Goal: Task Accomplishment & Management: Use online tool/utility

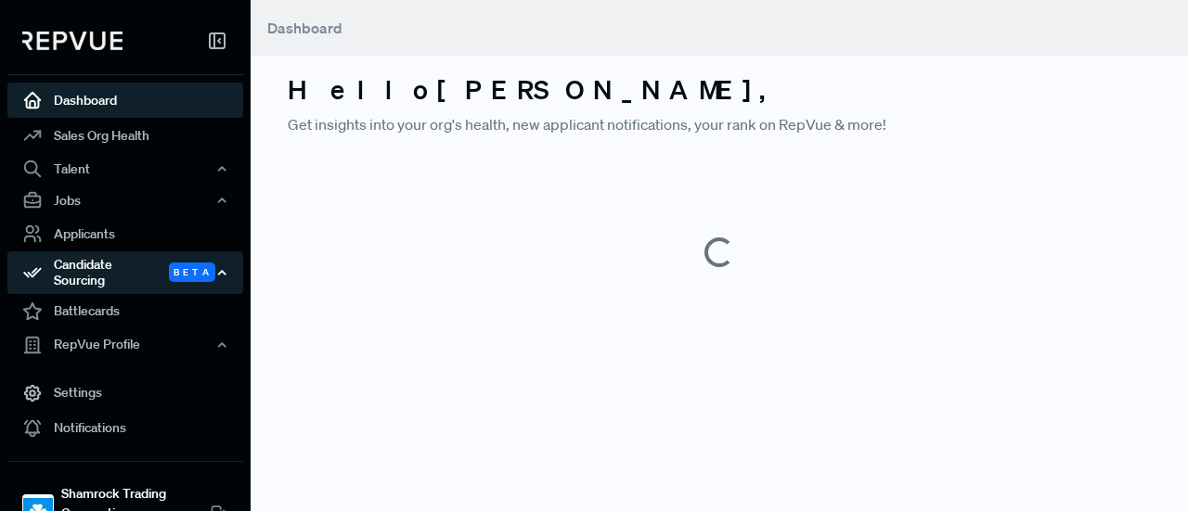
click at [137, 264] on div "Candidate Sourcing Beta" at bounding box center [125, 272] width 236 height 43
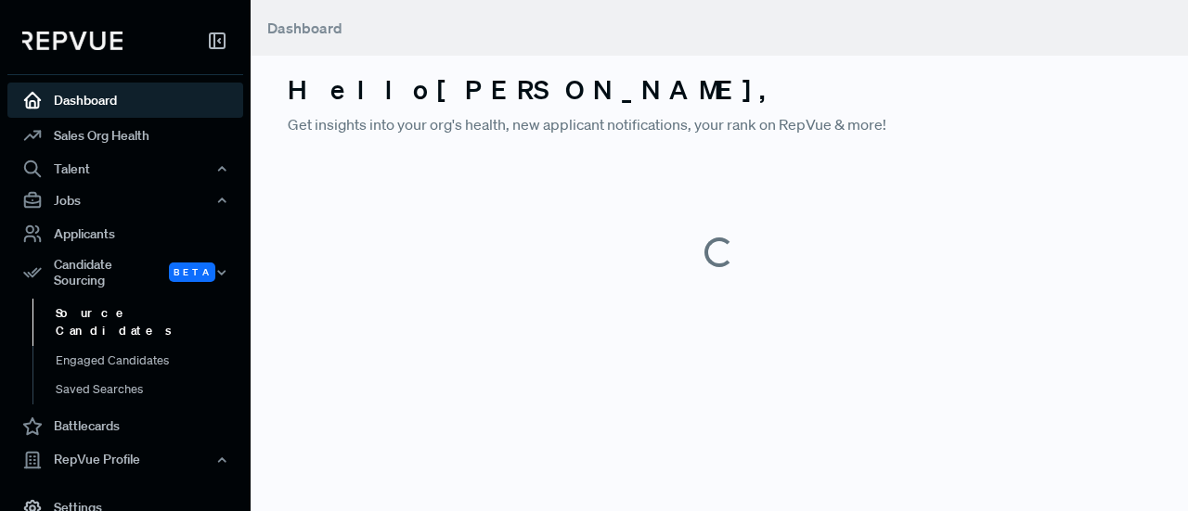
drag, startPoint x: 135, startPoint y: 294, endPoint x: 166, endPoint y: 288, distance: 31.3
click at [135, 299] on link "Source Candidates" at bounding box center [150, 322] width 236 height 47
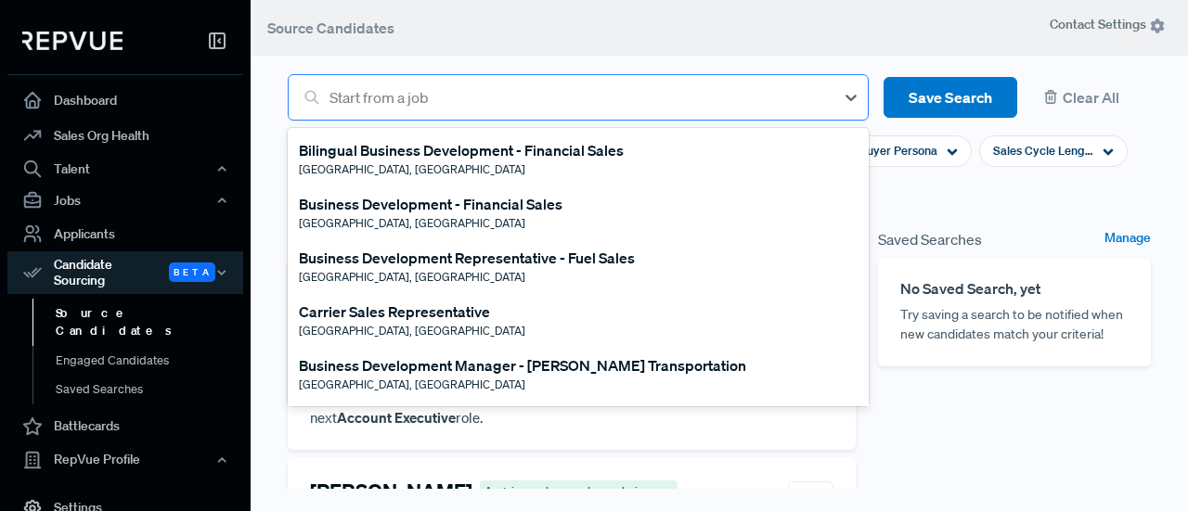
click at [355, 97] on div at bounding box center [576, 97] width 495 height 26
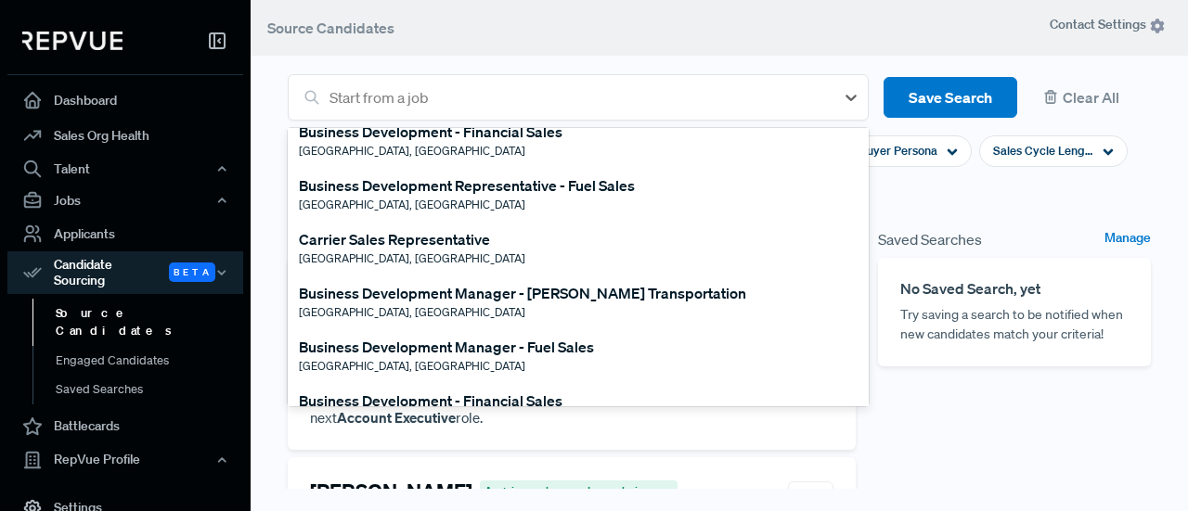
scroll to position [93, 0]
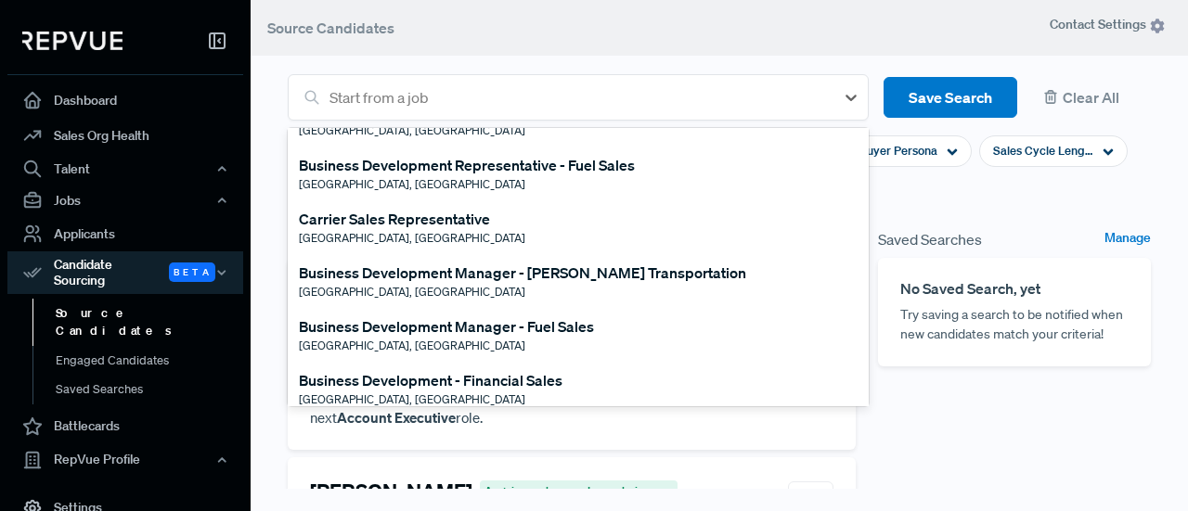
click at [401, 270] on div "Business Development Manager - [PERSON_NAME] Transportation" at bounding box center [522, 273] width 447 height 22
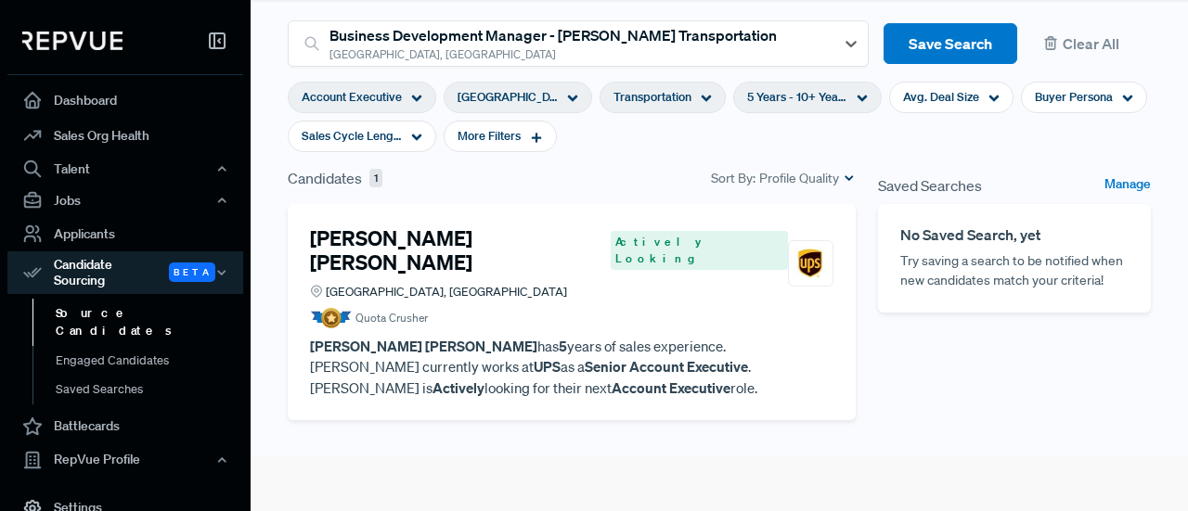
scroll to position [31, 0]
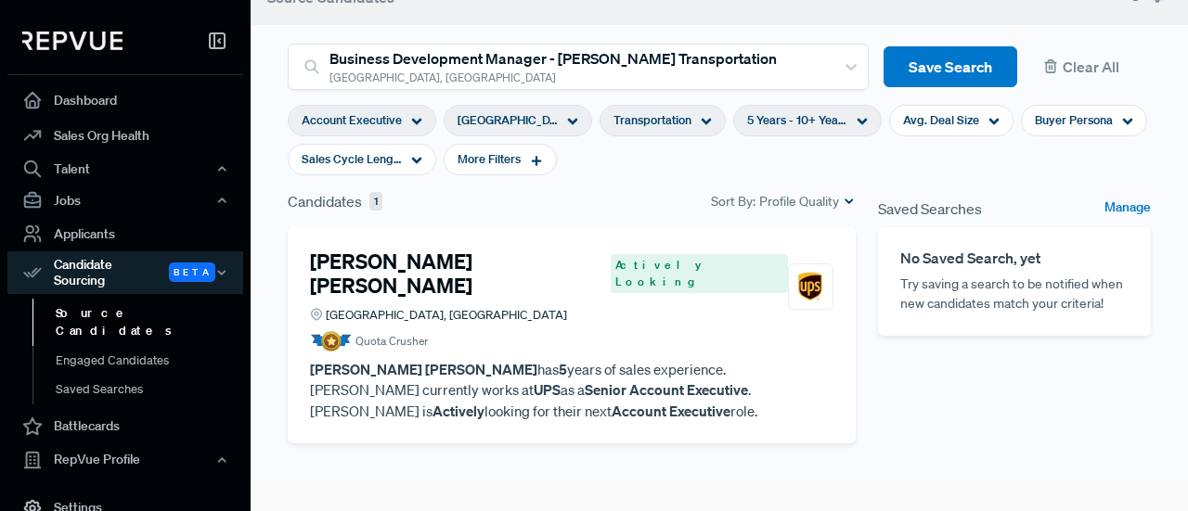
click at [627, 122] on span "Transportation" at bounding box center [652, 120] width 78 height 18
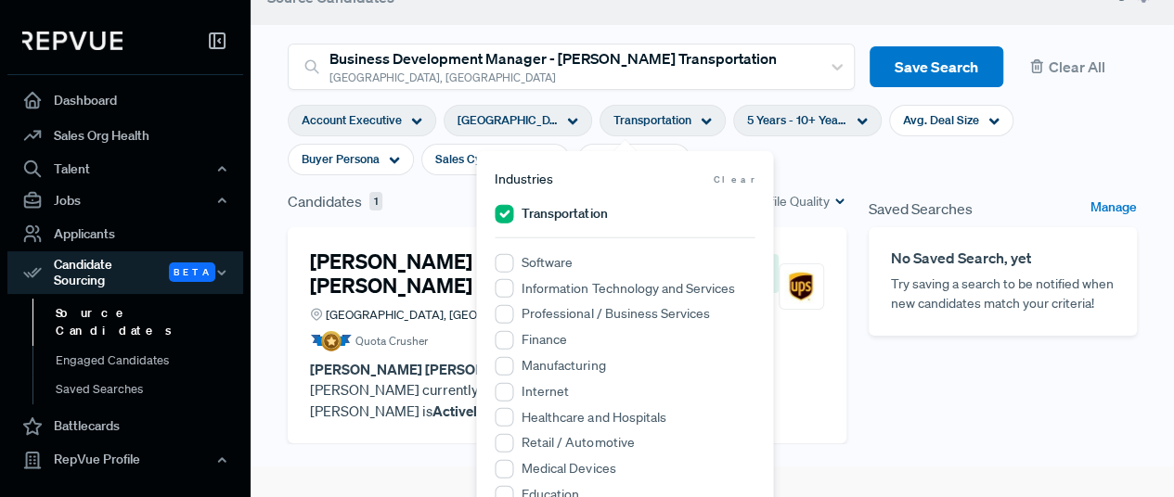
click at [568, 210] on label "Transportation" at bounding box center [563, 213] width 85 height 19
click at [513, 210] on input "Transportation" at bounding box center [504, 213] width 19 height 19
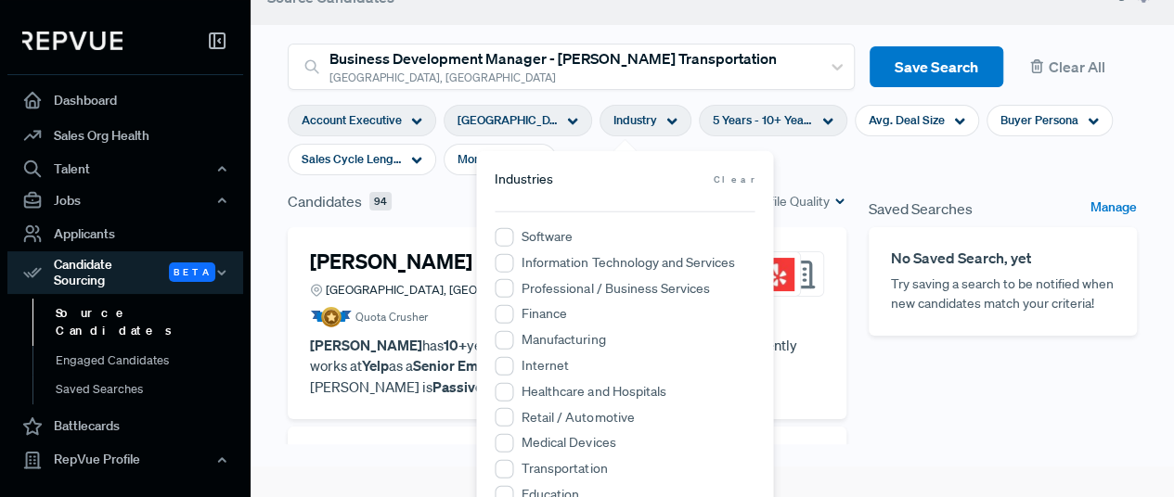
click at [768, 122] on span "5 Years - 10+ Years" at bounding box center [763, 120] width 100 height 18
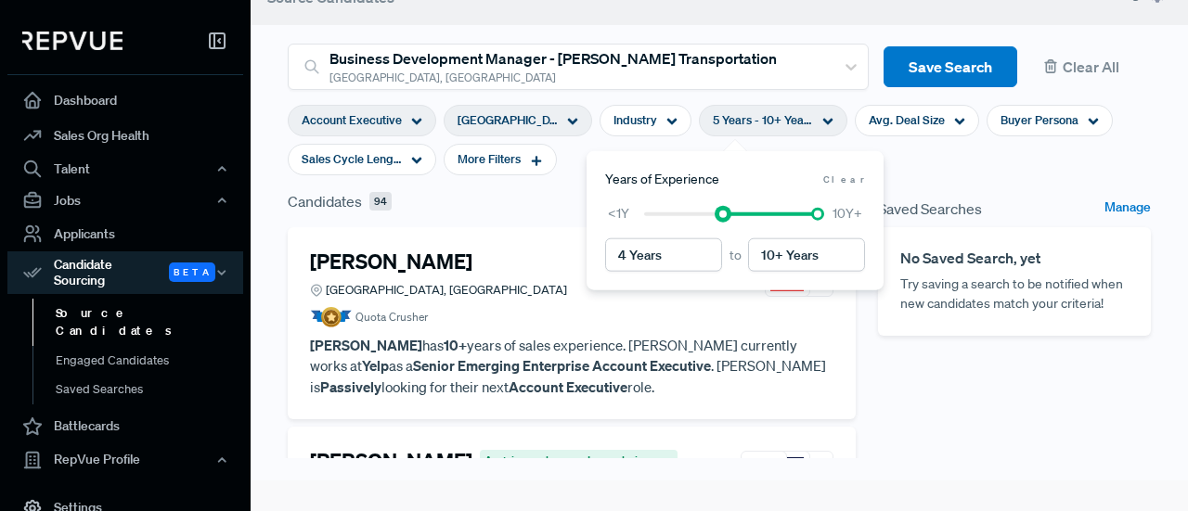
type input "3 Years"
drag, startPoint x: 722, startPoint y: 218, endPoint x: 688, endPoint y: 222, distance: 33.6
click at [688, 222] on div "<1Y 10Y+" at bounding box center [735, 213] width 260 height 19
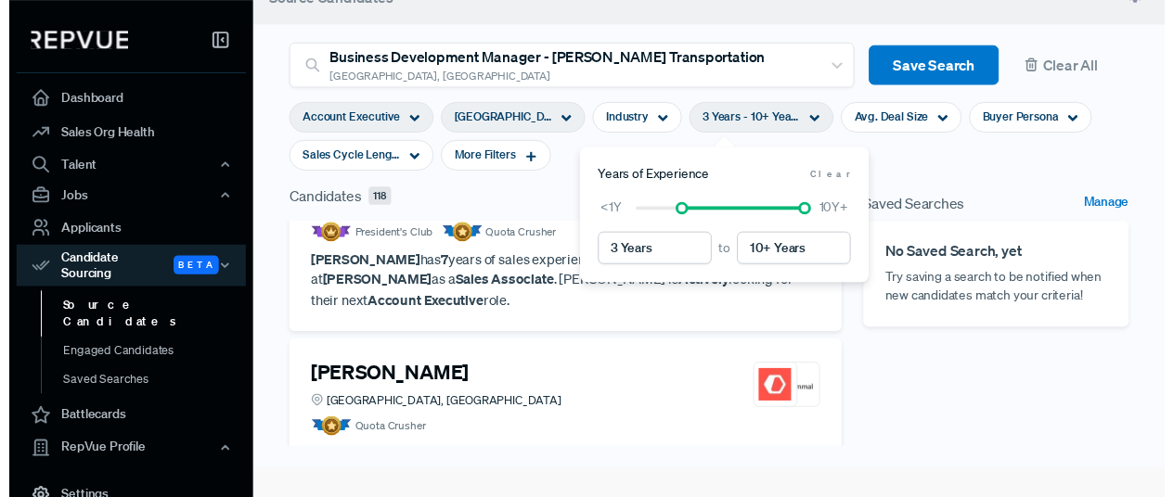
scroll to position [186, 0]
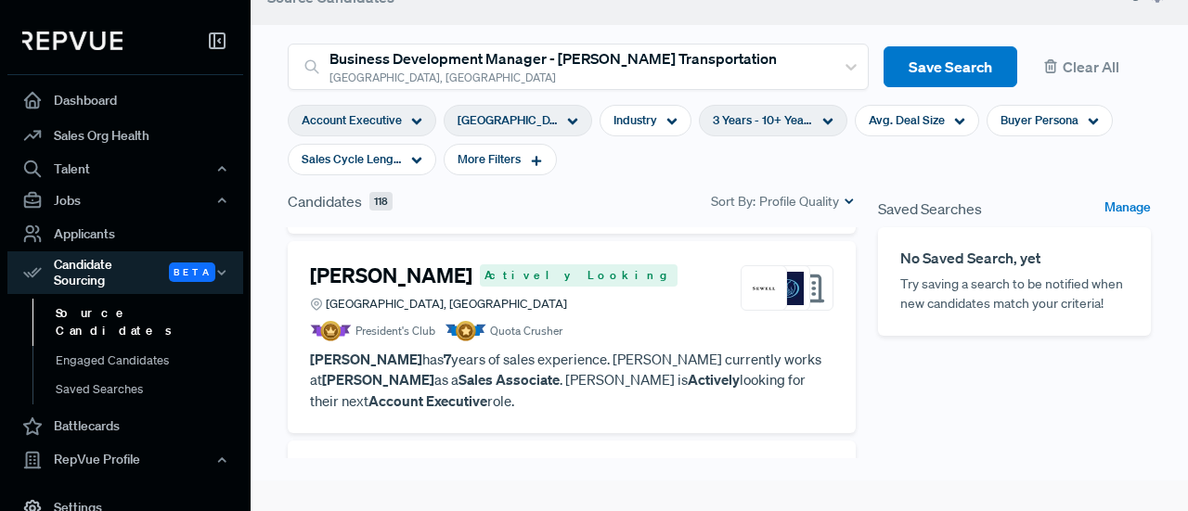
click at [1017, 175] on section "Account Executive [GEOGRAPHIC_DATA], [GEOGRAPHIC_DATA] Industry 3 Years - 10+ Y…" at bounding box center [719, 140] width 863 height 100
click at [868, 115] on span "Avg. Deal Size" at bounding box center [906, 120] width 76 height 18
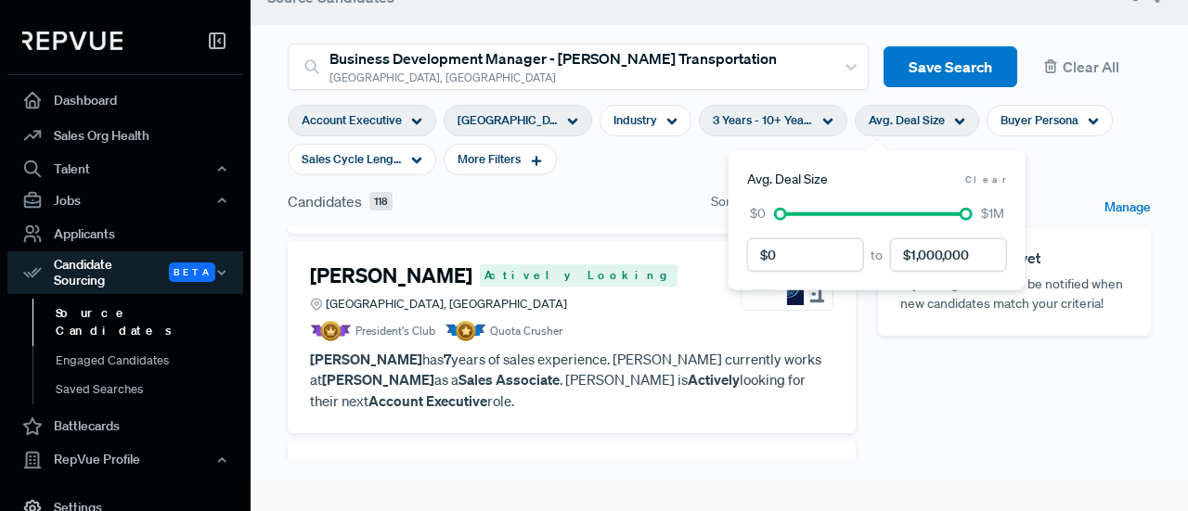
click at [868, 115] on span "Avg. Deal Size" at bounding box center [906, 120] width 76 height 18
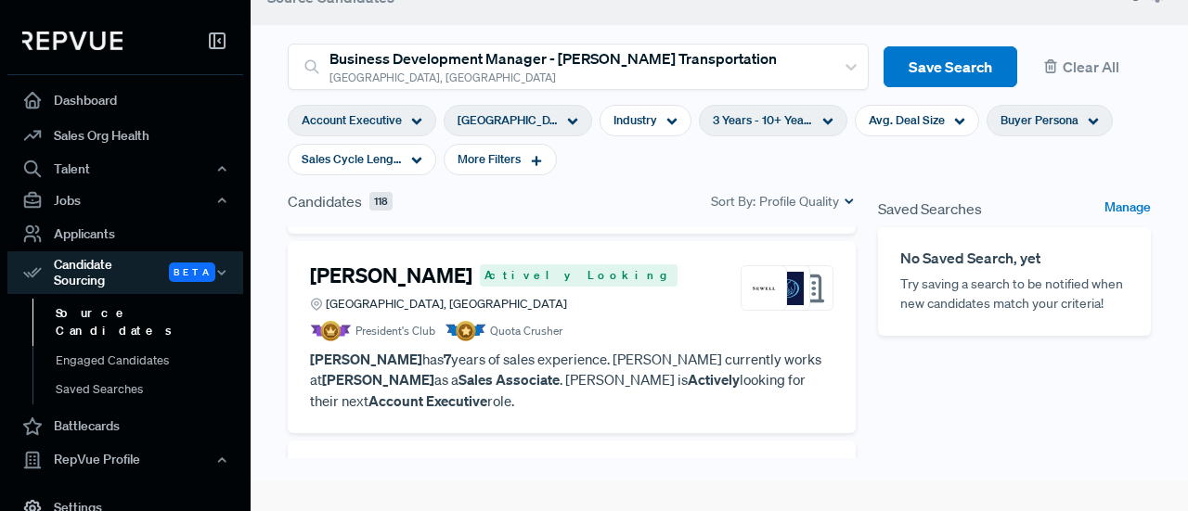
click at [1020, 122] on span "Buyer Persona" at bounding box center [1039, 120] width 78 height 18
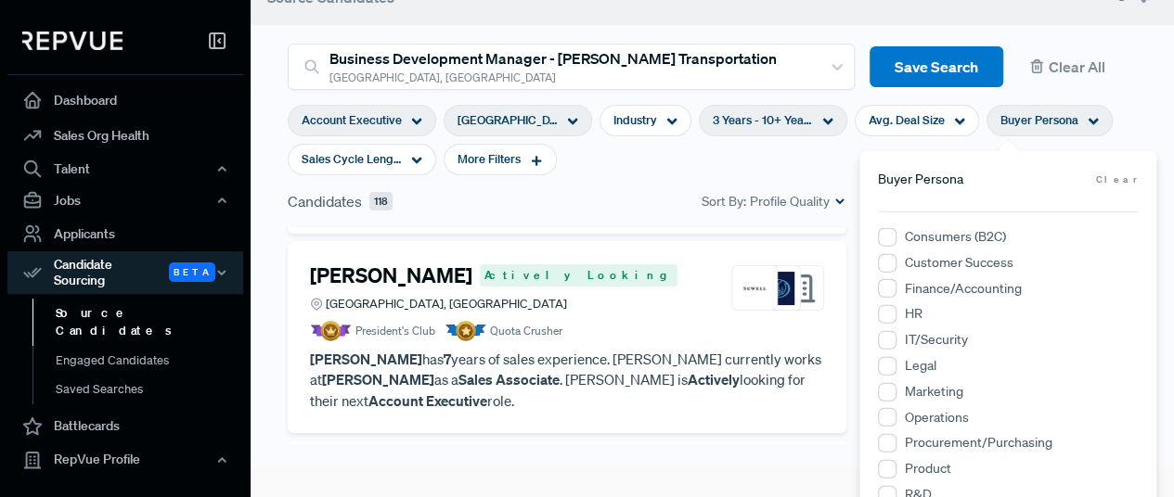
click at [1020, 122] on span "Buyer Persona" at bounding box center [1039, 120] width 78 height 18
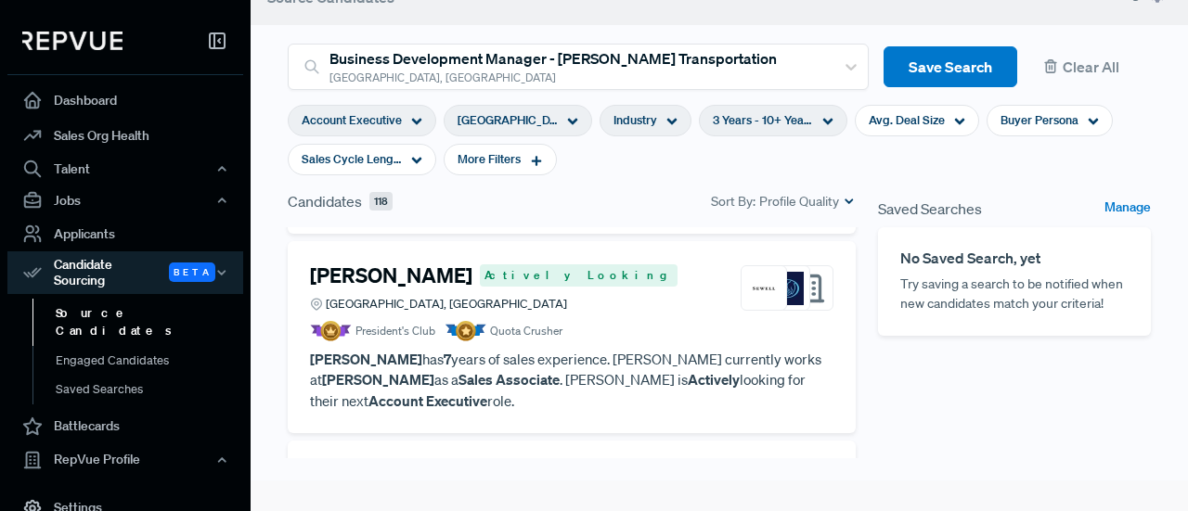
click at [613, 118] on span "Industry" at bounding box center [635, 120] width 44 height 18
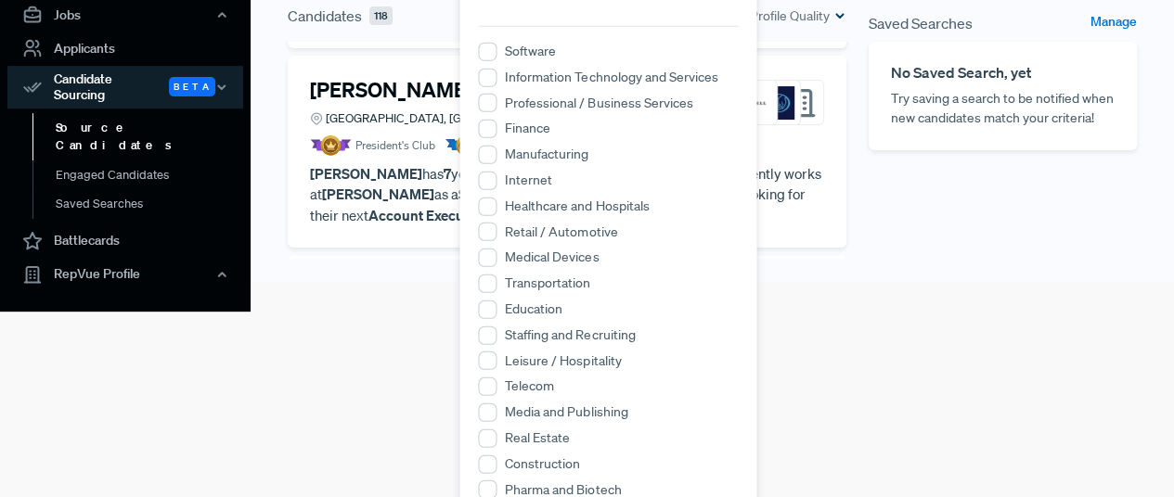
click at [562, 285] on label "Transportation" at bounding box center [547, 283] width 85 height 19
click at [496, 285] on input "Transportation" at bounding box center [487, 284] width 19 height 19
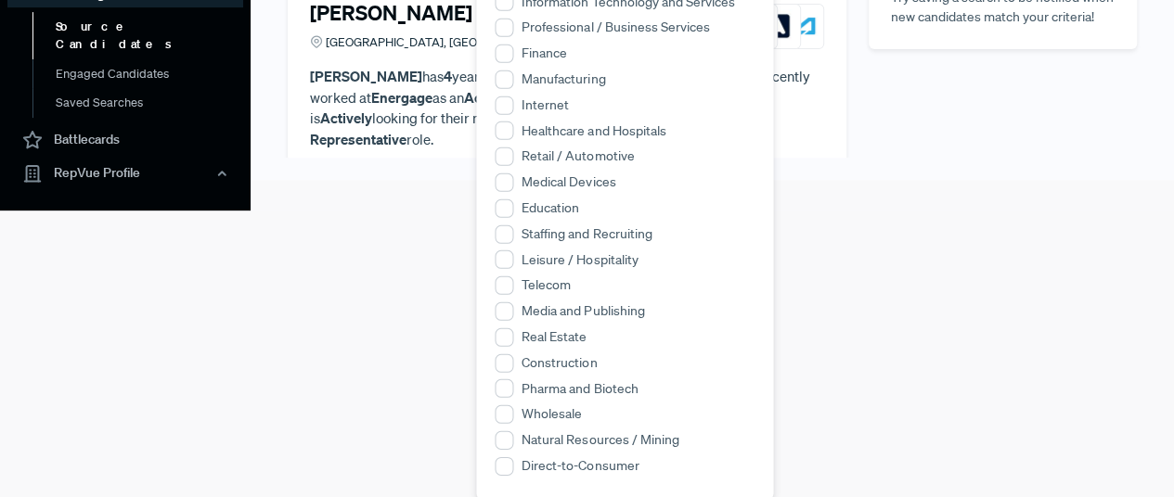
scroll to position [289, 0]
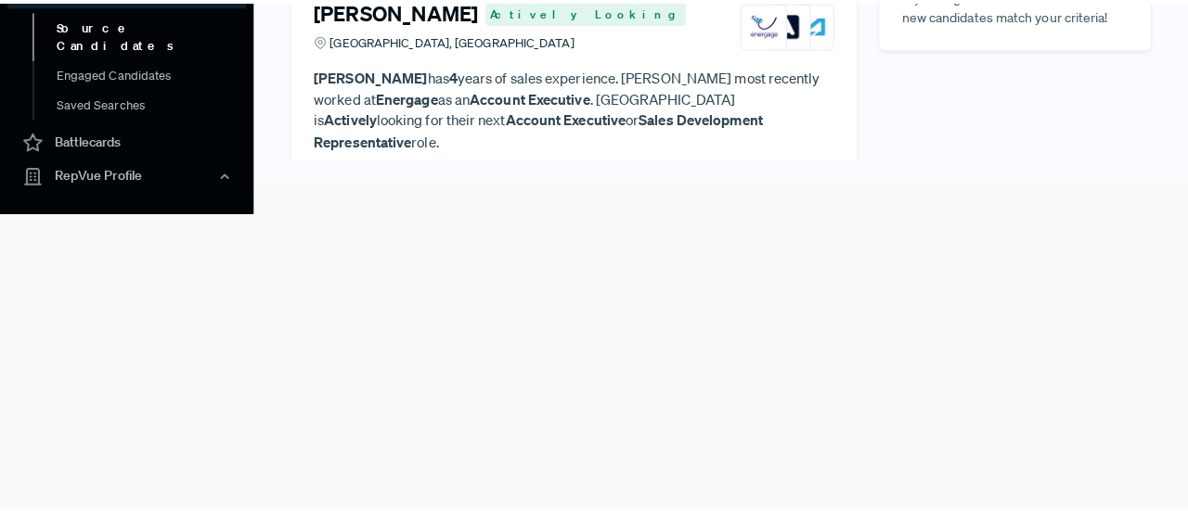
scroll to position [0, 0]
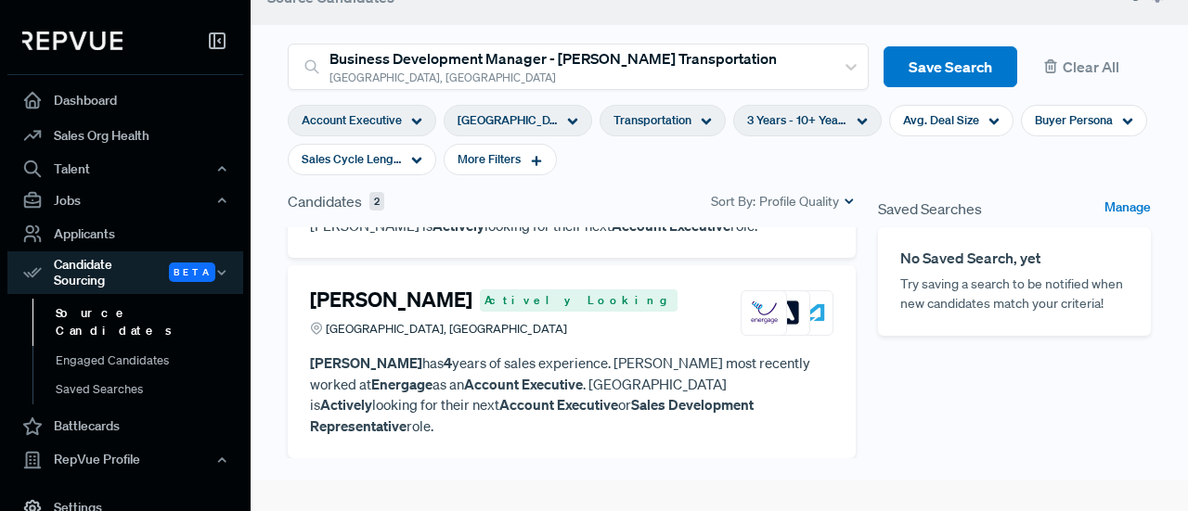
drag, startPoint x: 1080, startPoint y: 407, endPoint x: 1018, endPoint y: 405, distance: 62.2
click at [1080, 407] on div "Saved Searches Manage No Saved Search, yet Try saving a search to be notified w…" at bounding box center [1014, 406] width 295 height 432
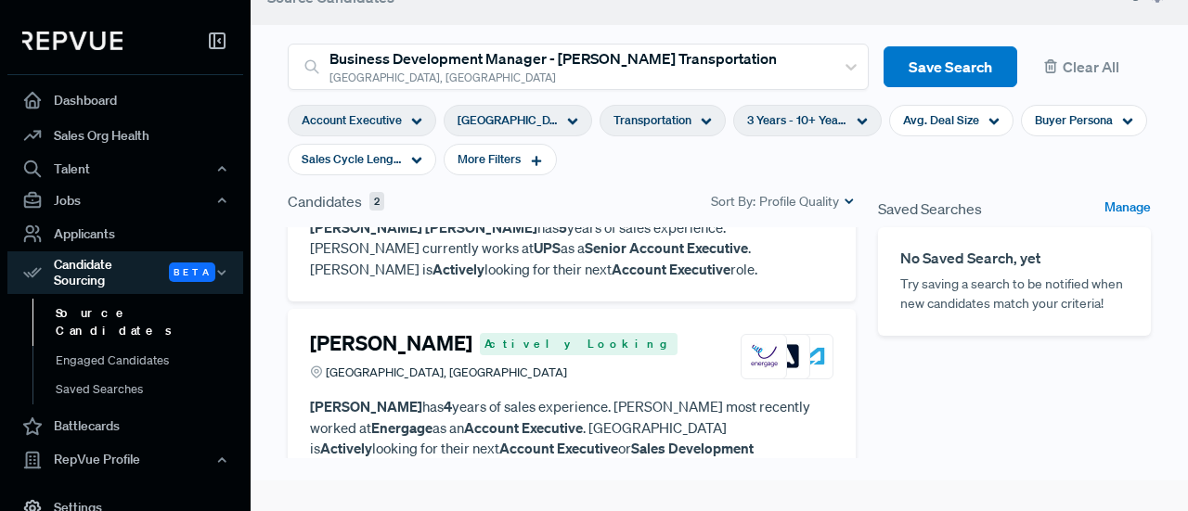
scroll to position [49, 0]
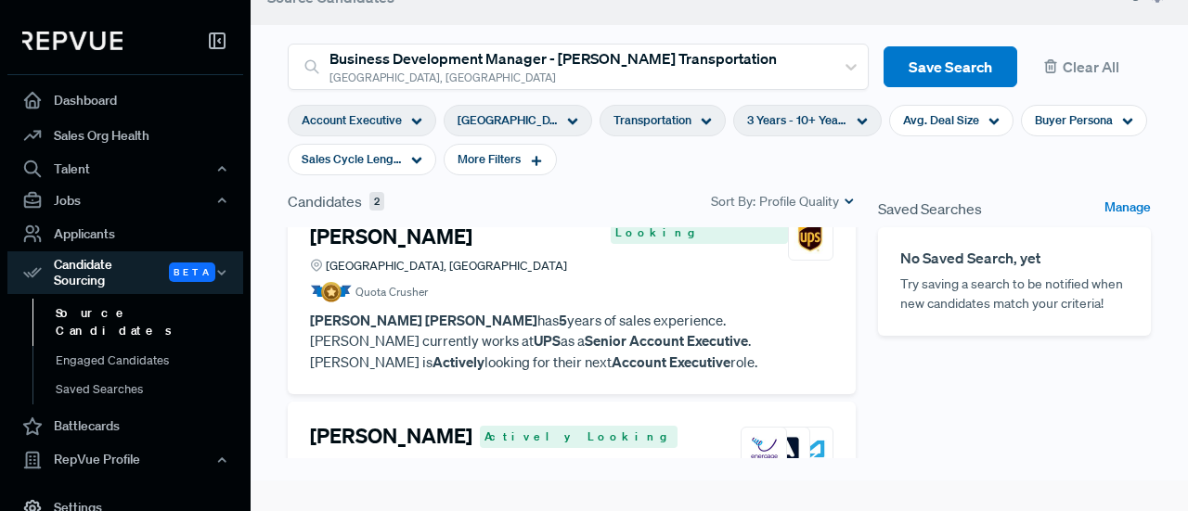
click at [408, 424] on h4 "[PERSON_NAME]" at bounding box center [391, 436] width 162 height 24
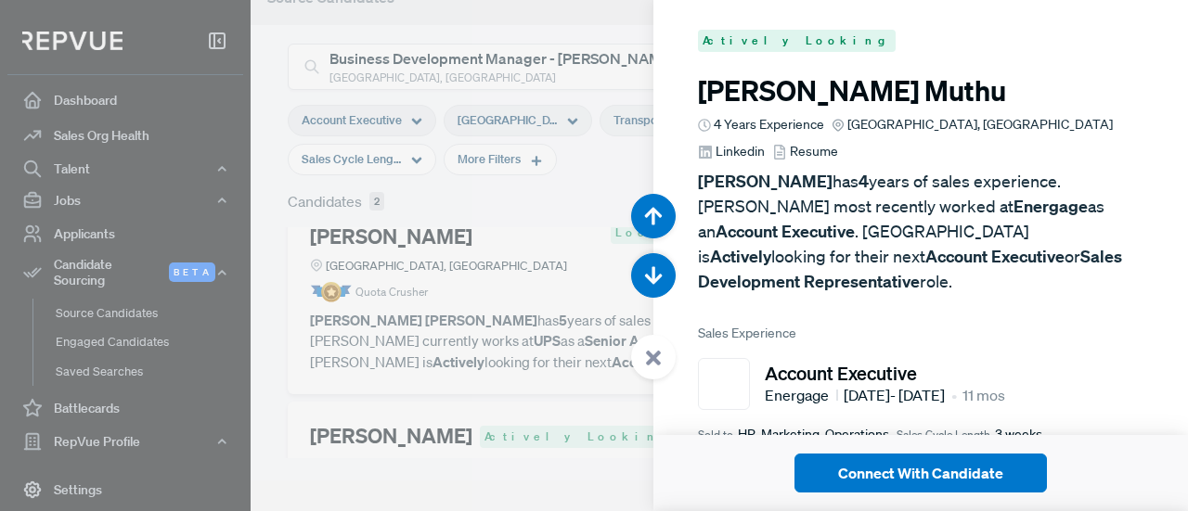
scroll to position [186, 0]
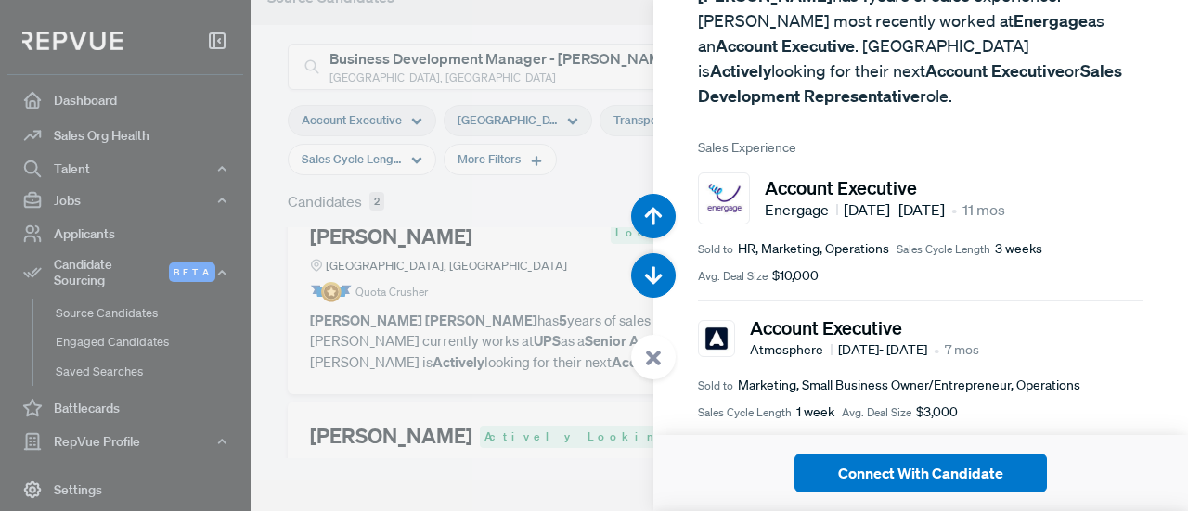
click at [493, 358] on div at bounding box center [594, 255] width 1188 height 511
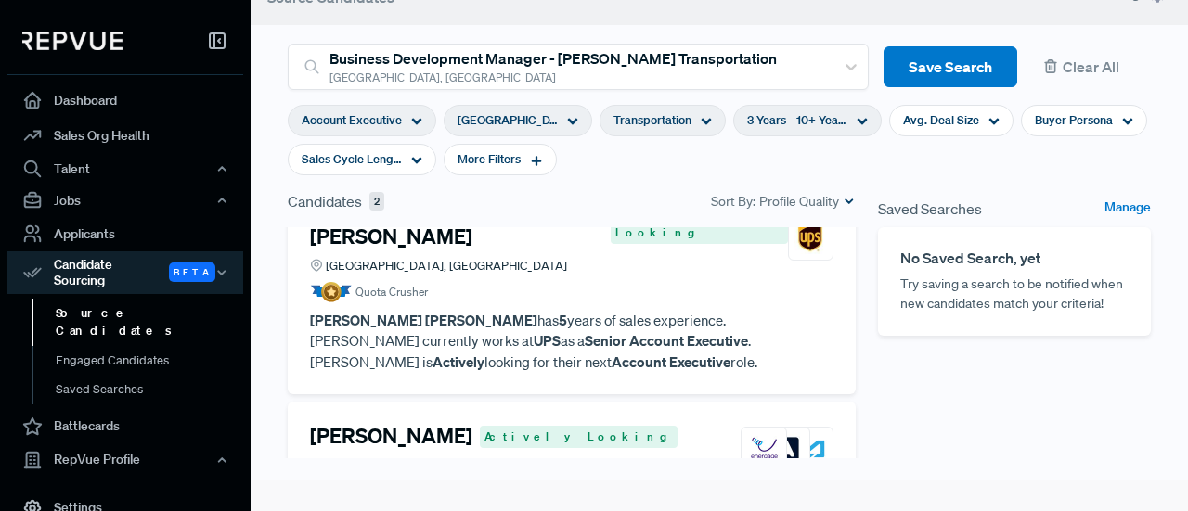
click at [365, 257] on span "[GEOGRAPHIC_DATA], [GEOGRAPHIC_DATA]" at bounding box center [446, 266] width 241 height 18
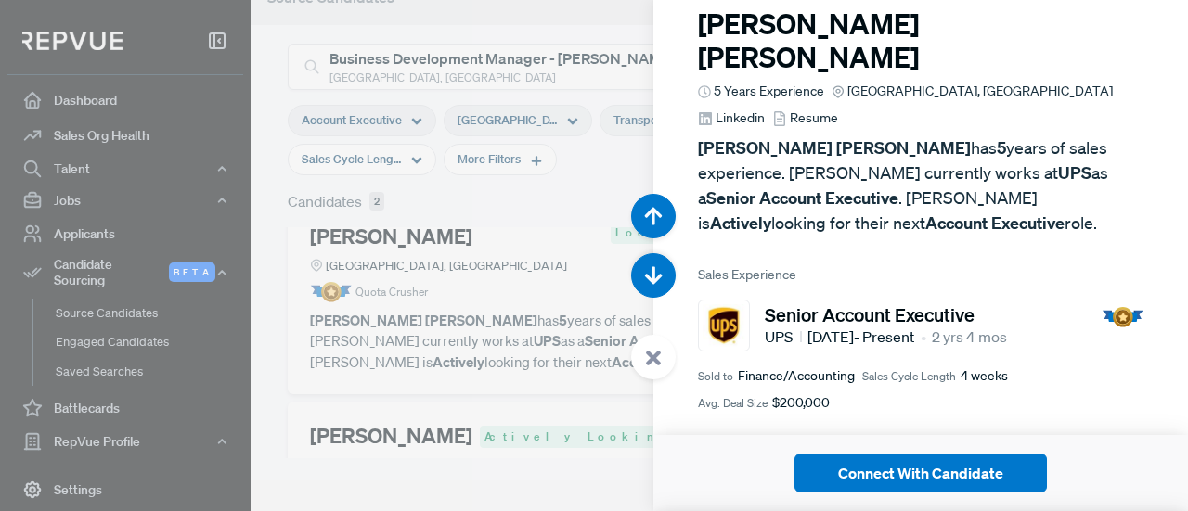
scroll to position [186, 0]
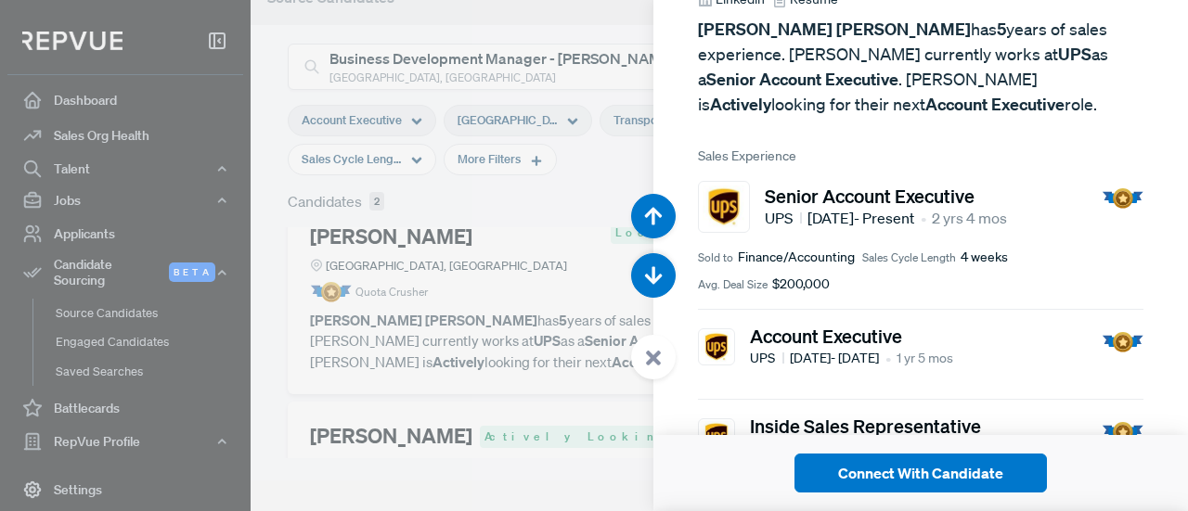
click at [883, 180] on article "Senior Account Executive UPS [DATE] - Present • 2 yrs 4 mos Sold to Finance/Acc…" at bounding box center [920, 238] width 445 height 144
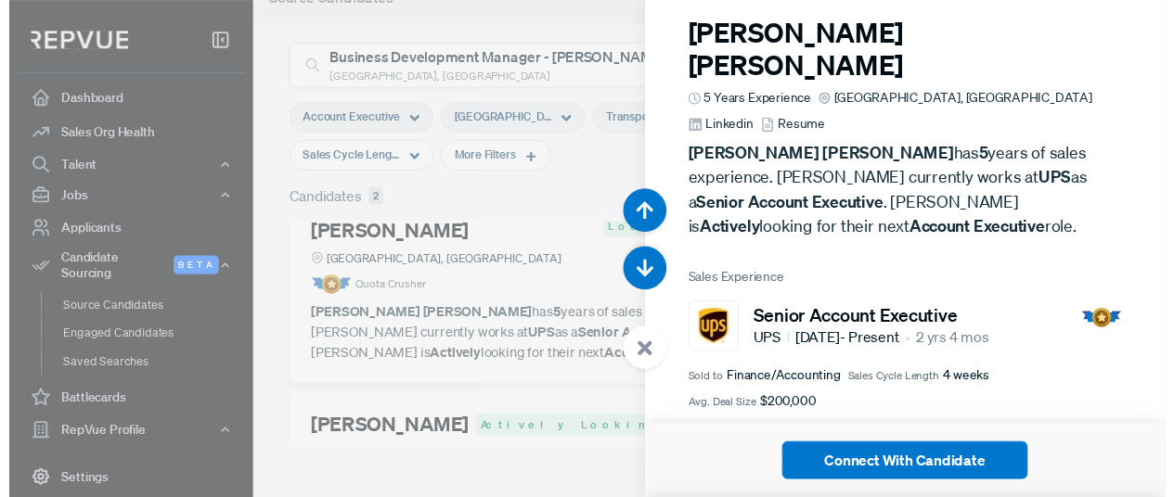
scroll to position [0, 0]
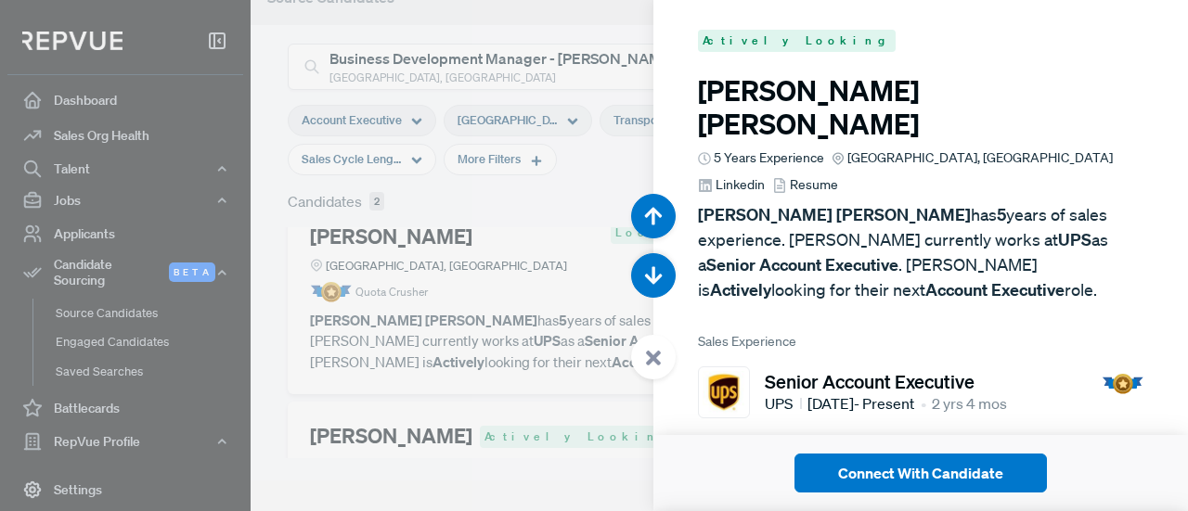
click at [447, 255] on div at bounding box center [594, 255] width 1188 height 511
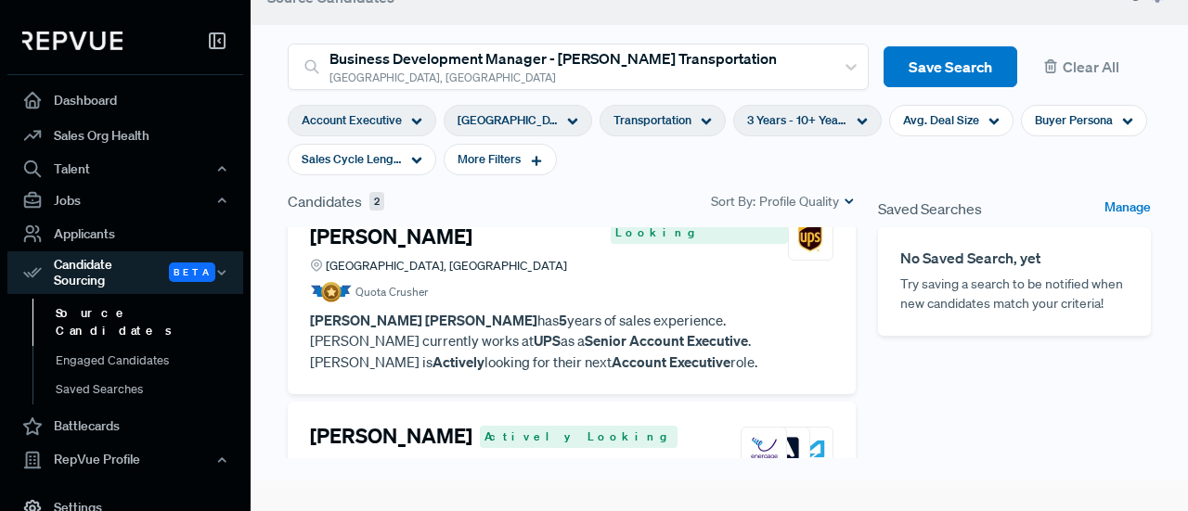
click at [516, 119] on span "[GEOGRAPHIC_DATA], [GEOGRAPHIC_DATA]" at bounding box center [507, 120] width 100 height 18
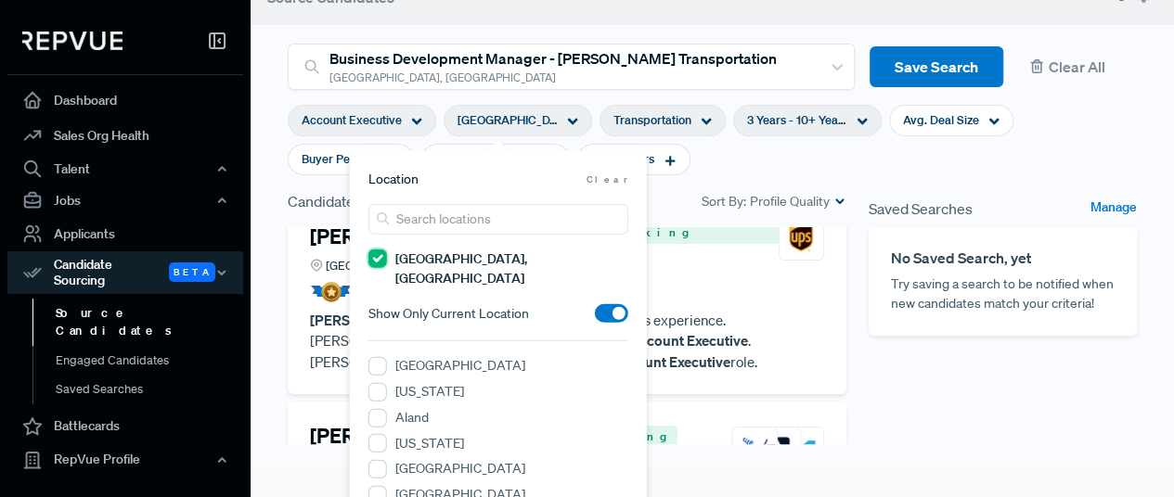
click at [377, 263] on TX "[GEOGRAPHIC_DATA], [GEOGRAPHIC_DATA]" at bounding box center [377, 259] width 19 height 19
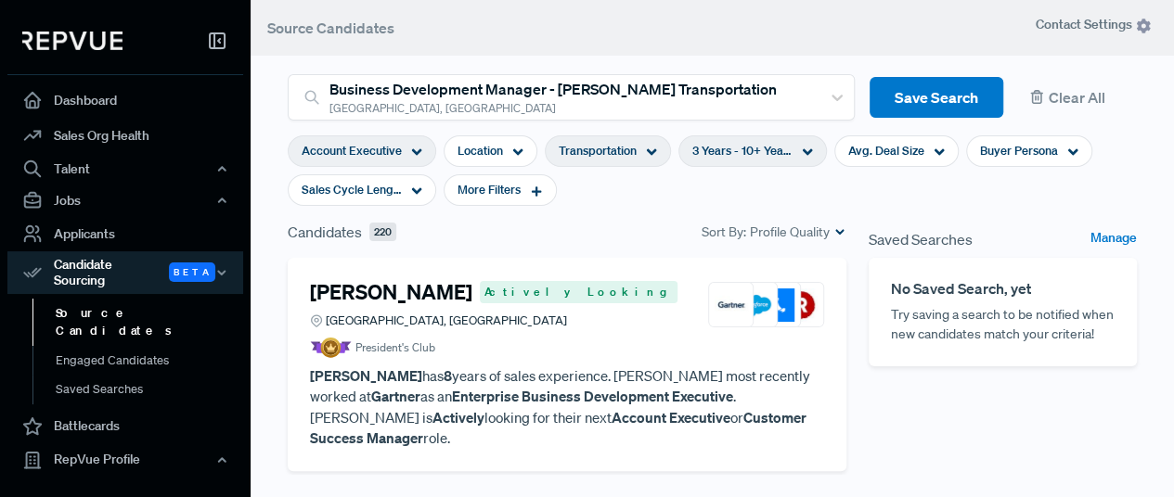
drag, startPoint x: 713, startPoint y: 192, endPoint x: 701, endPoint y: 231, distance: 40.5
click at [713, 192] on section "Account Executive Location Transportation 3 Years - 10+ Years Avg. Deal Size Bu…" at bounding box center [712, 171] width 849 height 100
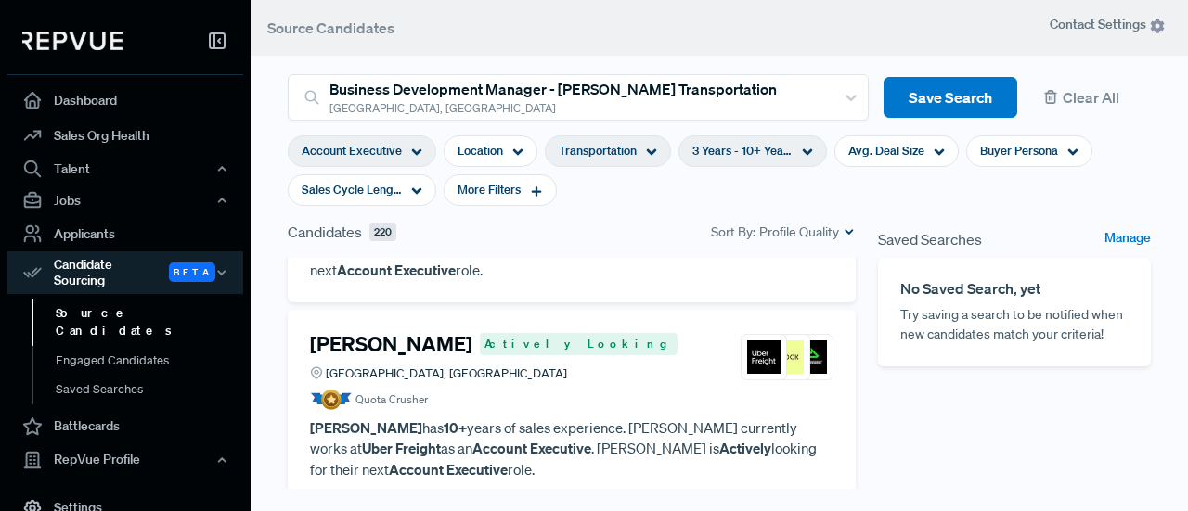
scroll to position [1021, 0]
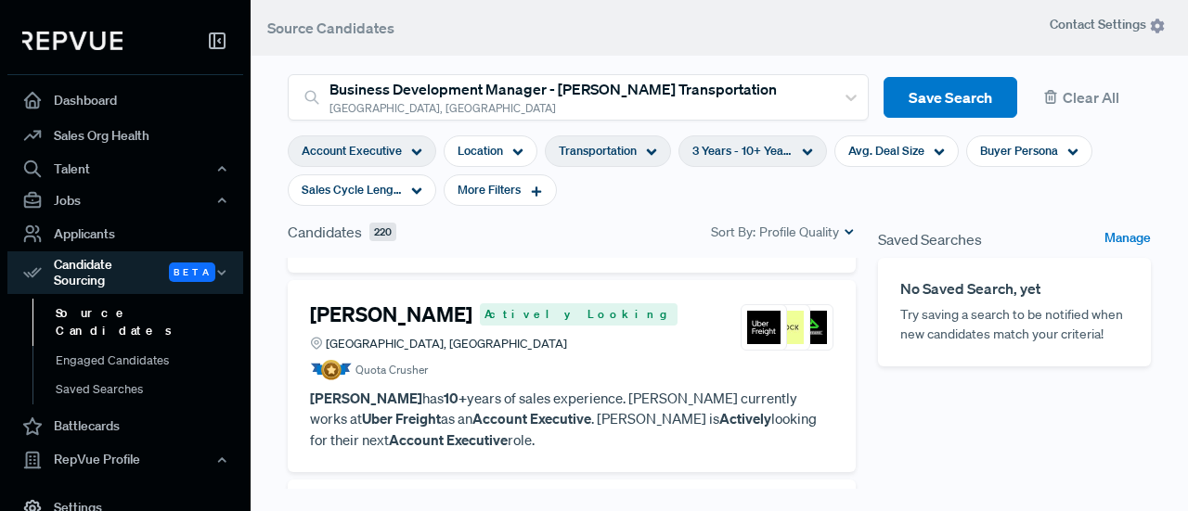
click at [417, 302] on h4 "[PERSON_NAME]" at bounding box center [391, 314] width 162 height 24
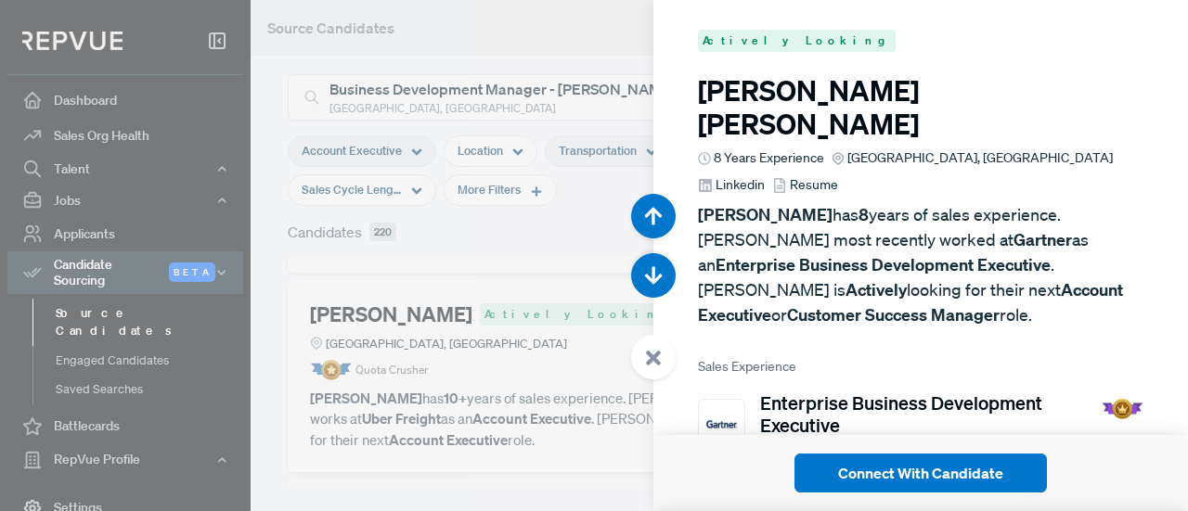
scroll to position [2557, 0]
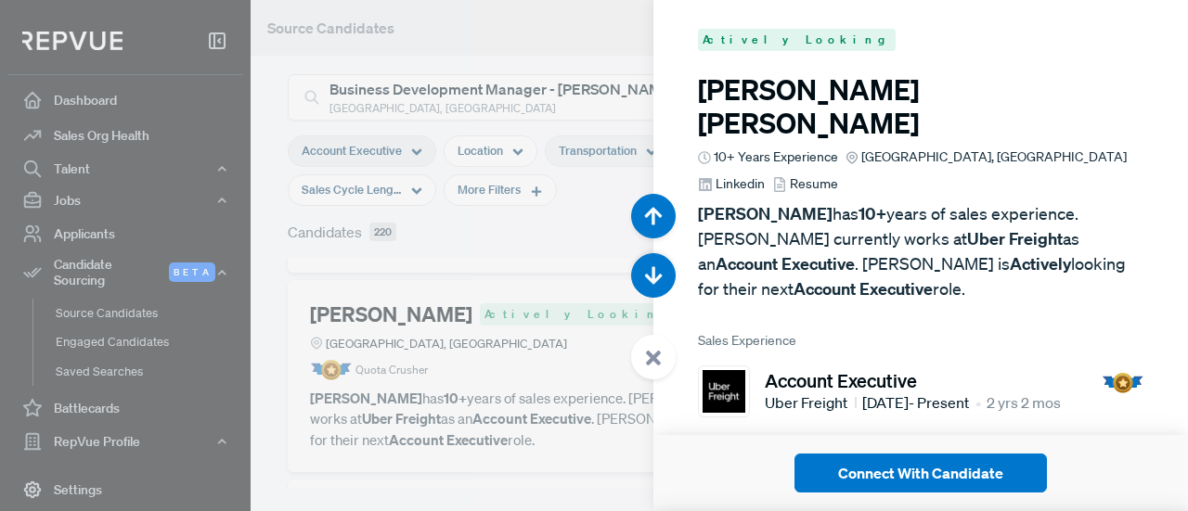
click at [765, 174] on span "Linkedin" at bounding box center [739, 183] width 49 height 19
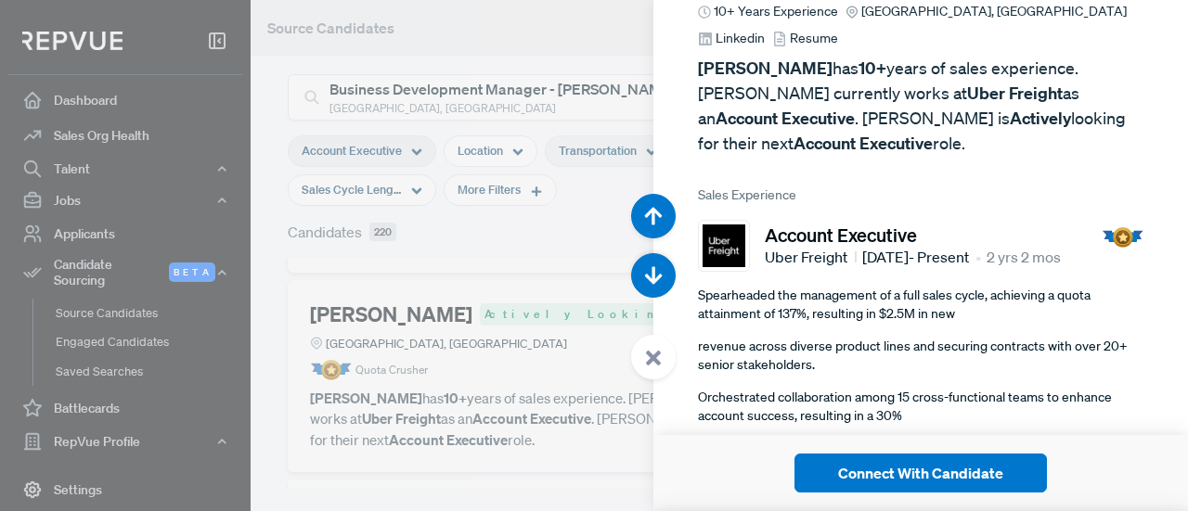
scroll to position [278, 0]
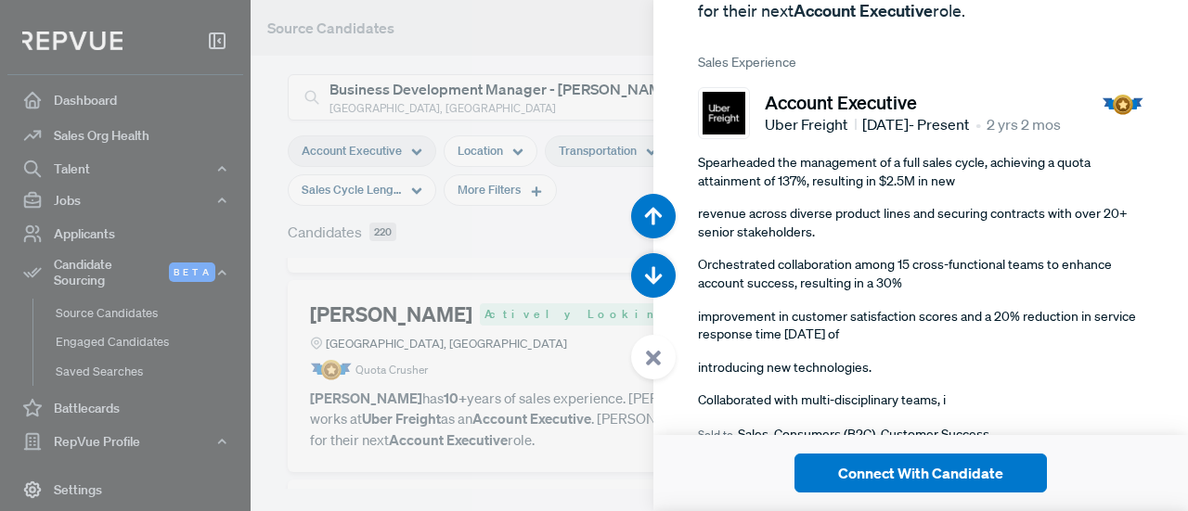
click at [546, 436] on div at bounding box center [594, 255] width 1188 height 511
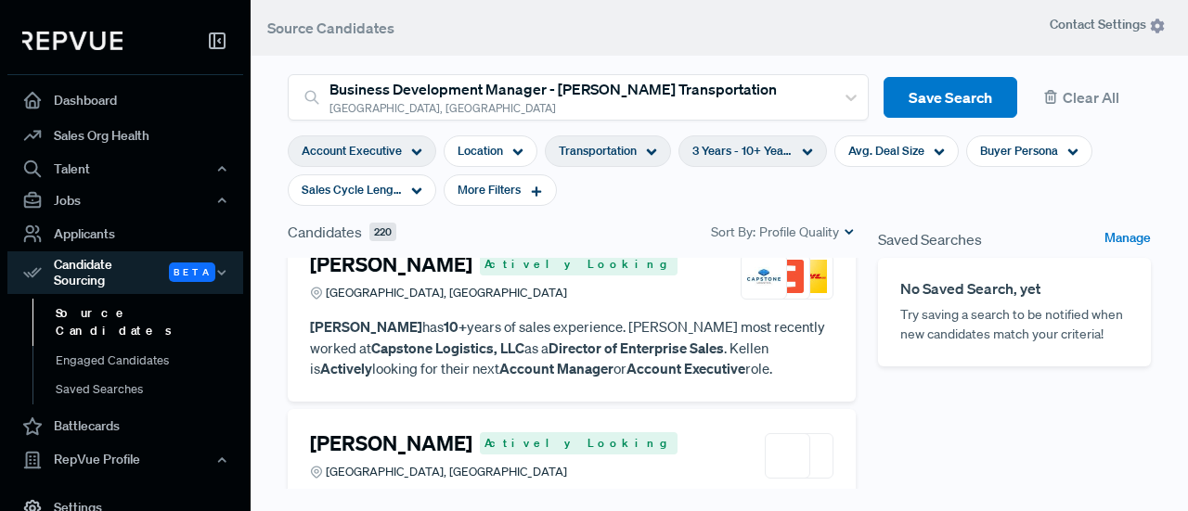
scroll to position [1577, 0]
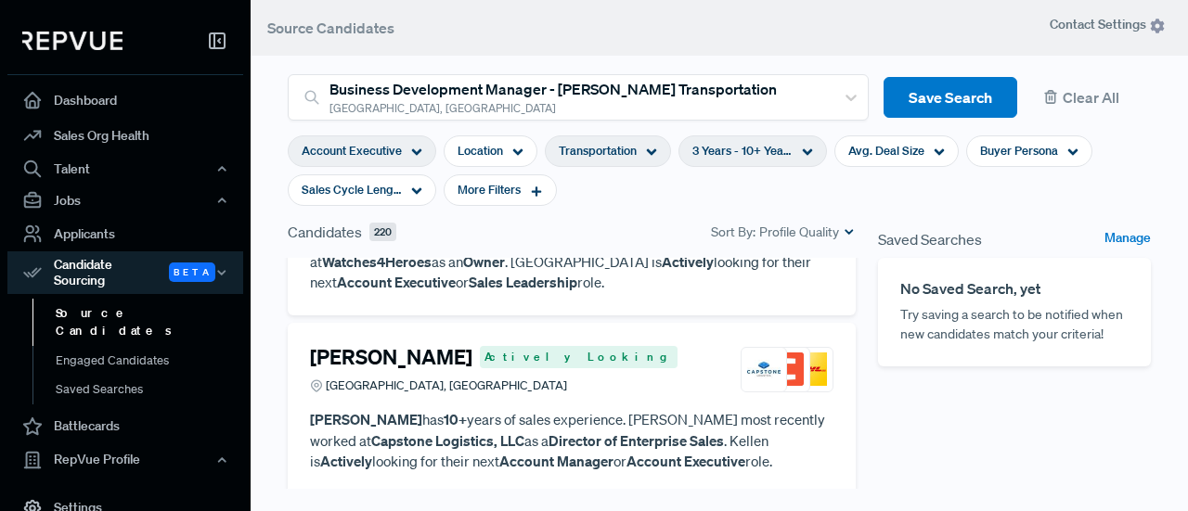
click at [536, 377] on div "[GEOGRAPHIC_DATA], [GEOGRAPHIC_DATA]" at bounding box center [493, 386] width 367 height 18
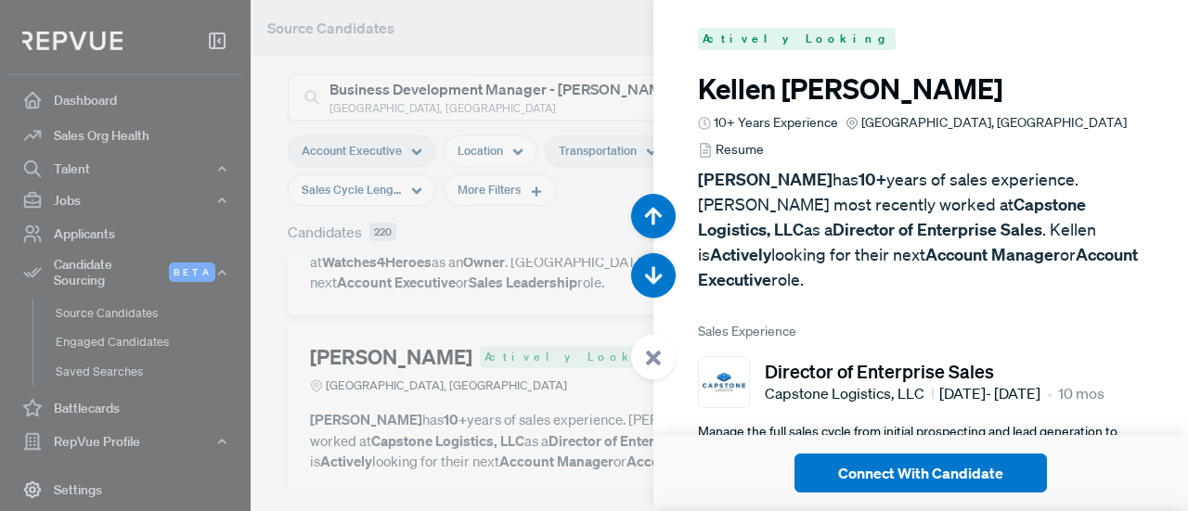
click at [764, 140] on span "Resume" at bounding box center [739, 149] width 48 height 19
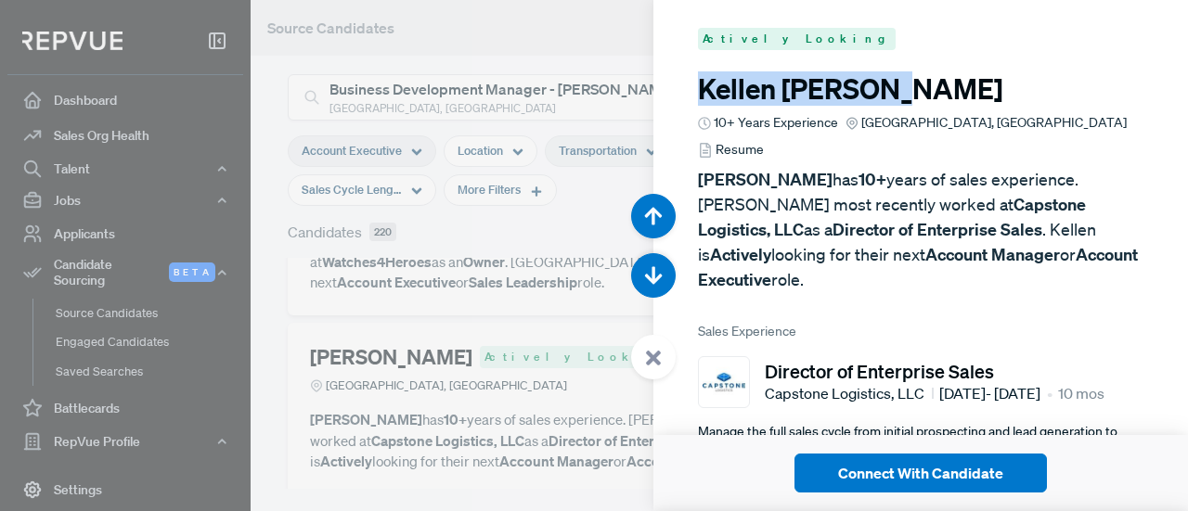
drag, startPoint x: 908, startPoint y: 87, endPoint x: 714, endPoint y: 92, distance: 194.9
copy h3 "[PERSON_NAME]"
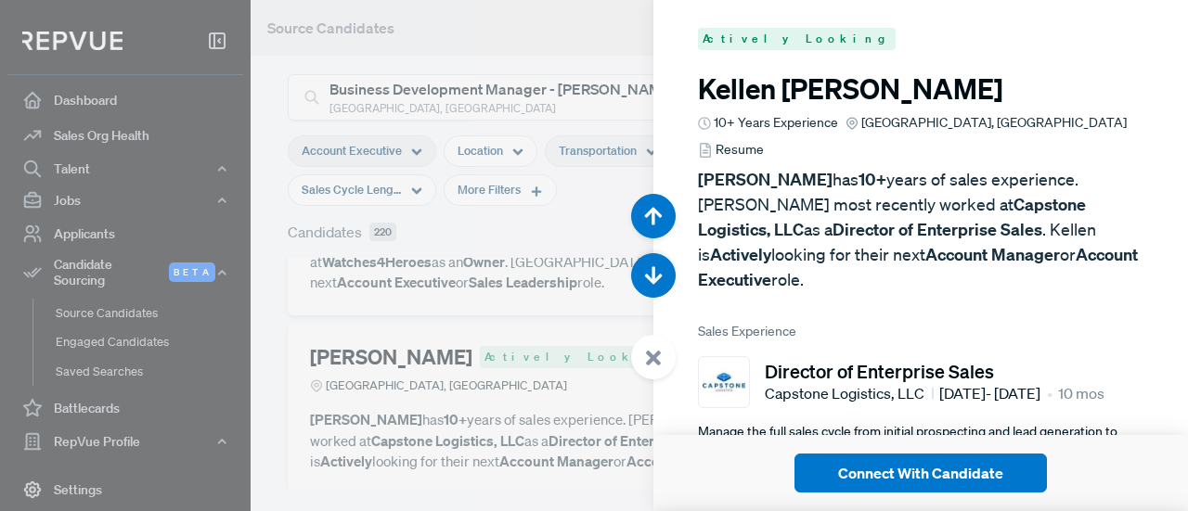
click at [581, 261] on div at bounding box center [594, 255] width 1188 height 511
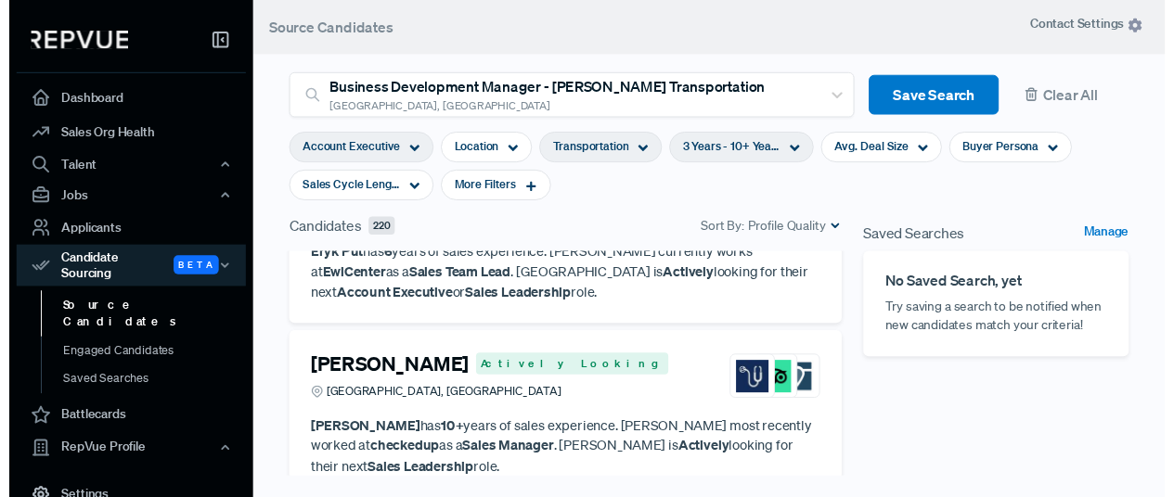
scroll to position [3155, 0]
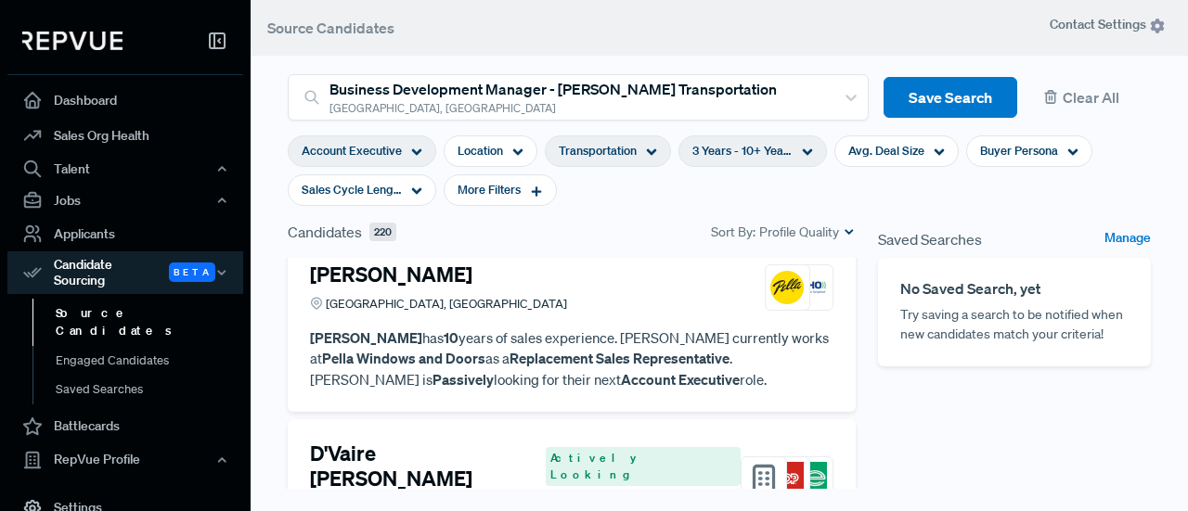
click at [403, 148] on div "Account Executive" at bounding box center [362, 151] width 148 height 32
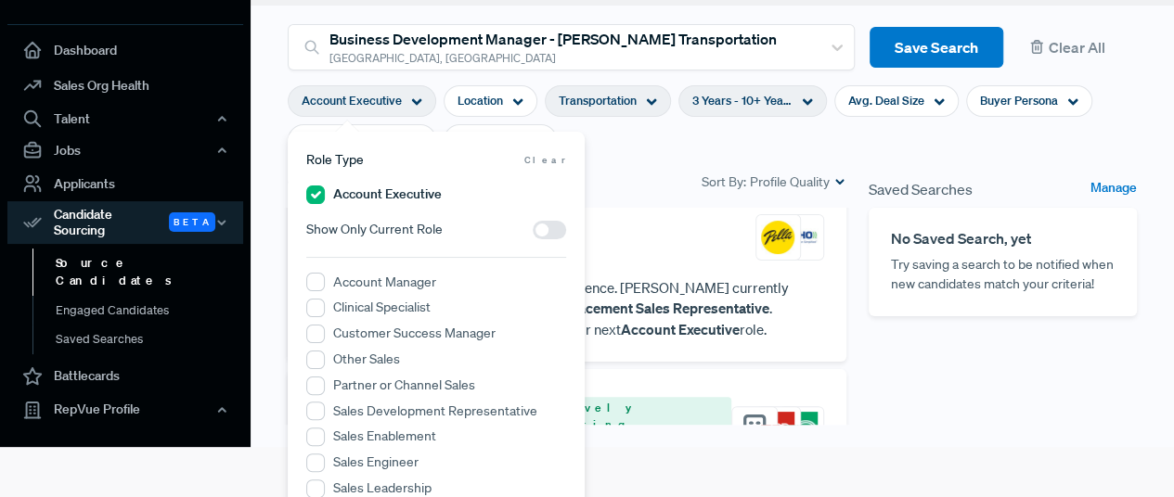
scroll to position [75, 0]
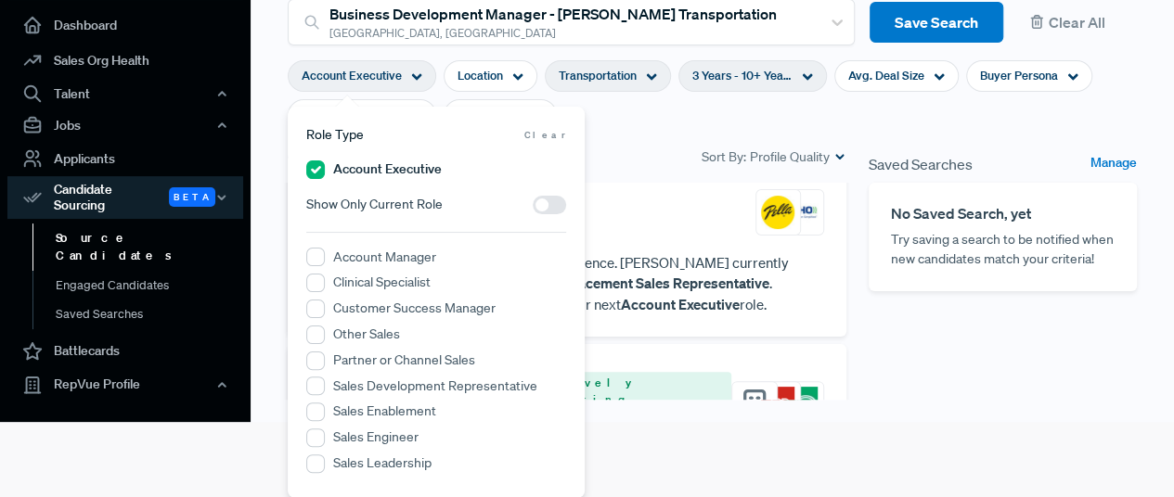
click at [384, 390] on label "Sales Development Representative" at bounding box center [435, 386] width 204 height 19
click at [325, 390] on Representative "Sales Development Representative" at bounding box center [315, 386] width 19 height 19
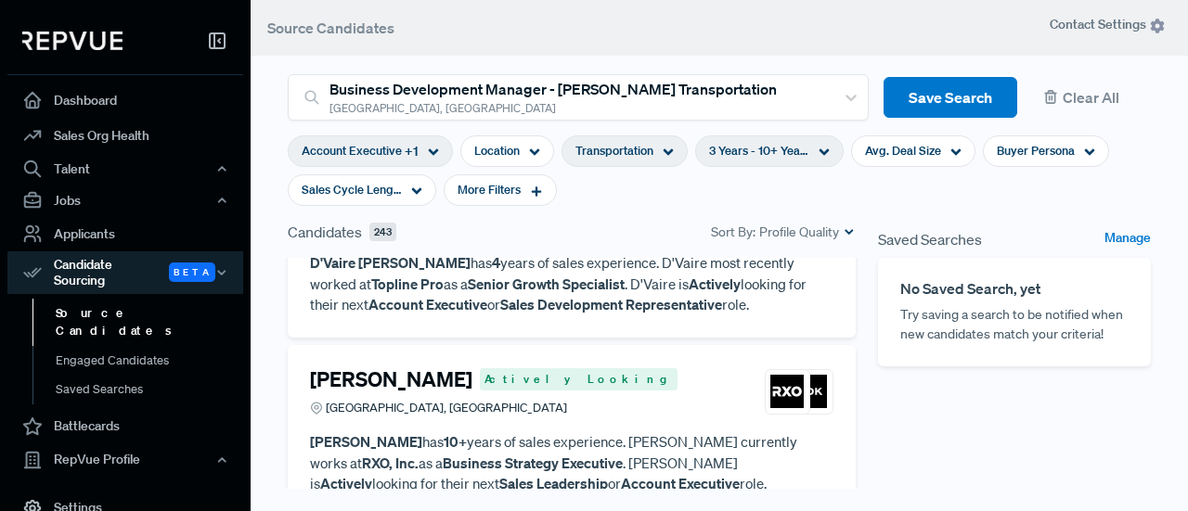
scroll to position [3526, 0]
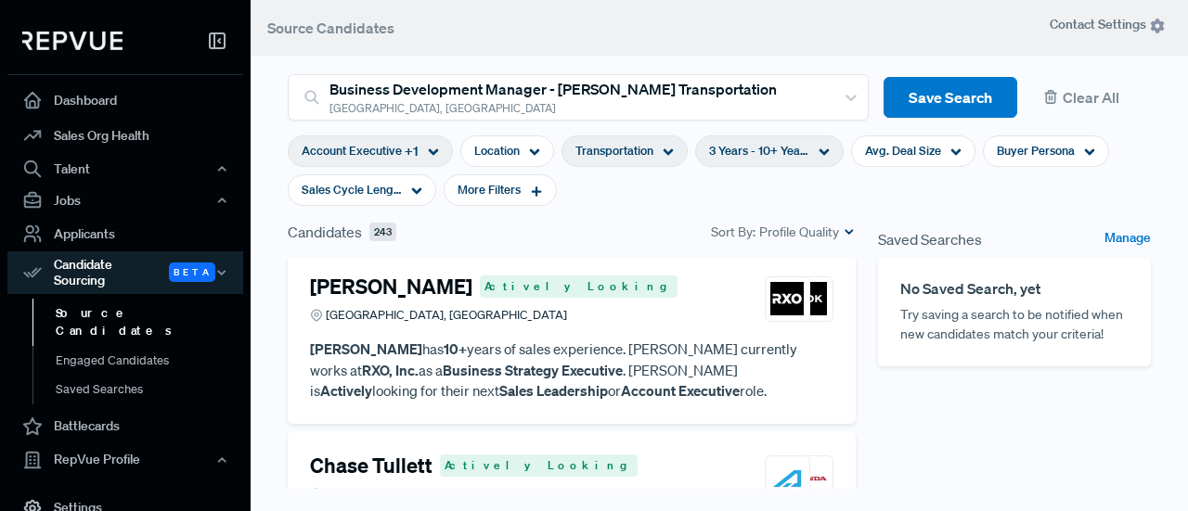
click at [567, 454] on div "Chase Tullett Actively Looking Chicago, [GEOGRAPHIC_DATA]" at bounding box center [571, 479] width 523 height 50
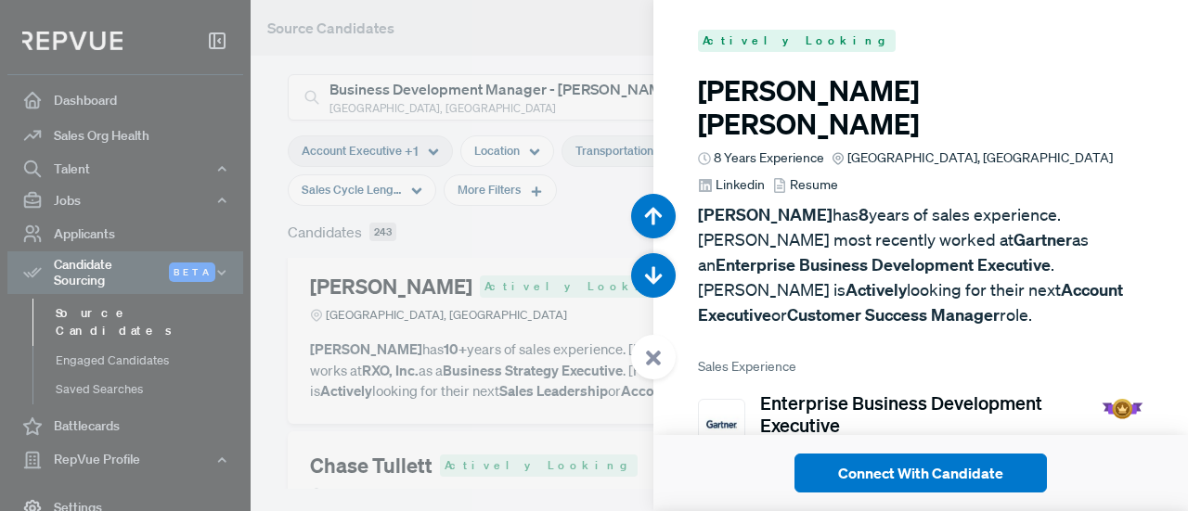
scroll to position [9720, 0]
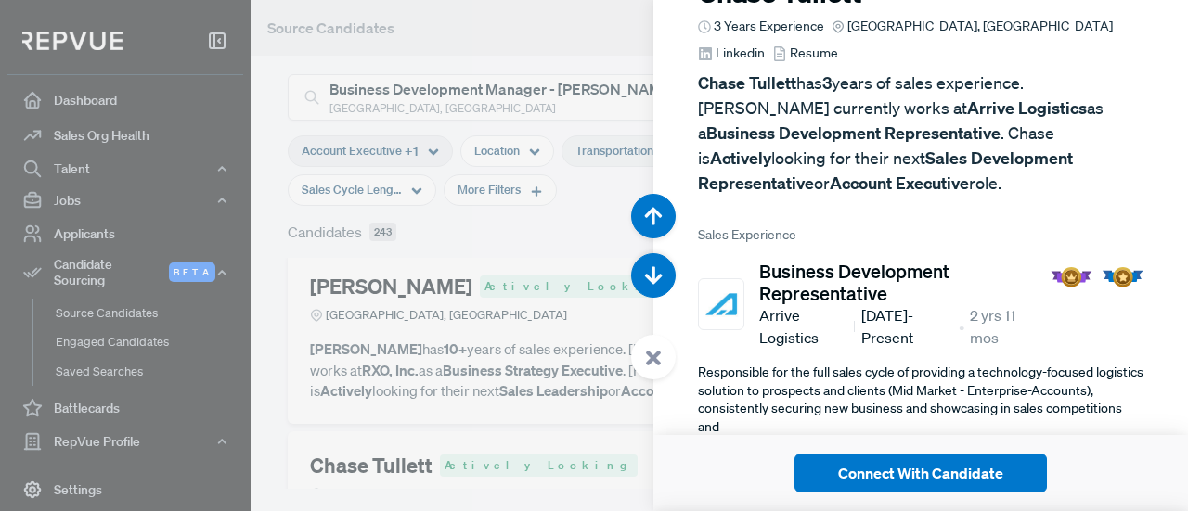
click at [967, 97] on strong "Arrive Logistics" at bounding box center [1027, 107] width 120 height 21
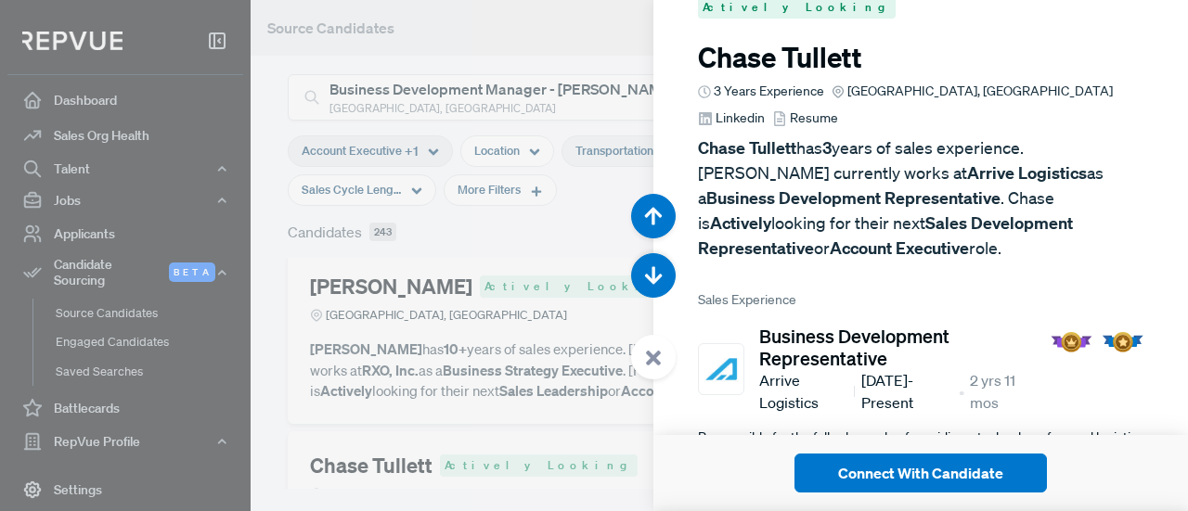
scroll to position [0, 0]
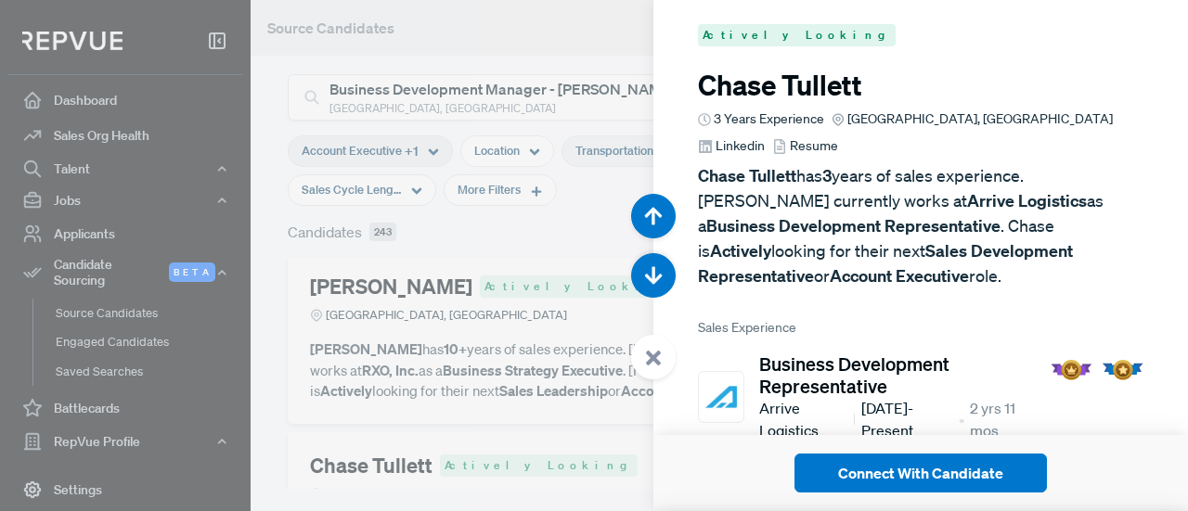
click at [765, 136] on span "Linkedin" at bounding box center [739, 145] width 49 height 19
click at [586, 354] on div at bounding box center [594, 255] width 1188 height 511
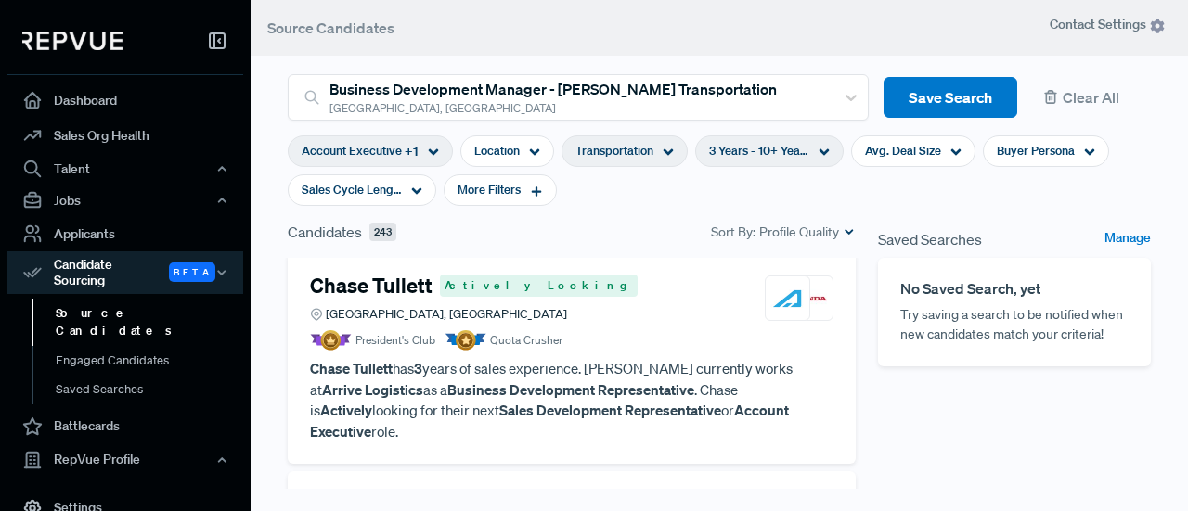
scroll to position [3804, 0]
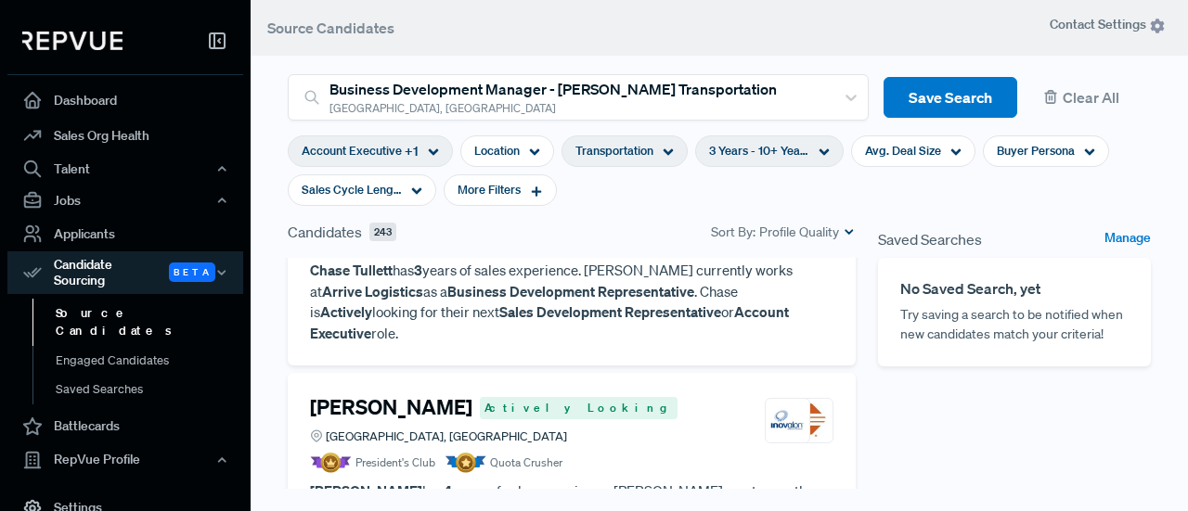
click at [598, 453] on article "President's Club Quota Crusher" at bounding box center [571, 463] width 523 height 20
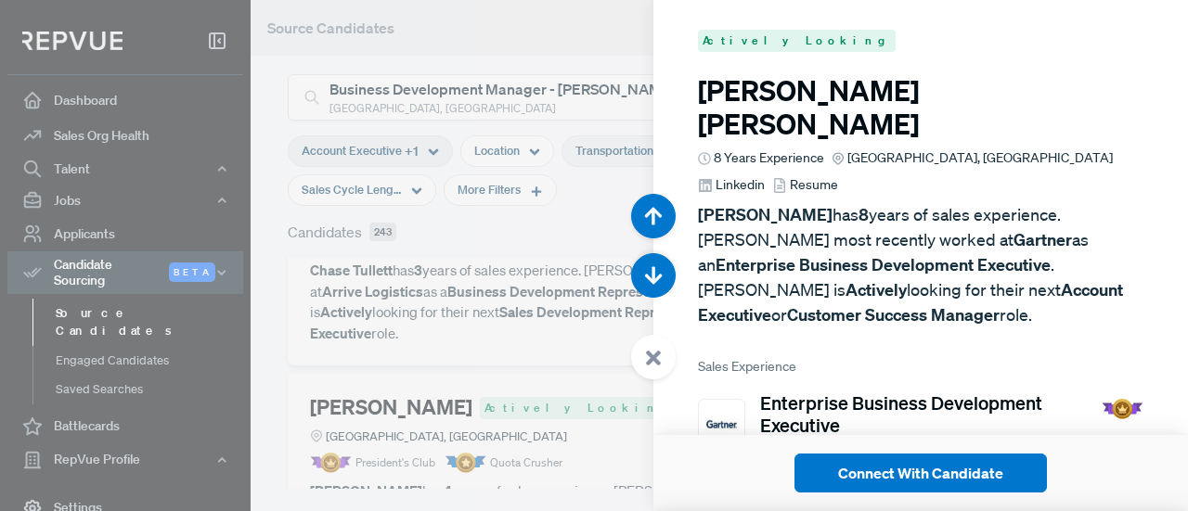
scroll to position [10231, 0]
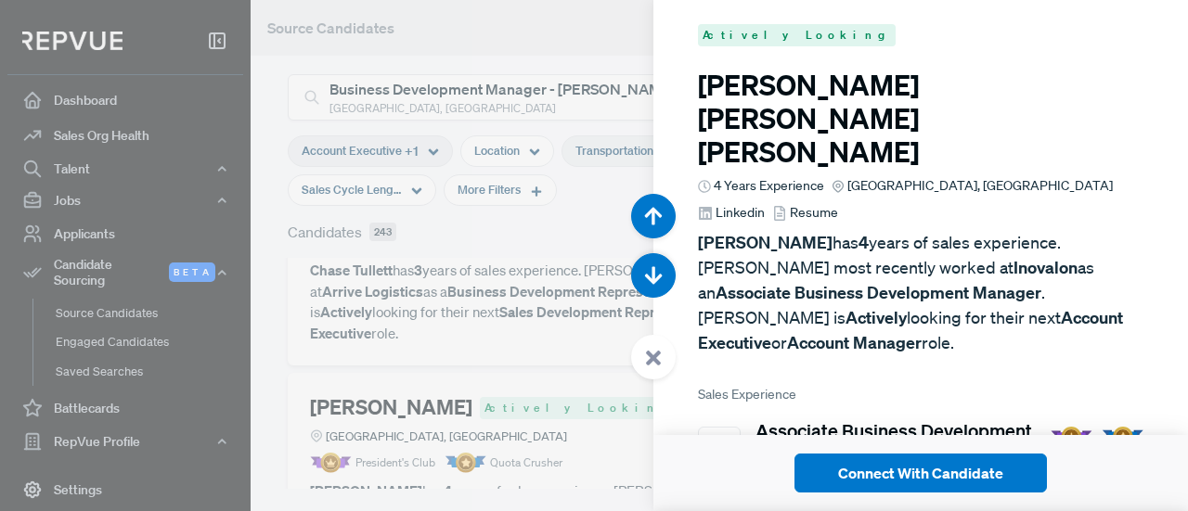
click at [765, 203] on span "Linkedin" at bounding box center [739, 212] width 49 height 19
click at [341, 339] on div at bounding box center [594, 255] width 1188 height 511
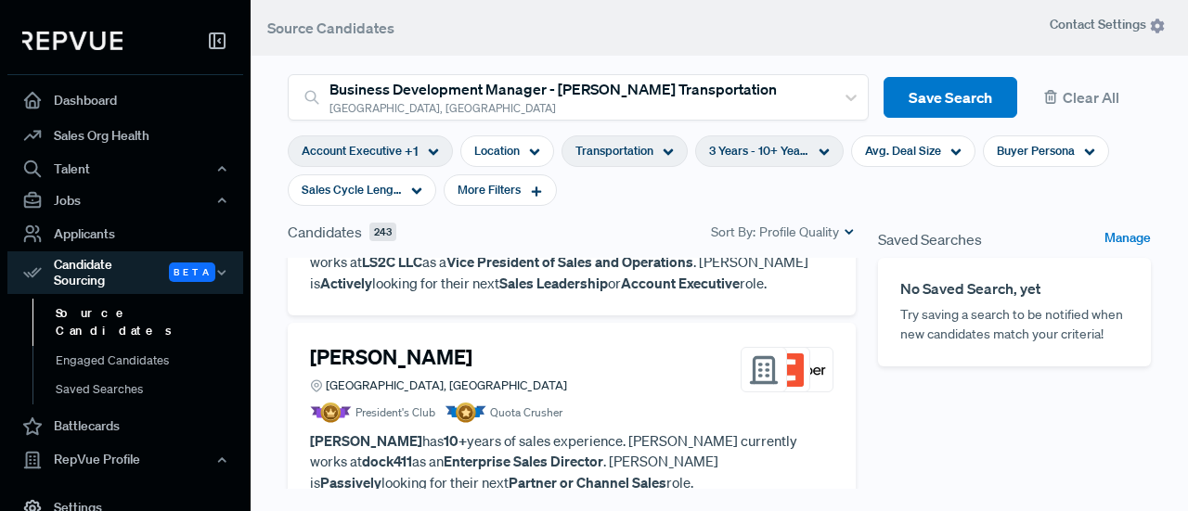
scroll to position [4361, 0]
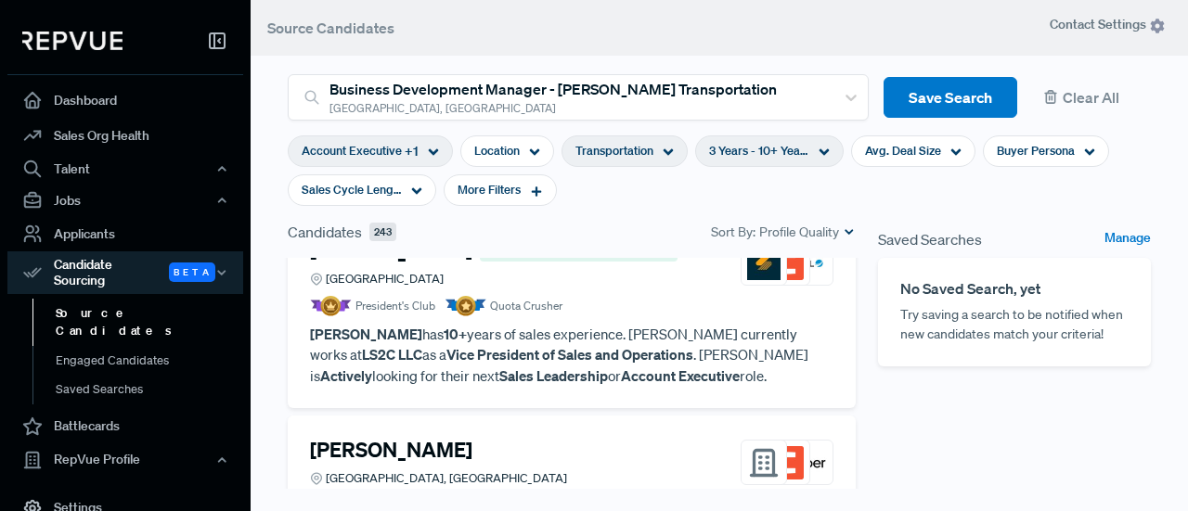
click at [616, 495] on article "President's Club Quota Crusher" at bounding box center [571, 505] width 523 height 20
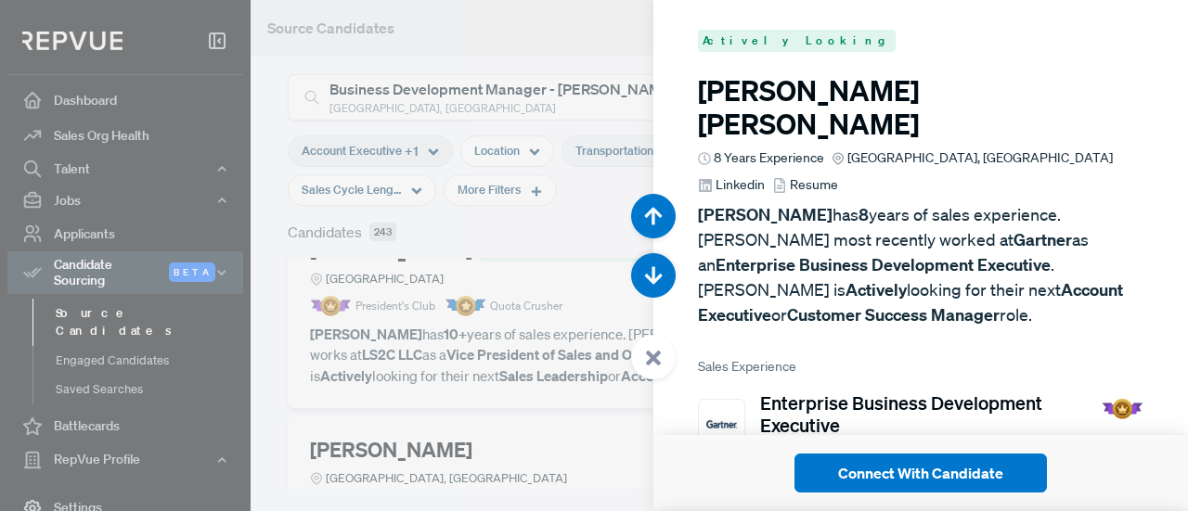
scroll to position [11765, 0]
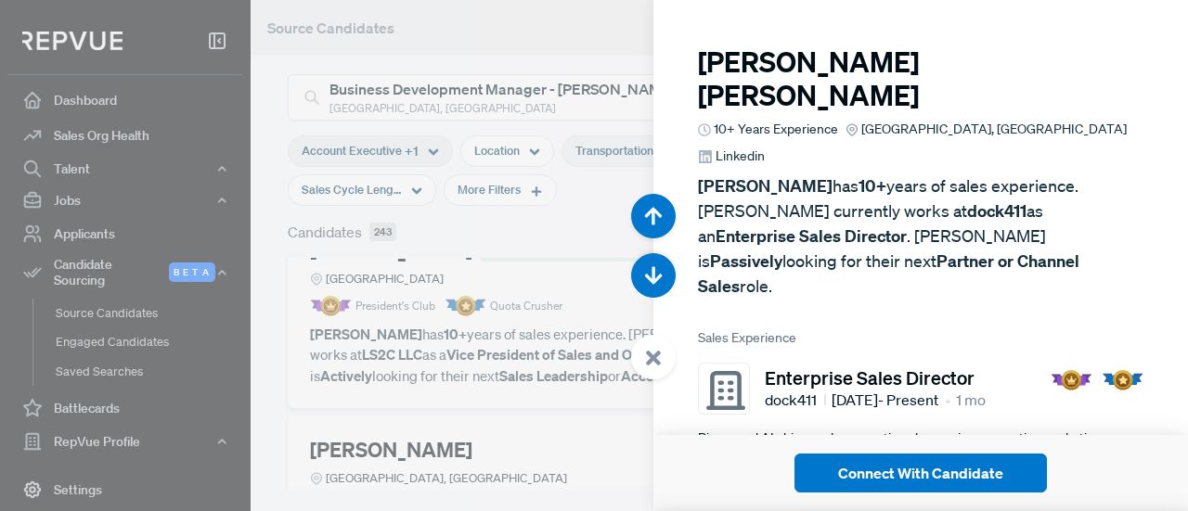
click at [765, 147] on span "Linkedin" at bounding box center [739, 156] width 49 height 19
click at [524, 304] on div at bounding box center [594, 255] width 1188 height 511
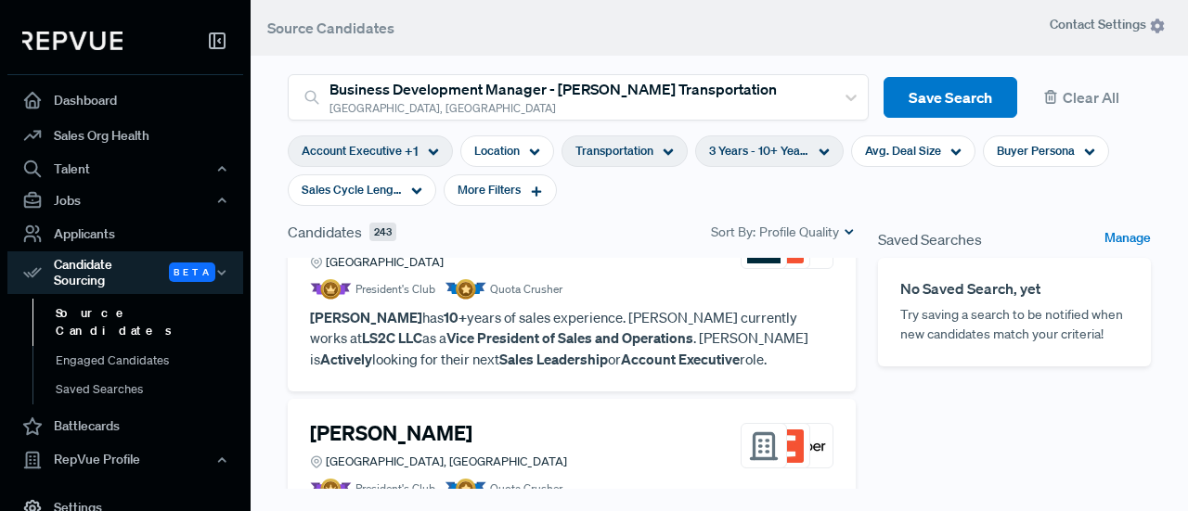
scroll to position [4230, 0]
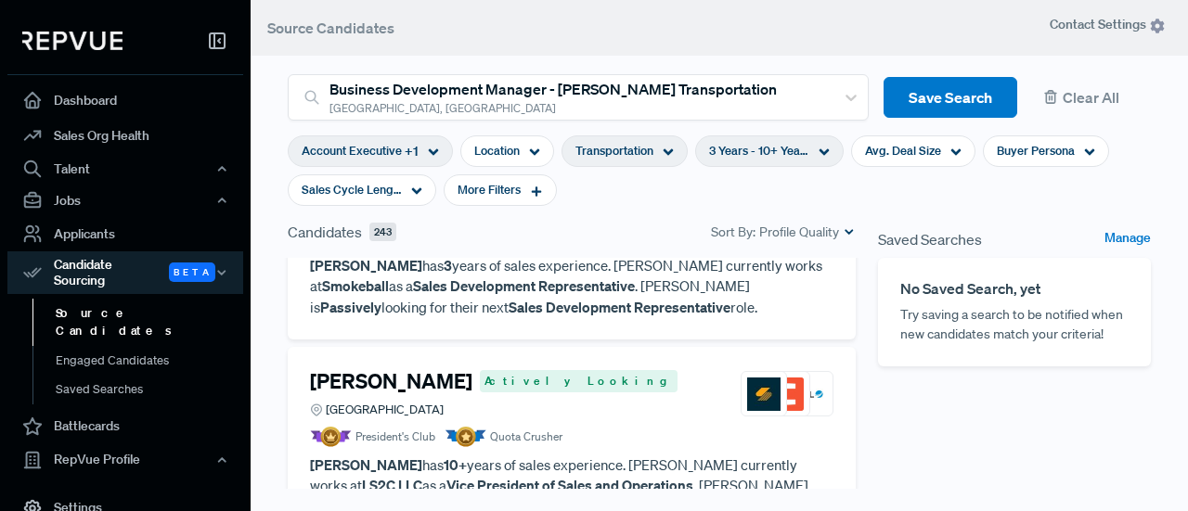
click at [828, 154] on div "3 Years - 10+ Years" at bounding box center [769, 151] width 148 height 32
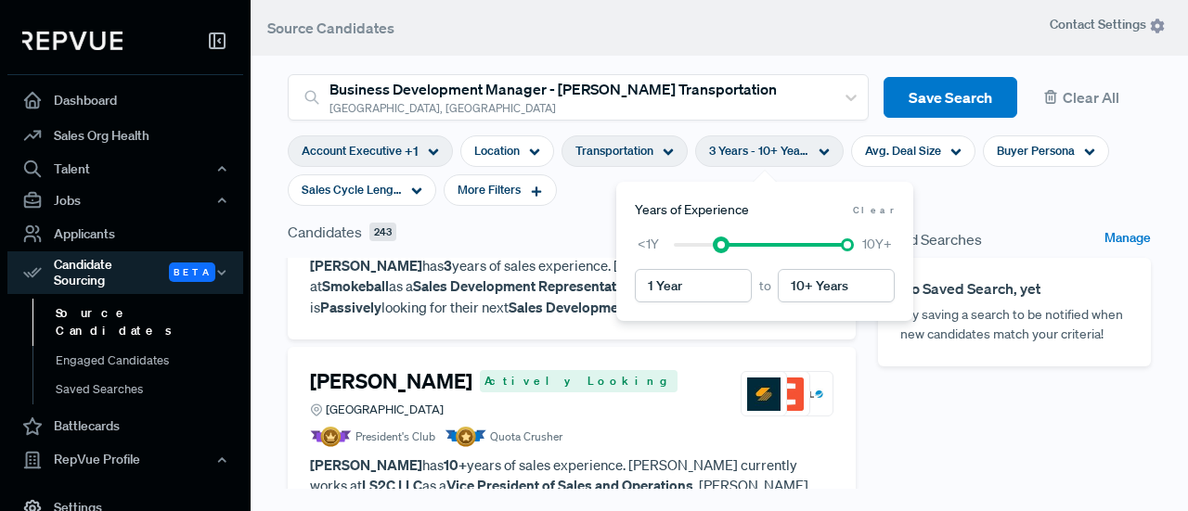
type input "< 1 Years"
drag, startPoint x: 720, startPoint y: 244, endPoint x: 648, endPoint y: 247, distance: 72.4
click at [648, 247] on div "<1Y 10Y+" at bounding box center [765, 244] width 260 height 19
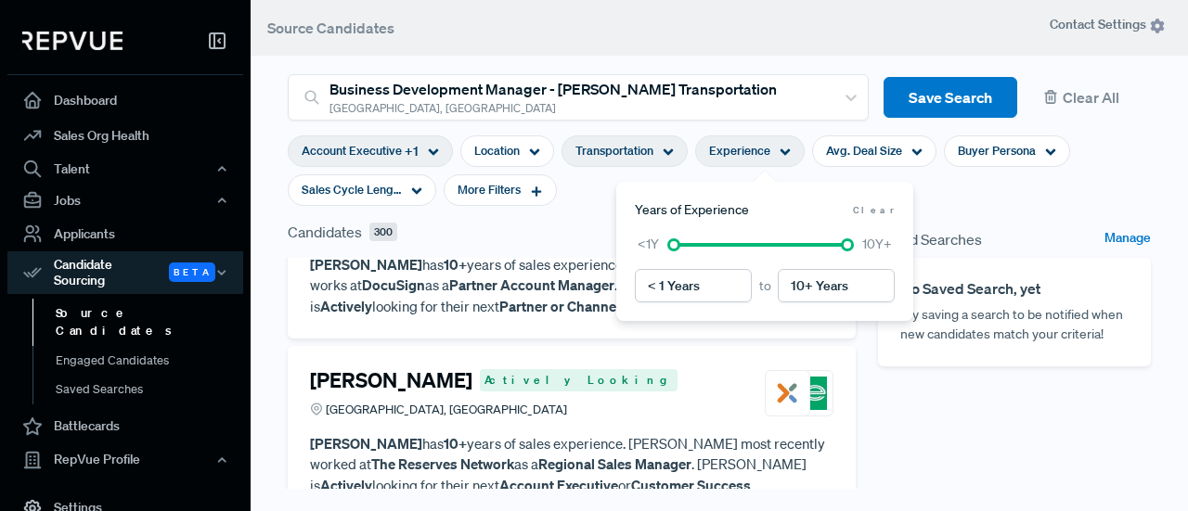
scroll to position [2973, 0]
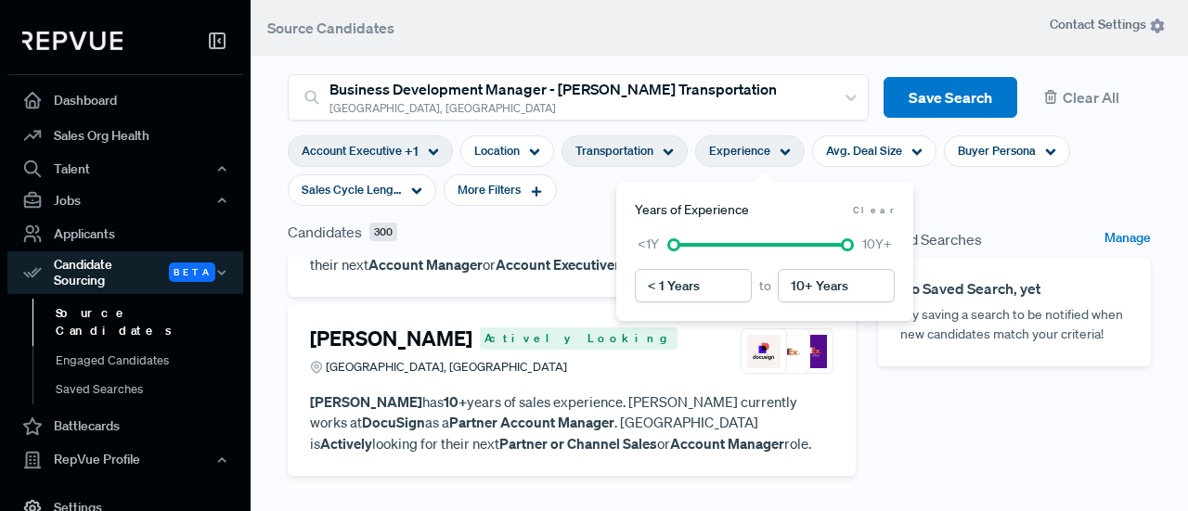
click at [545, 304] on div "[PERSON_NAME] Actively Looking Portland, [GEOGRAPHIC_DATA] [PERSON_NAME] has 10…" at bounding box center [572, 390] width 568 height 172
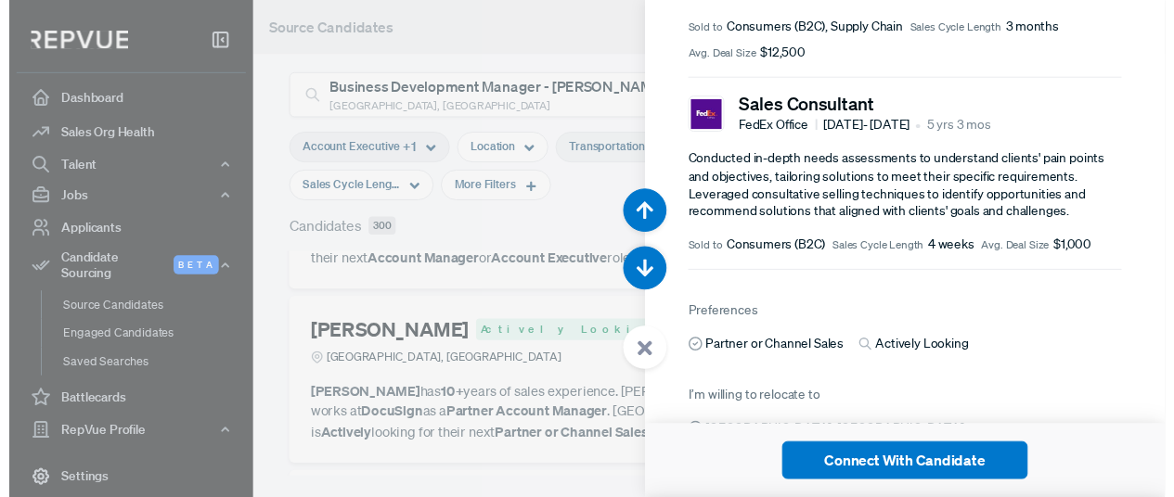
scroll to position [959, 0]
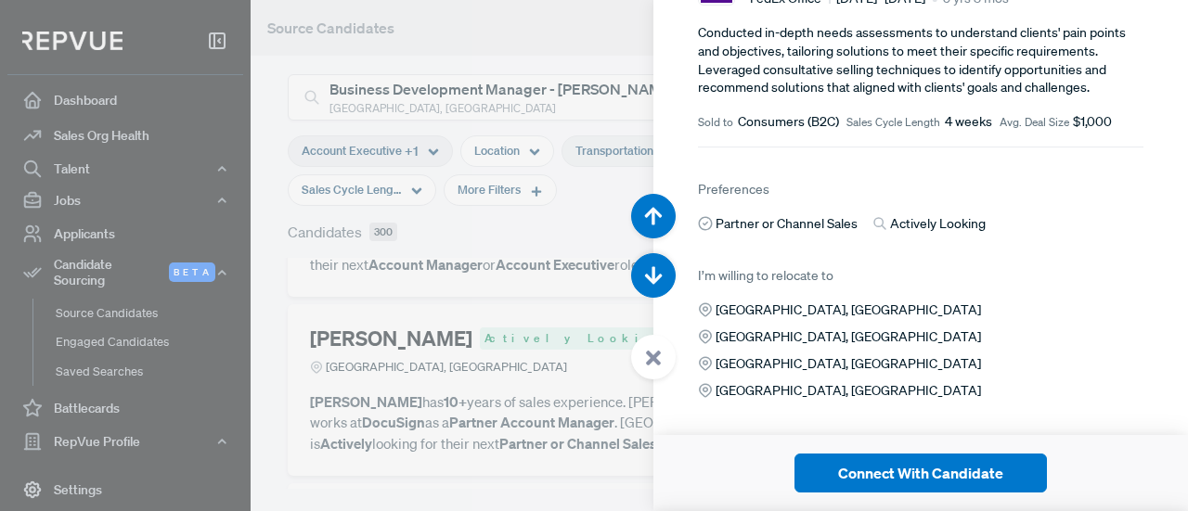
click at [476, 315] on div at bounding box center [594, 255] width 1188 height 511
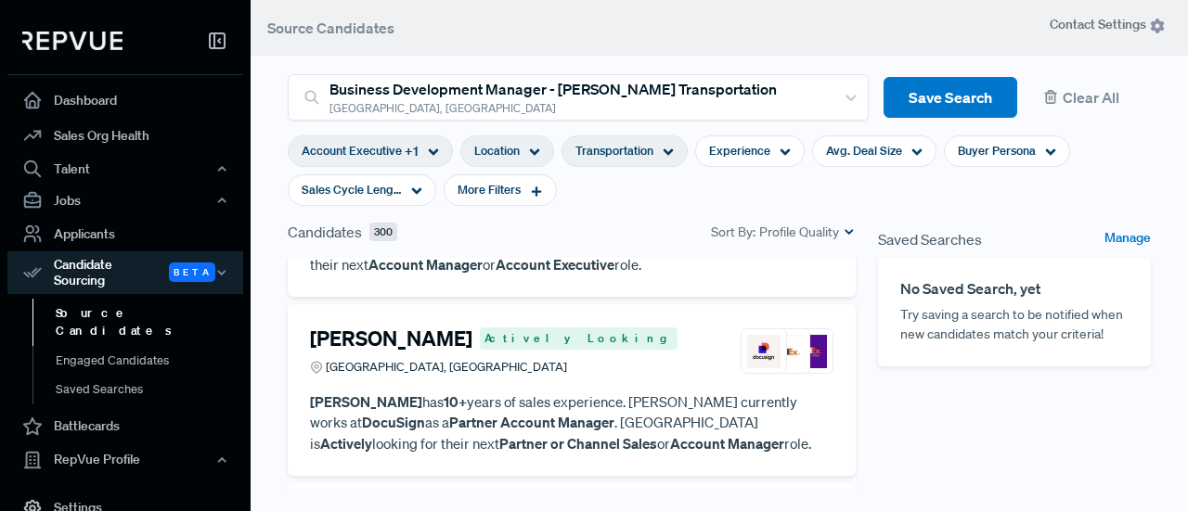
click at [530, 151] on use at bounding box center [535, 152] width 10 height 6
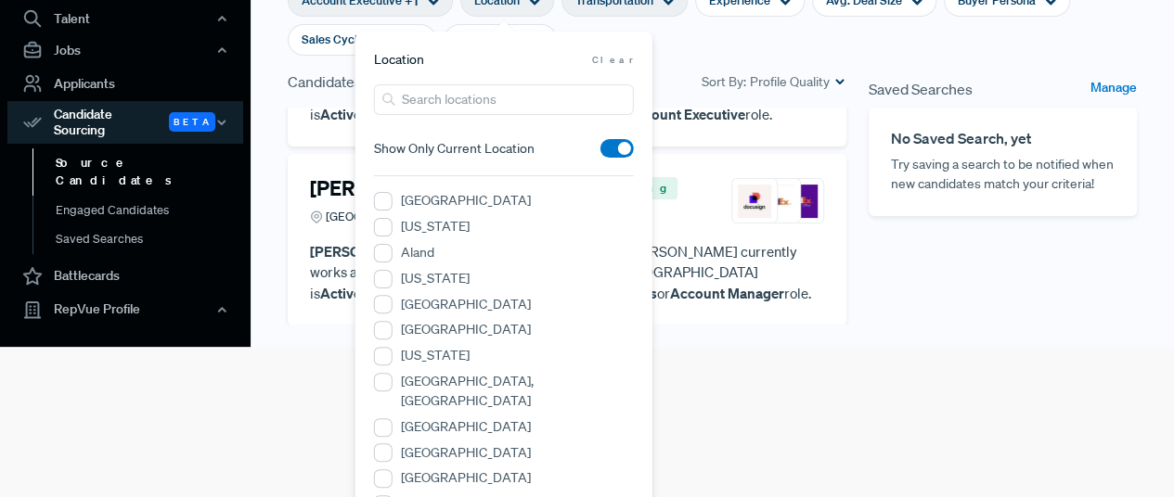
scroll to position [93, 0]
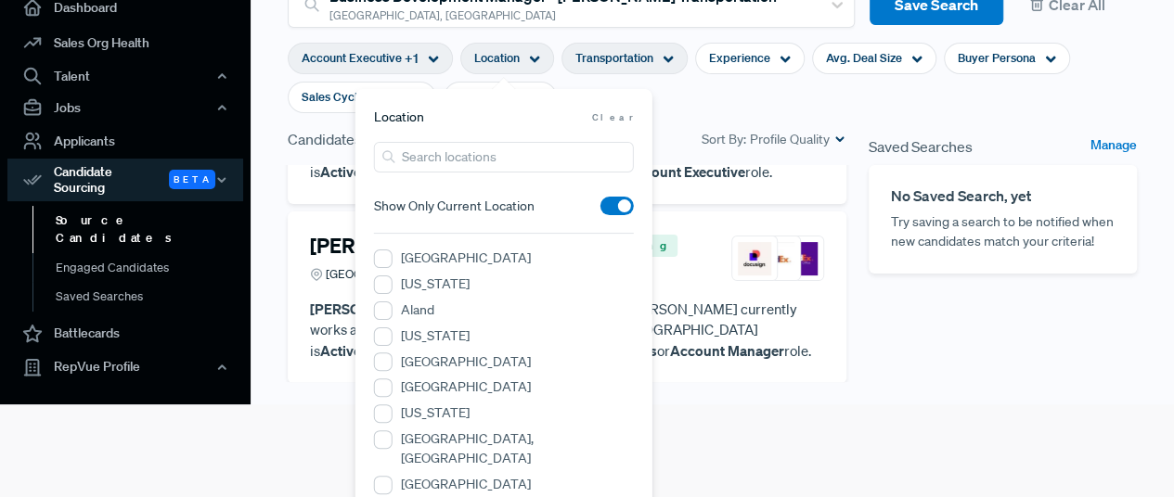
click at [457, 161] on input "search" at bounding box center [504, 157] width 260 height 31
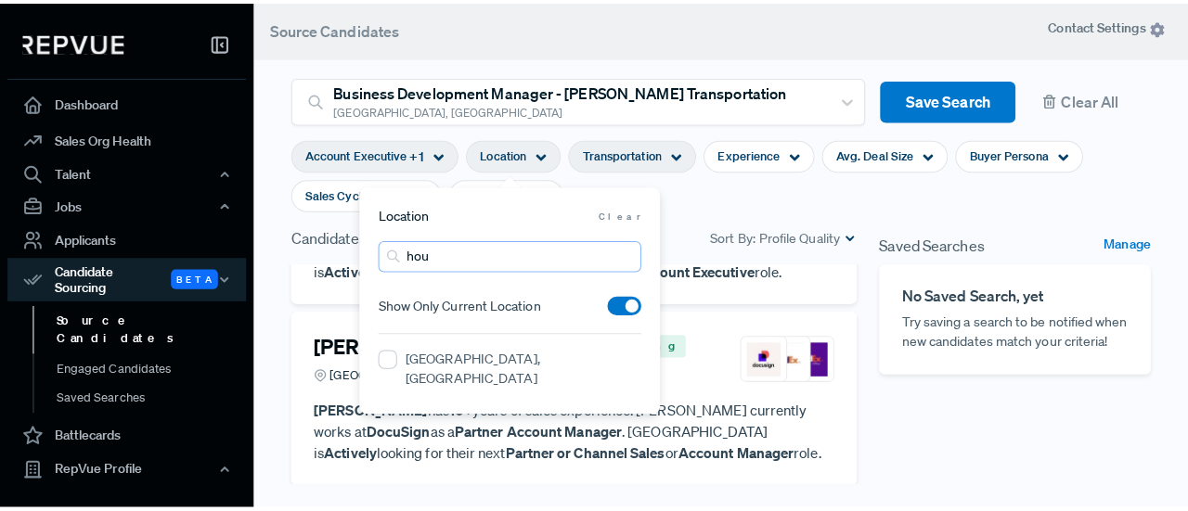
scroll to position [0, 0]
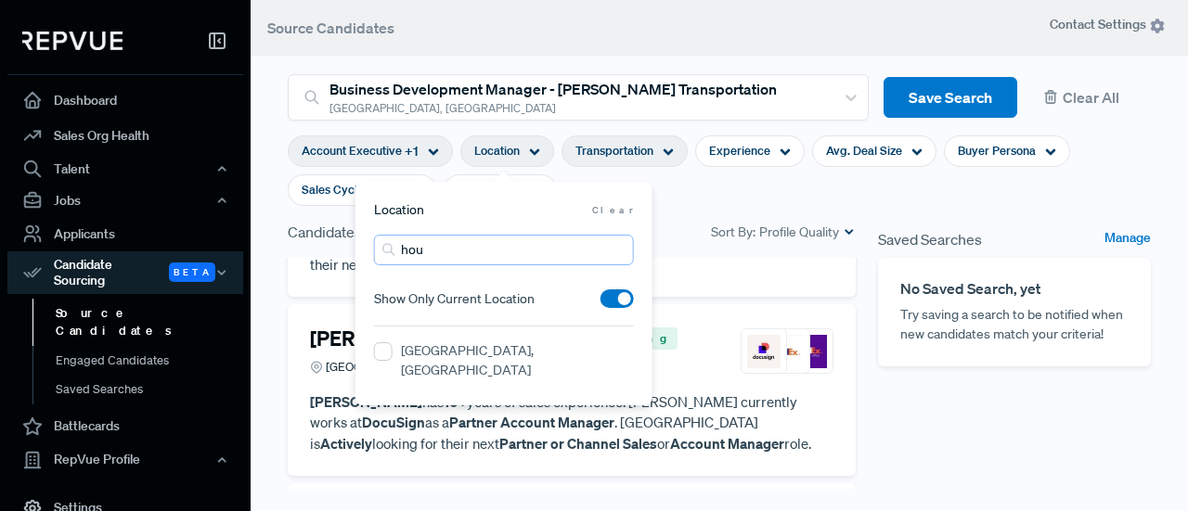
type input "hou"
click at [484, 358] on label "[GEOGRAPHIC_DATA], [GEOGRAPHIC_DATA]" at bounding box center [517, 360] width 233 height 39
click at [392, 358] on TX "[GEOGRAPHIC_DATA], [GEOGRAPHIC_DATA]" at bounding box center [383, 351] width 19 height 19
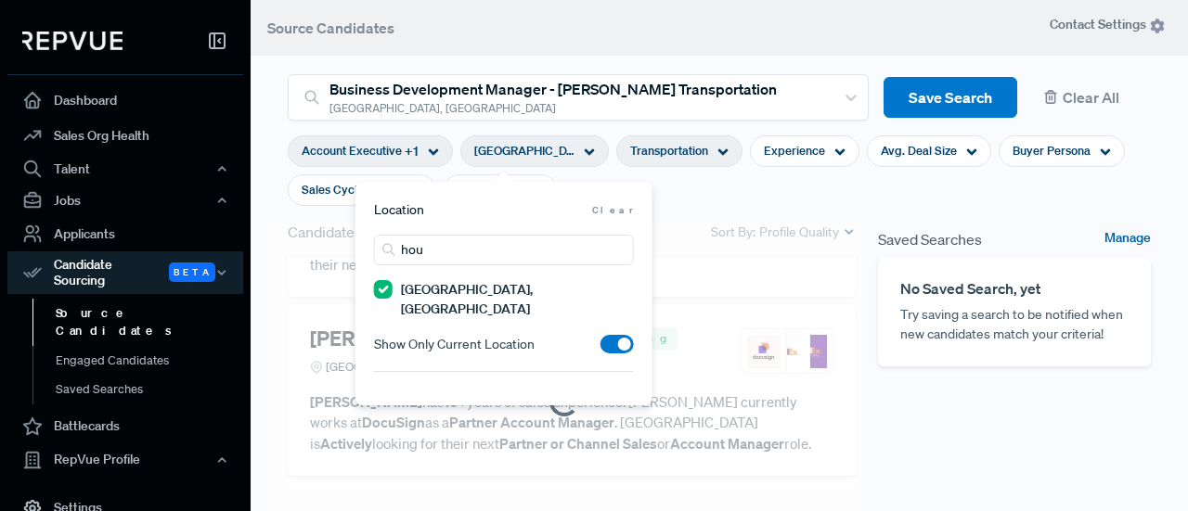
scroll to position [235, 0]
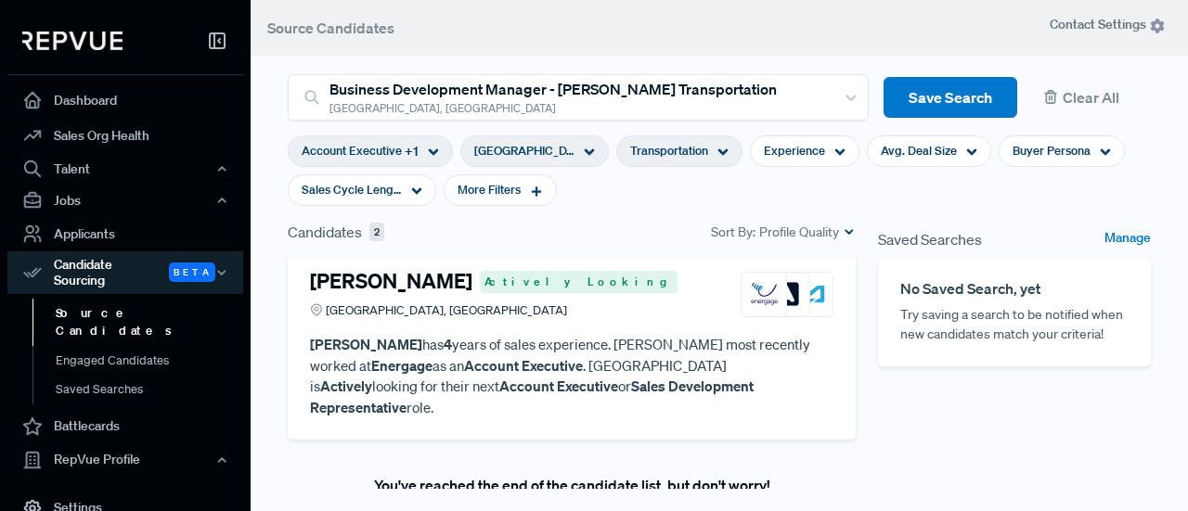
click at [1063, 457] on div "Saved Searches Manage No Saved Search, yet Try saving a search to be notified w…" at bounding box center [1014, 437] width 295 height 432
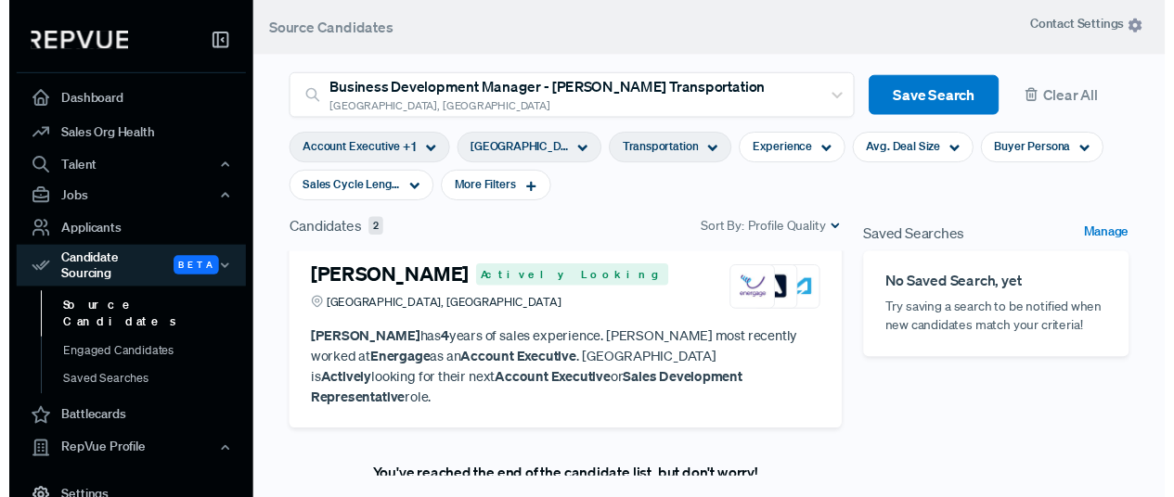
scroll to position [0, 0]
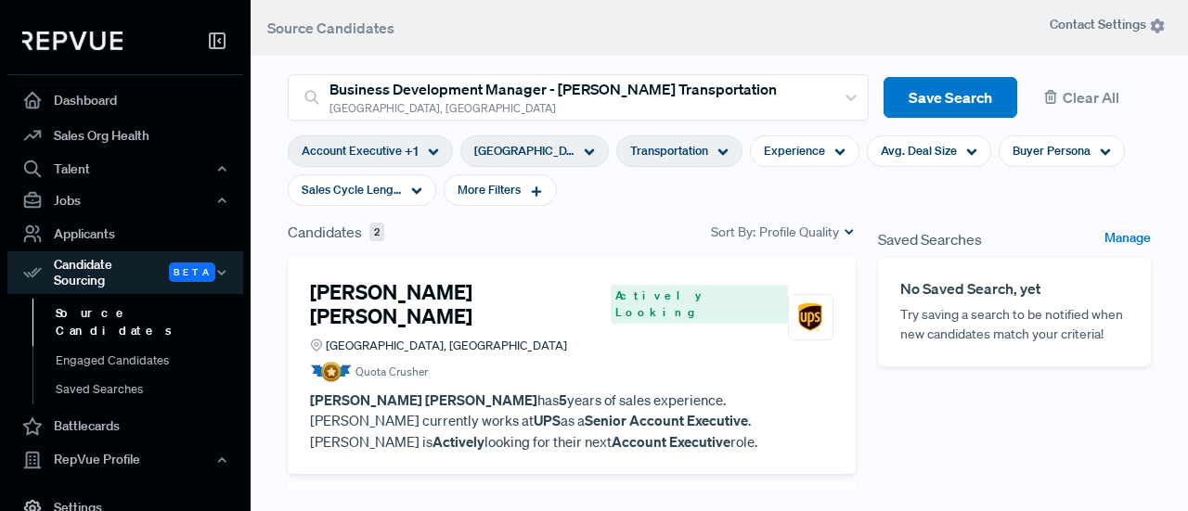
click at [694, 148] on span "Transportation" at bounding box center [669, 151] width 78 height 18
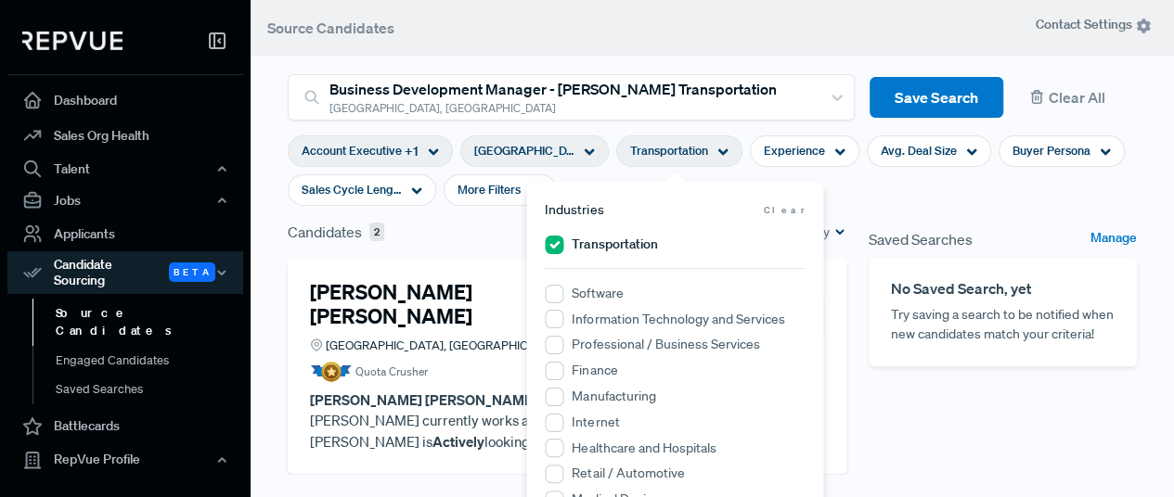
click at [604, 397] on label "Manufacturing" at bounding box center [614, 396] width 84 height 19
click at [563, 397] on input "Manufacturing" at bounding box center [554, 397] width 19 height 19
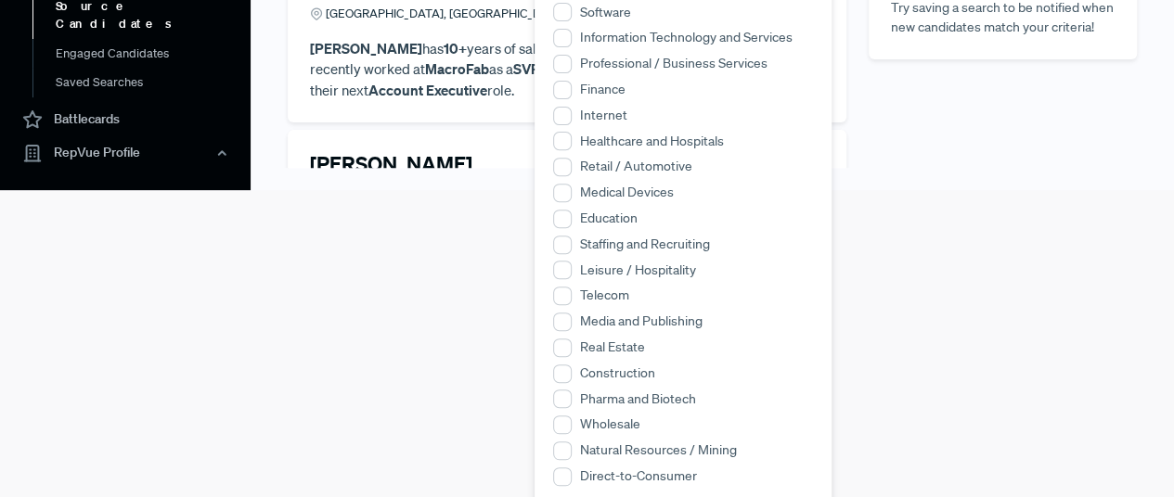
scroll to position [320, 0]
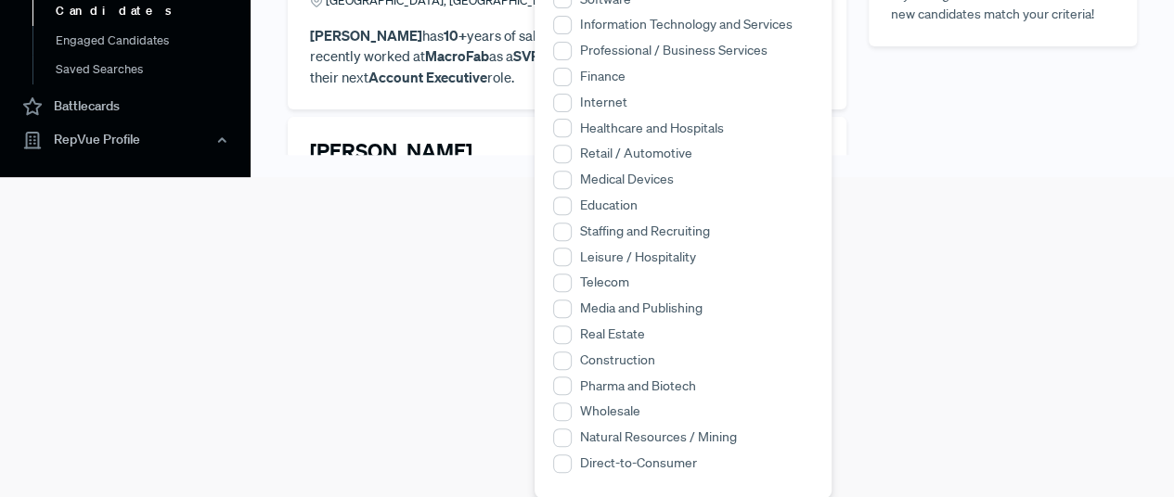
drag, startPoint x: 456, startPoint y: 431, endPoint x: 482, endPoint y: 415, distance: 31.7
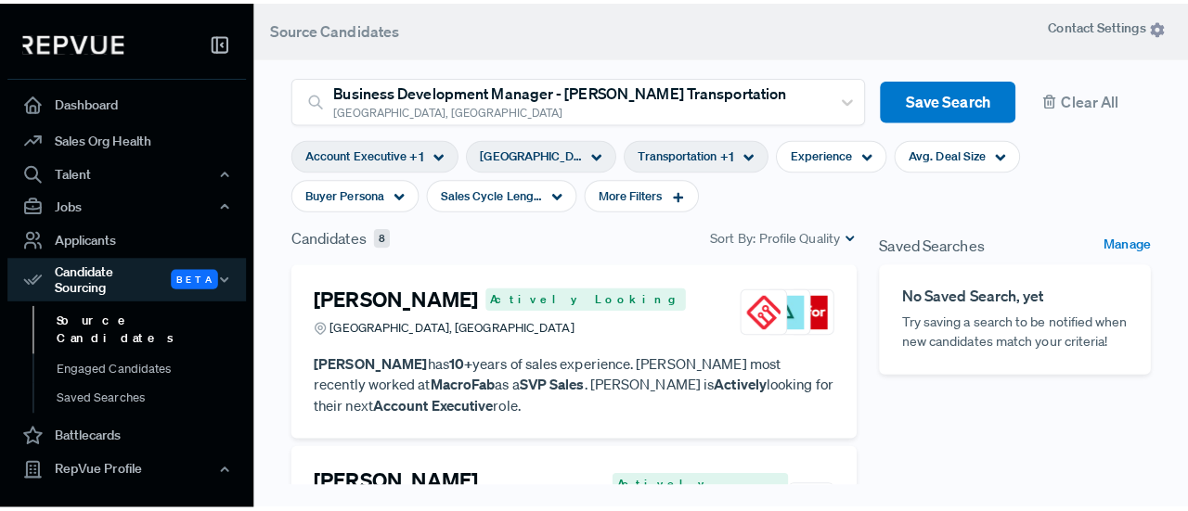
scroll to position [0, 0]
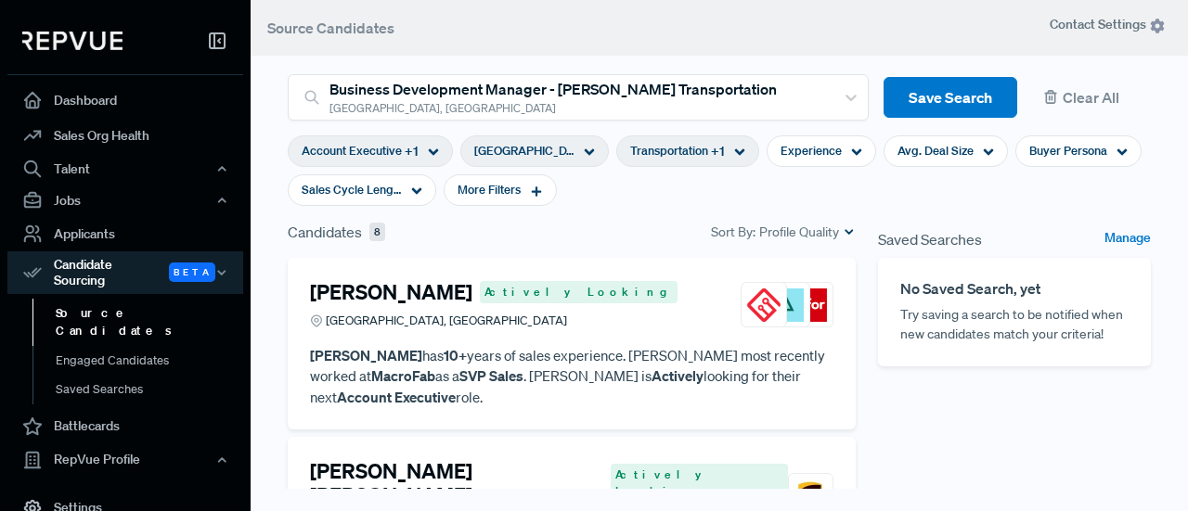
click at [448, 329] on div "[GEOGRAPHIC_DATA], [GEOGRAPHIC_DATA]" at bounding box center [493, 321] width 367 height 18
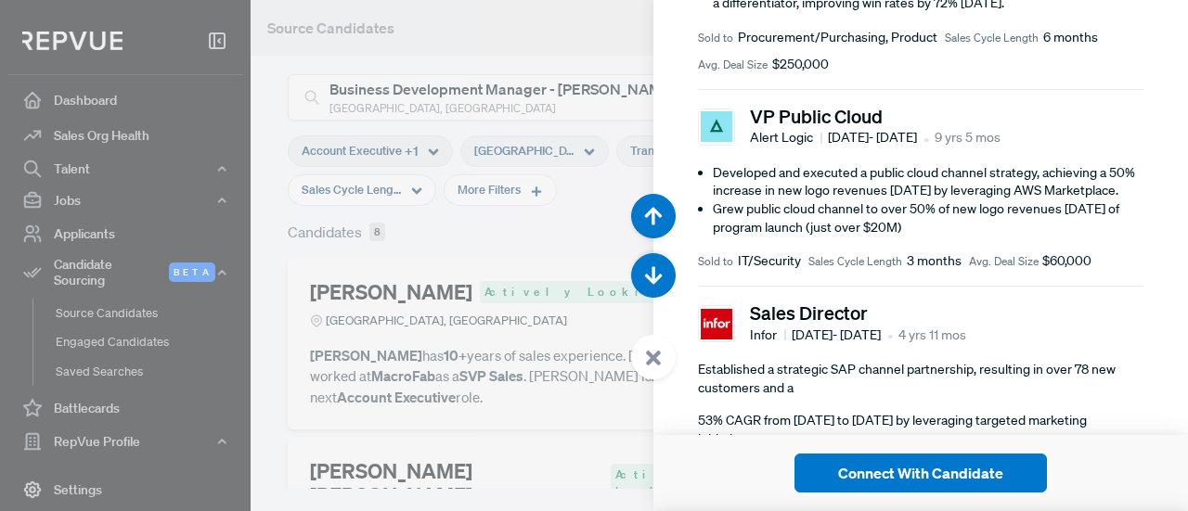
scroll to position [650, 0]
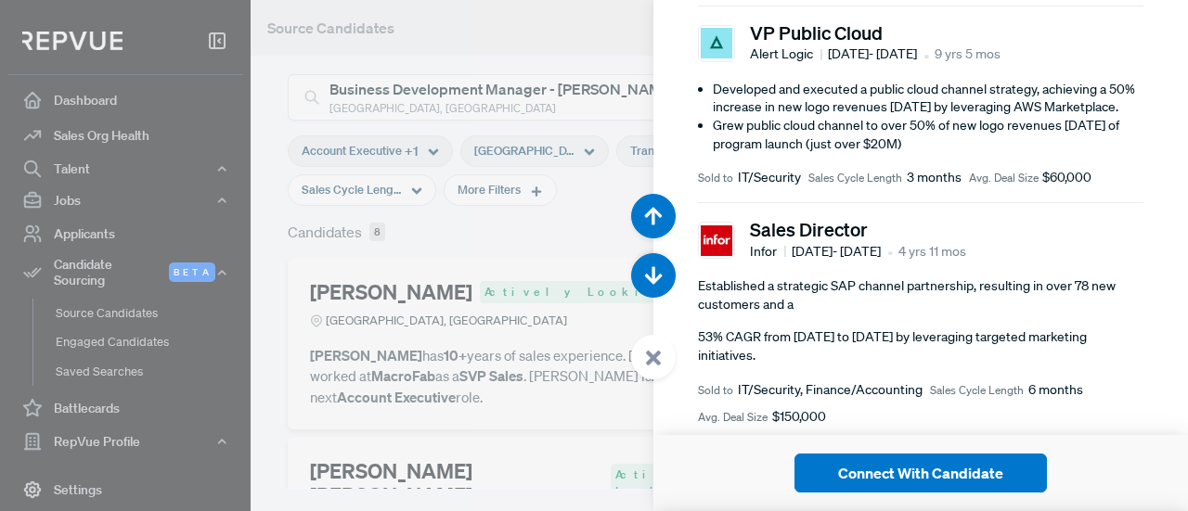
click at [503, 336] on div at bounding box center [594, 255] width 1188 height 511
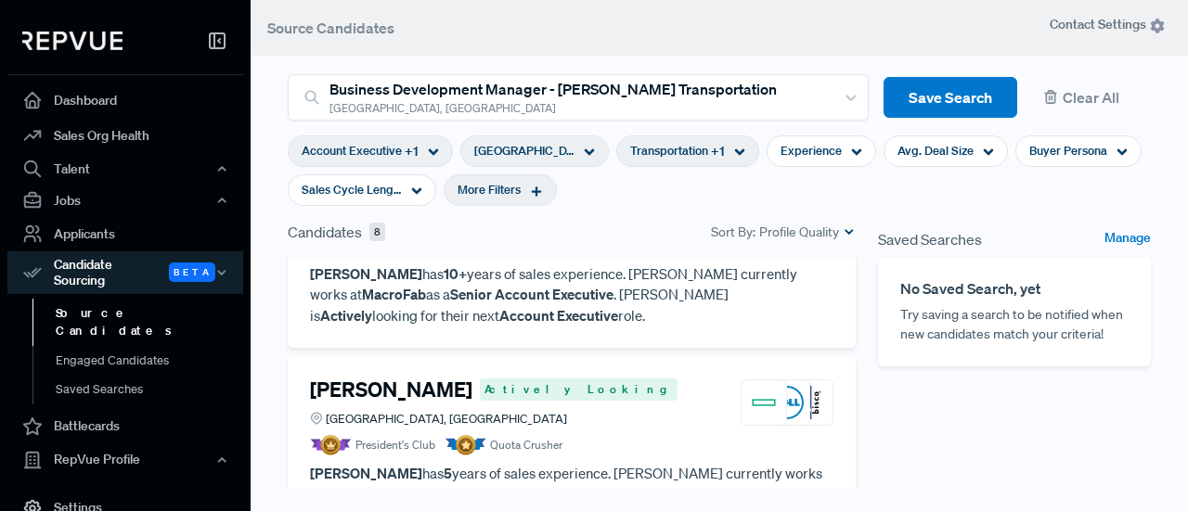
scroll to position [835, 0]
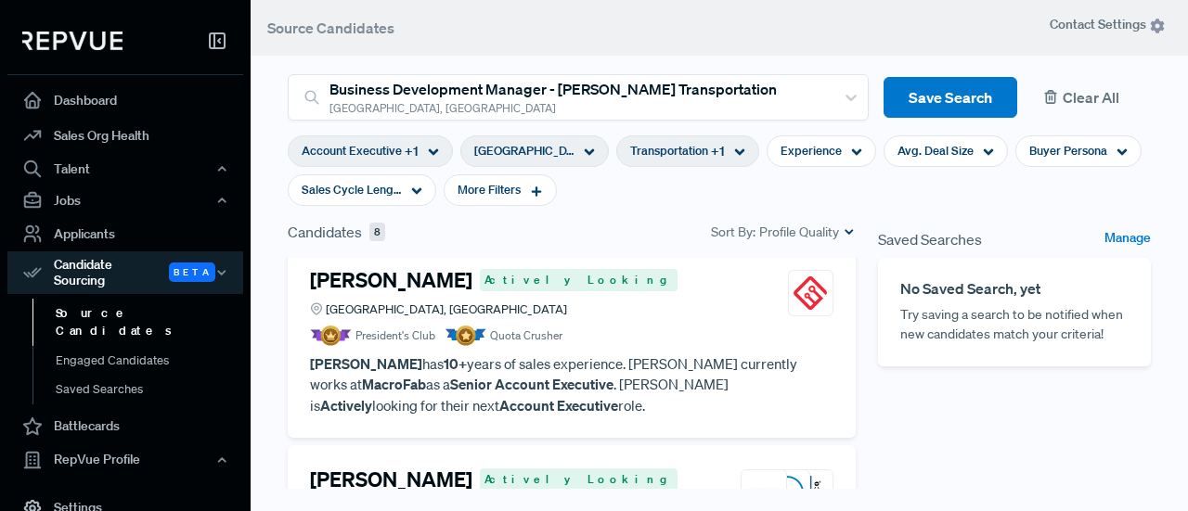
click at [1054, 93] on button "Clear All" at bounding box center [1091, 98] width 119 height 42
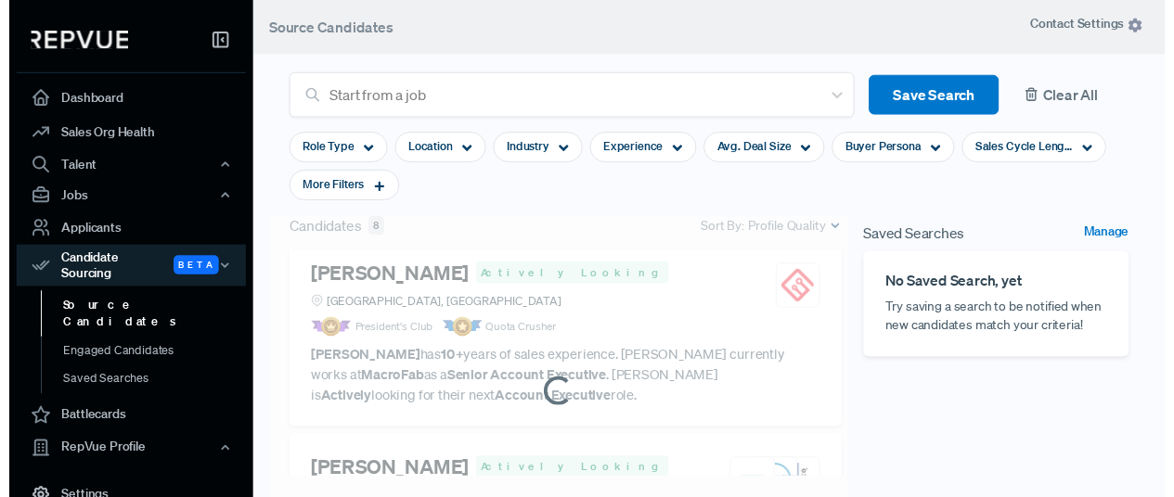
scroll to position [815, 0]
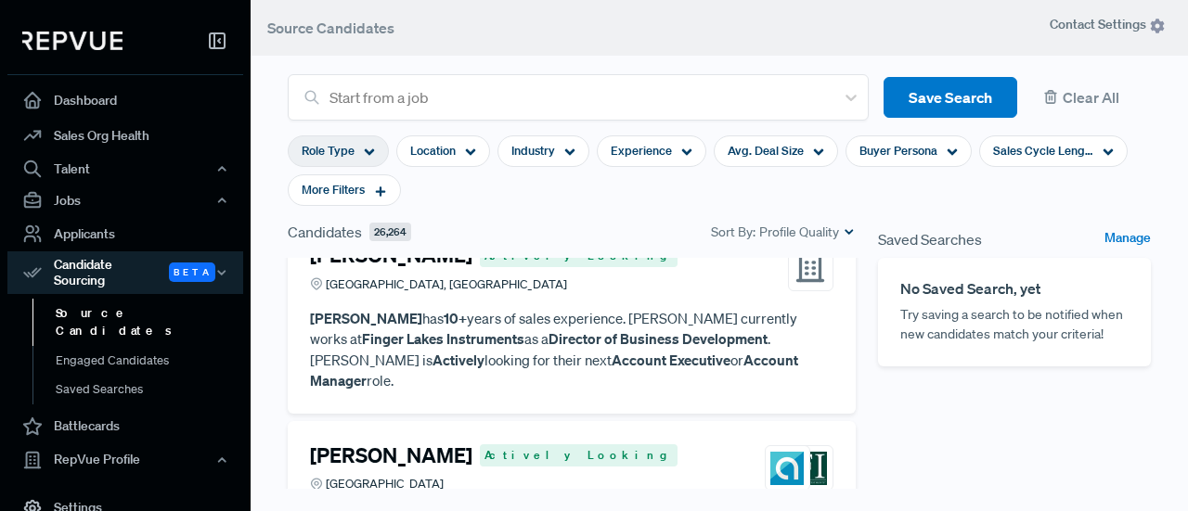
click at [364, 148] on icon at bounding box center [369, 152] width 11 height 11
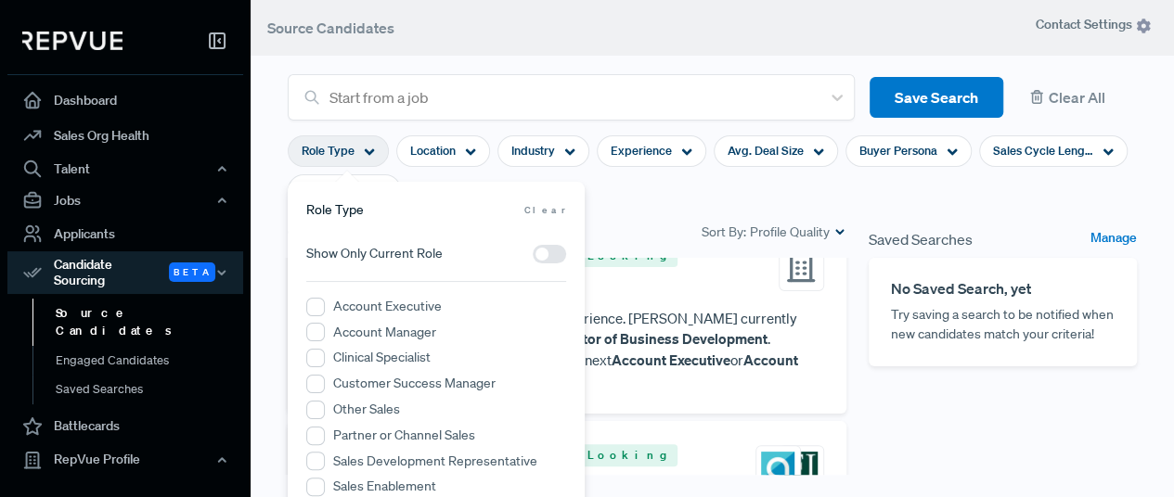
click at [393, 307] on label "Account Executive" at bounding box center [387, 306] width 109 height 19
click at [325, 307] on Executive "Account Executive" at bounding box center [315, 307] width 19 height 19
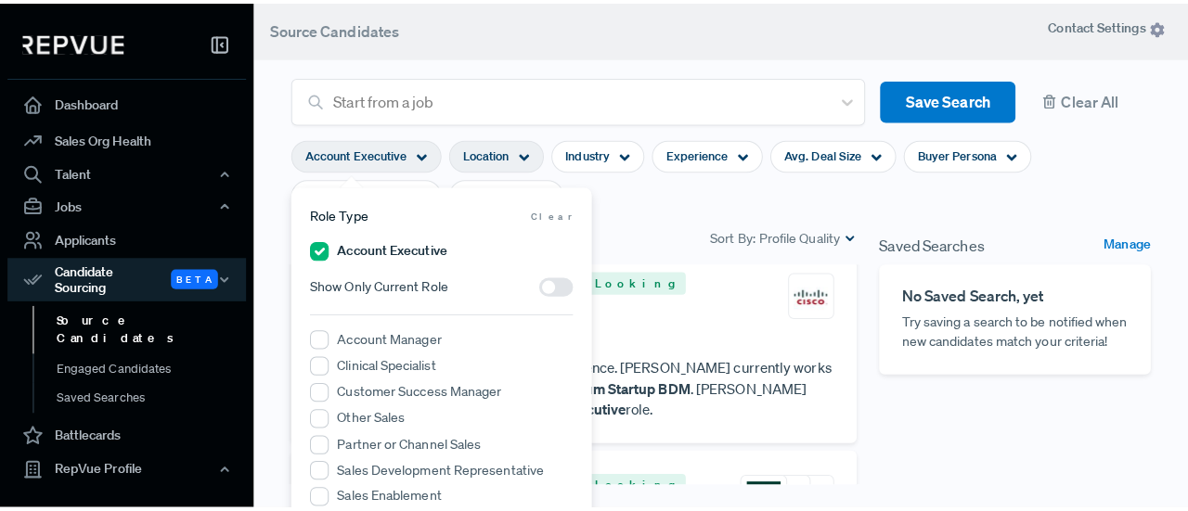
scroll to position [835, 0]
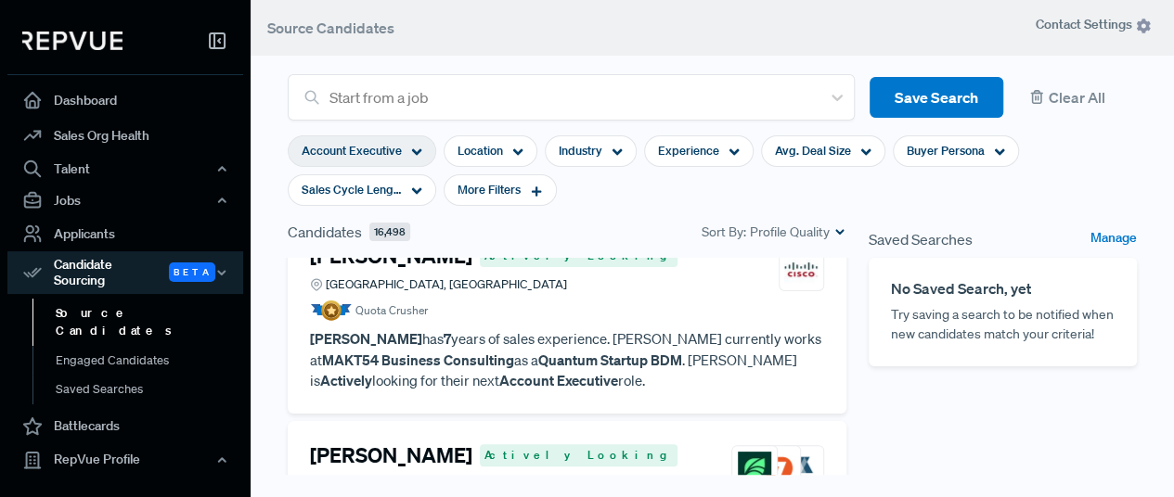
click at [1063, 156] on section "Account Executive Location Industry Experience Avg. Deal Size Buyer Persona Sal…" at bounding box center [712, 171] width 849 height 100
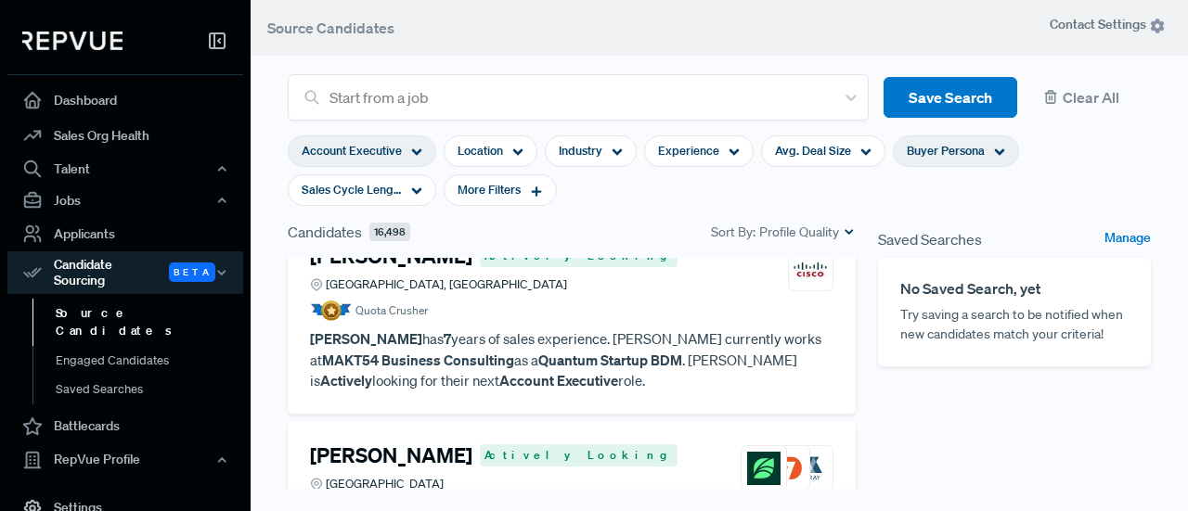
click at [1001, 151] on div "Buyer Persona" at bounding box center [956, 151] width 126 height 32
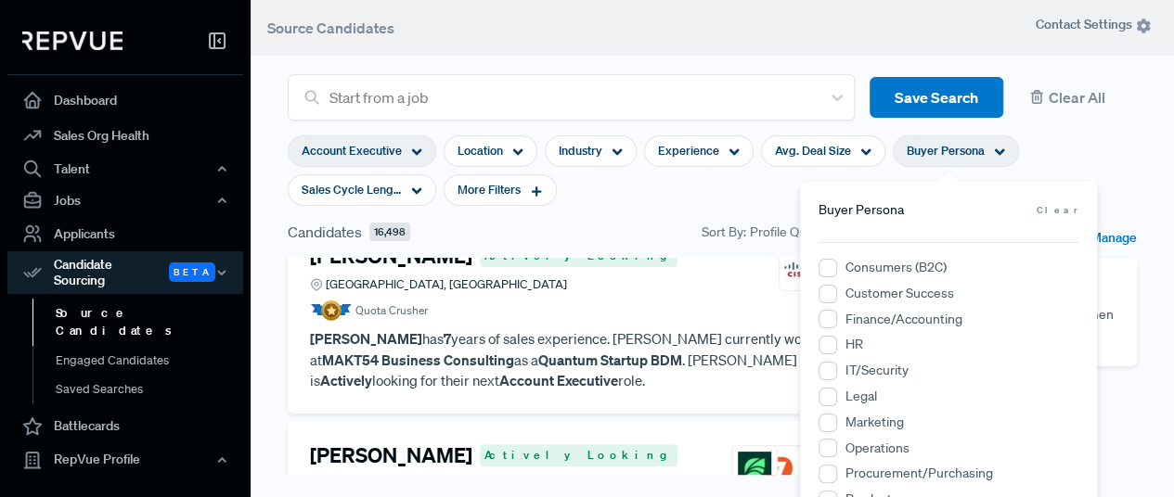
click at [1001, 151] on div "Buyer Persona" at bounding box center [956, 151] width 126 height 32
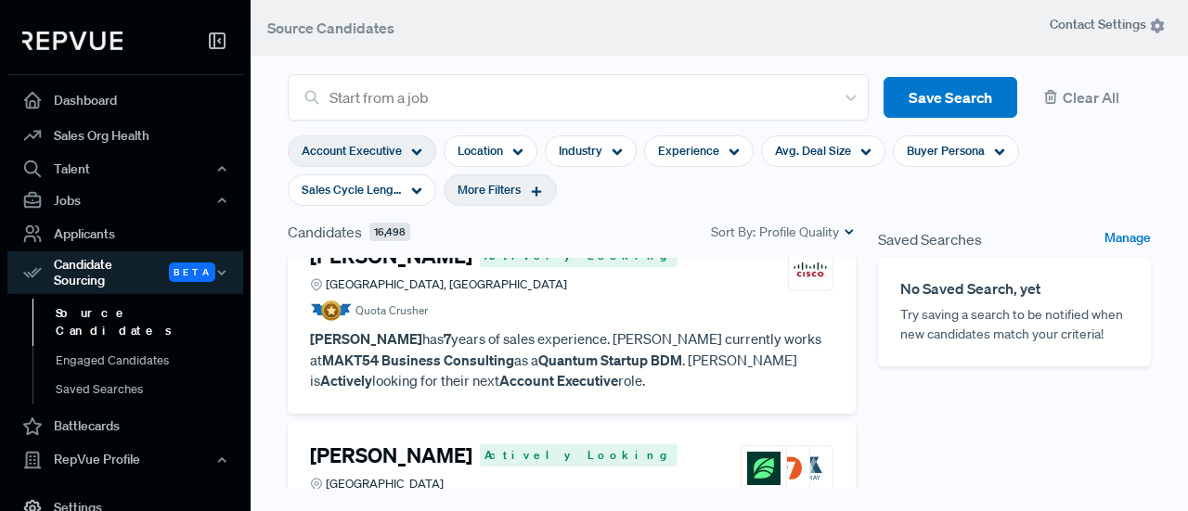
click at [516, 187] on span "More Filters" at bounding box center [488, 190] width 63 height 18
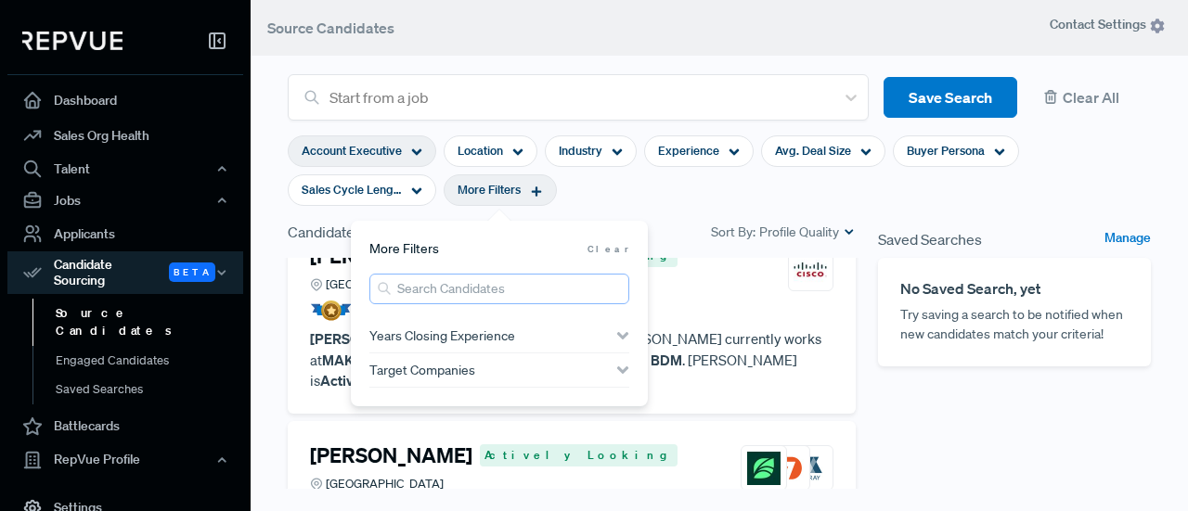
click at [454, 292] on input "search" at bounding box center [499, 289] width 260 height 31
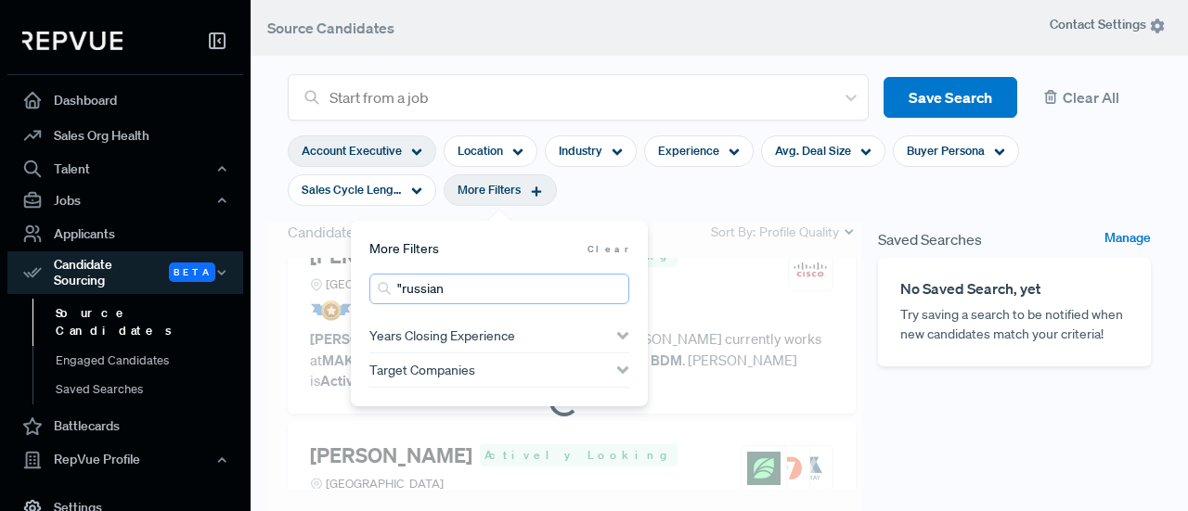
scroll to position [19, 0]
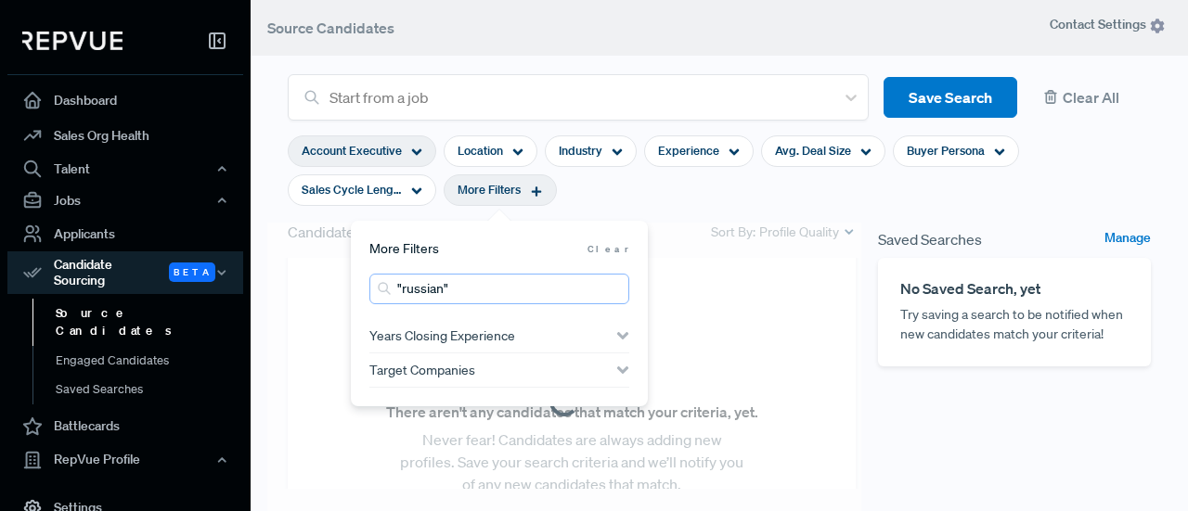
type input ""russian""
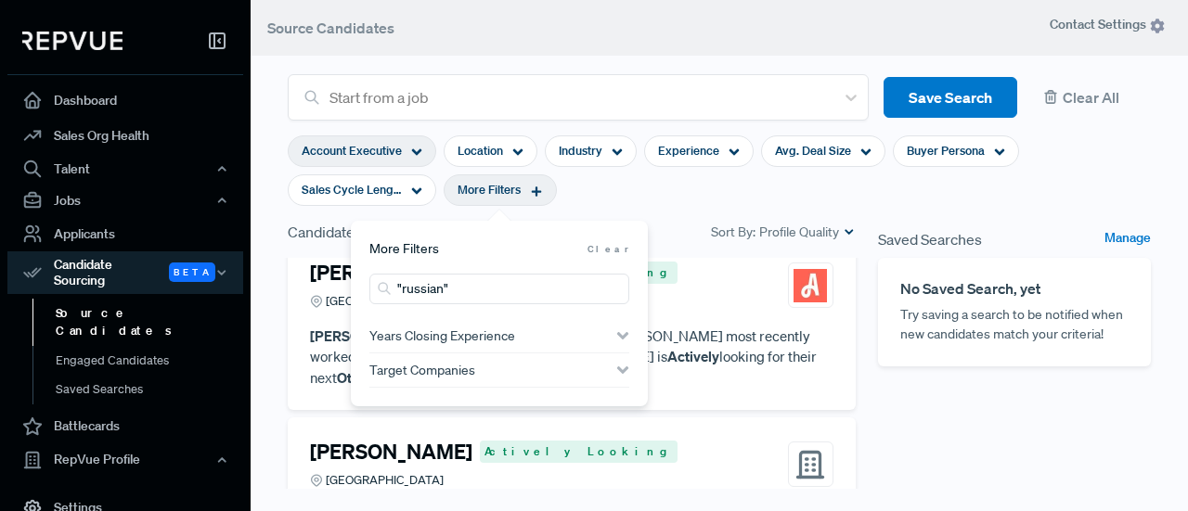
click at [686, 193] on section "Account Executive Location Industry Experience Avg. Deal Size Buyer Persona Sal…" at bounding box center [719, 171] width 863 height 100
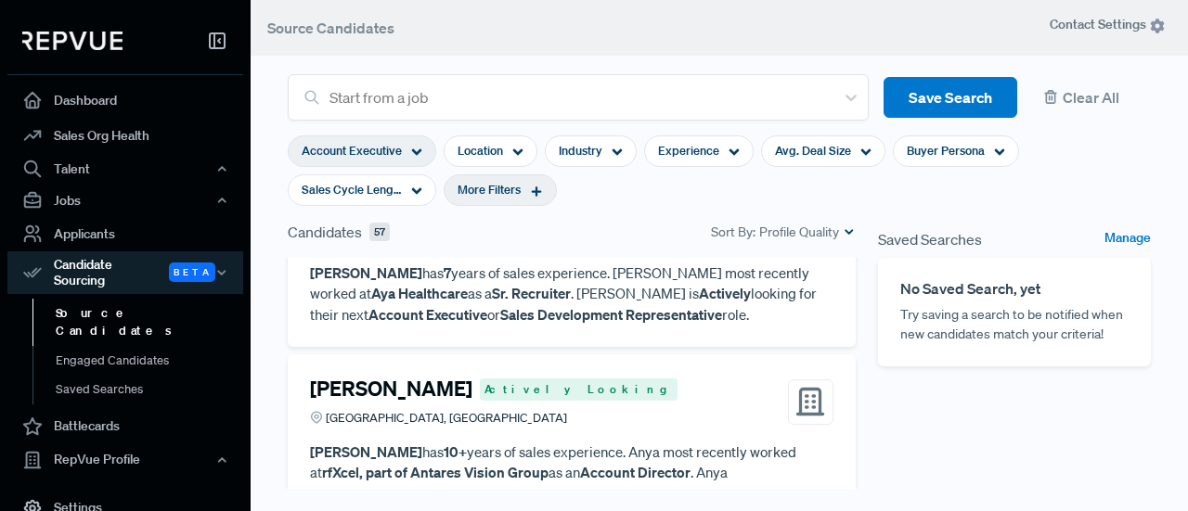
scroll to position [669, 0]
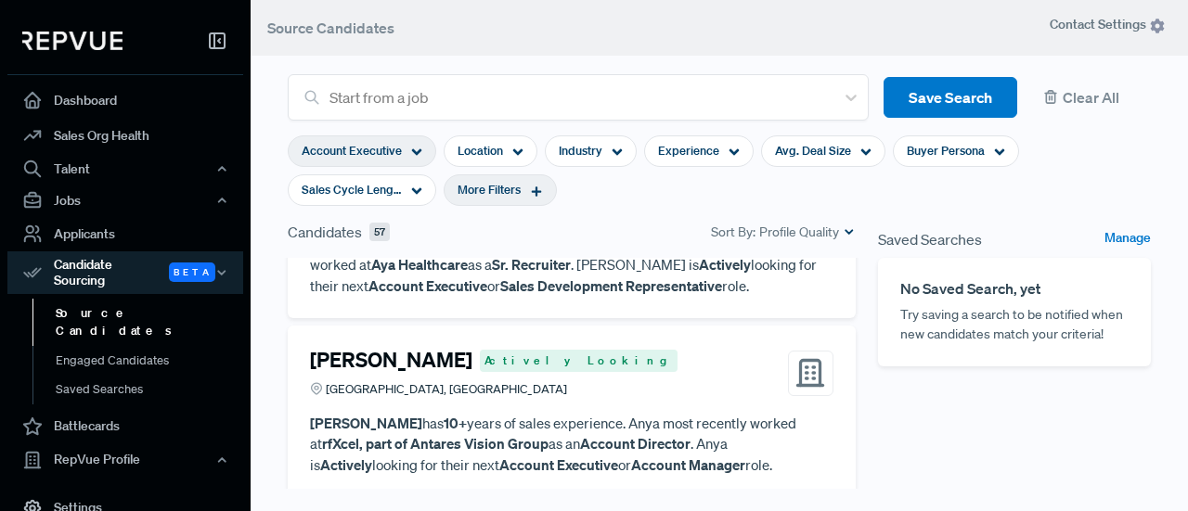
click at [482, 358] on div "[PERSON_NAME] Actively Looking" at bounding box center [493, 360] width 367 height 24
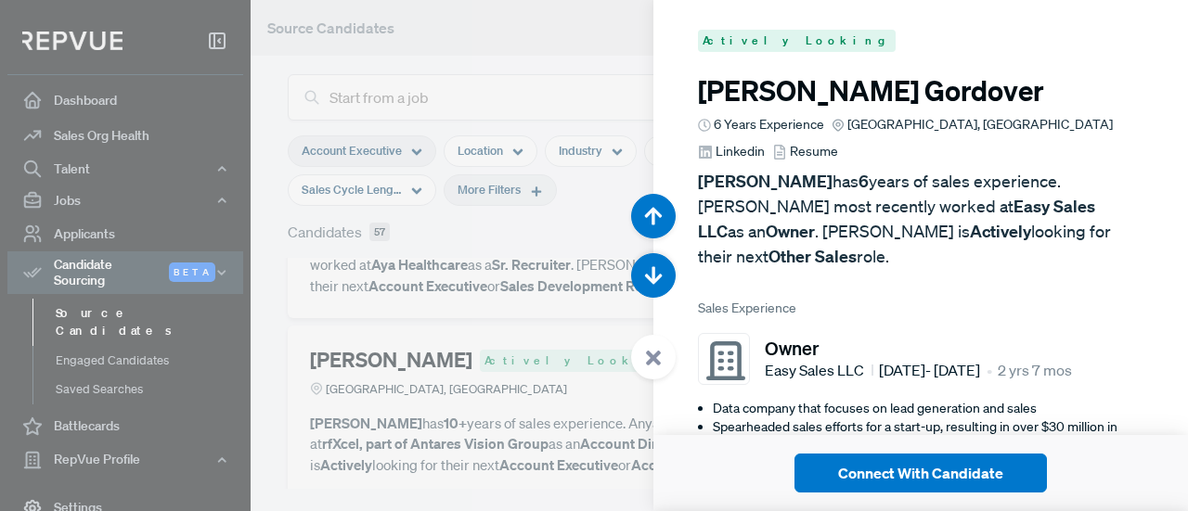
scroll to position [2046, 0]
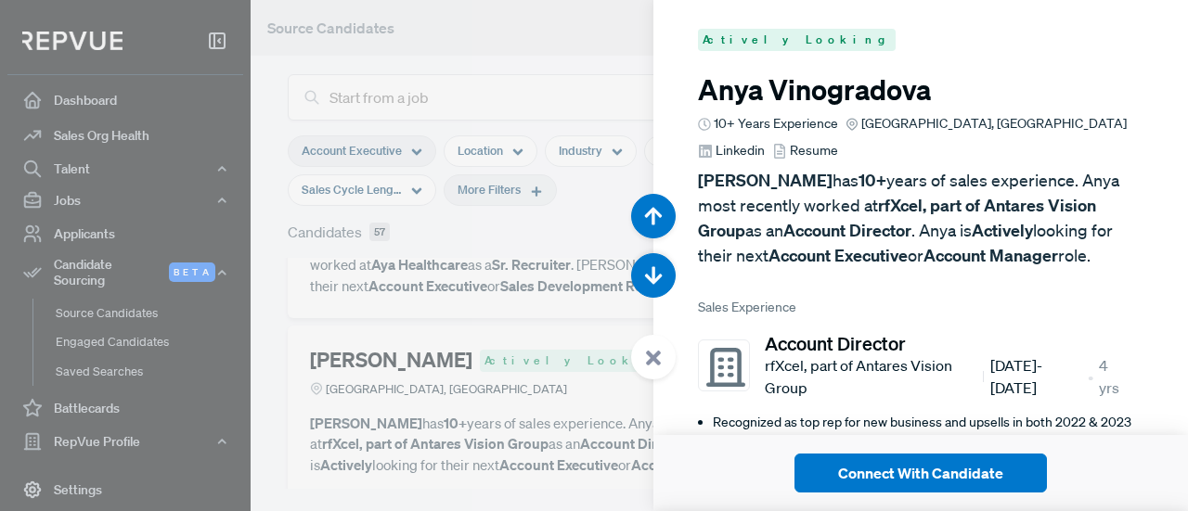
click at [765, 141] on span "Linkedin" at bounding box center [739, 150] width 49 height 19
click at [281, 348] on div at bounding box center [594, 255] width 1188 height 511
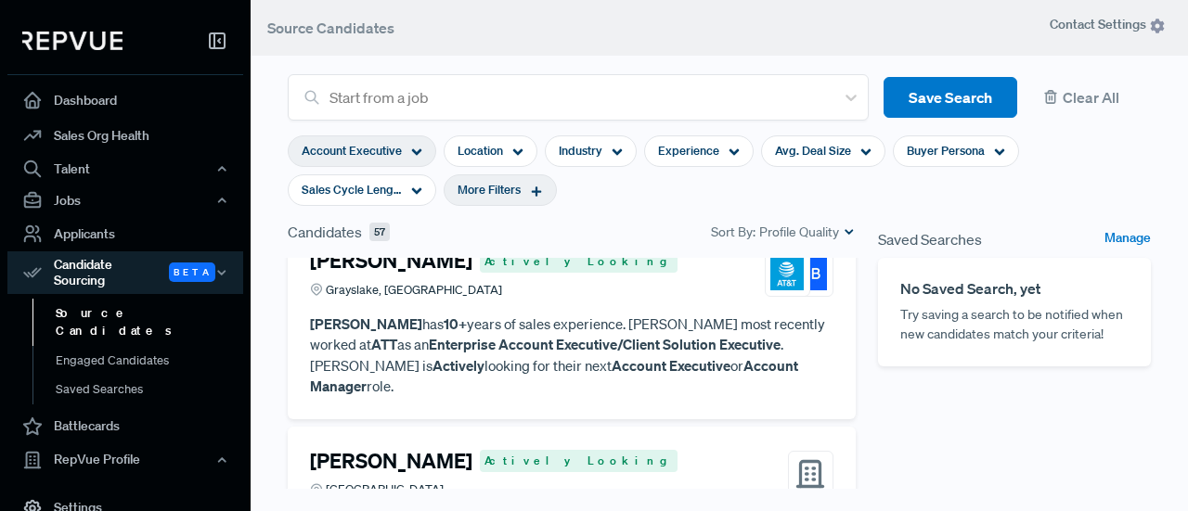
scroll to position [855, 0]
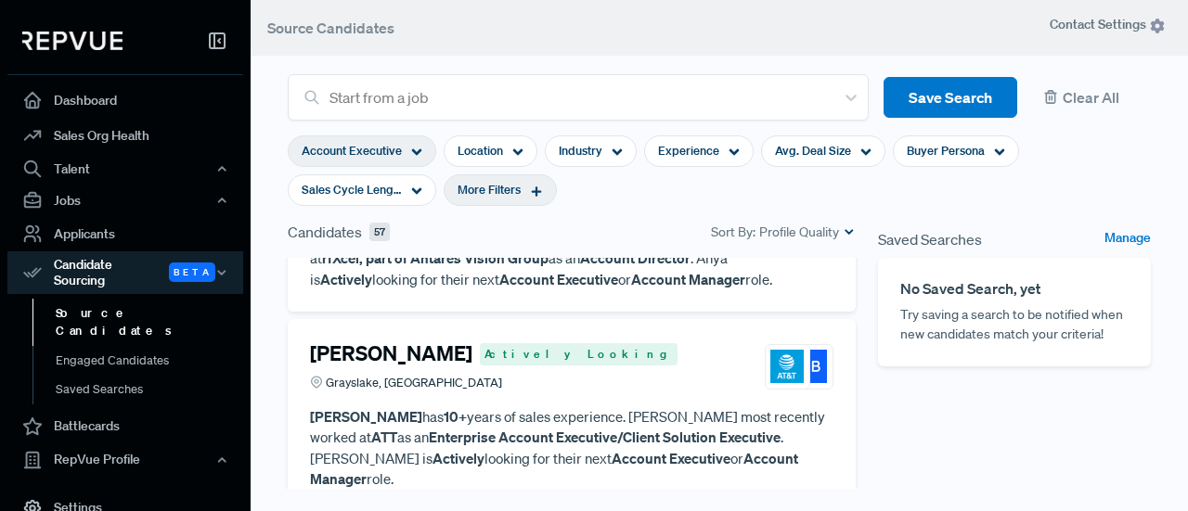
click at [403, 346] on h4 "[PERSON_NAME]" at bounding box center [391, 353] width 162 height 24
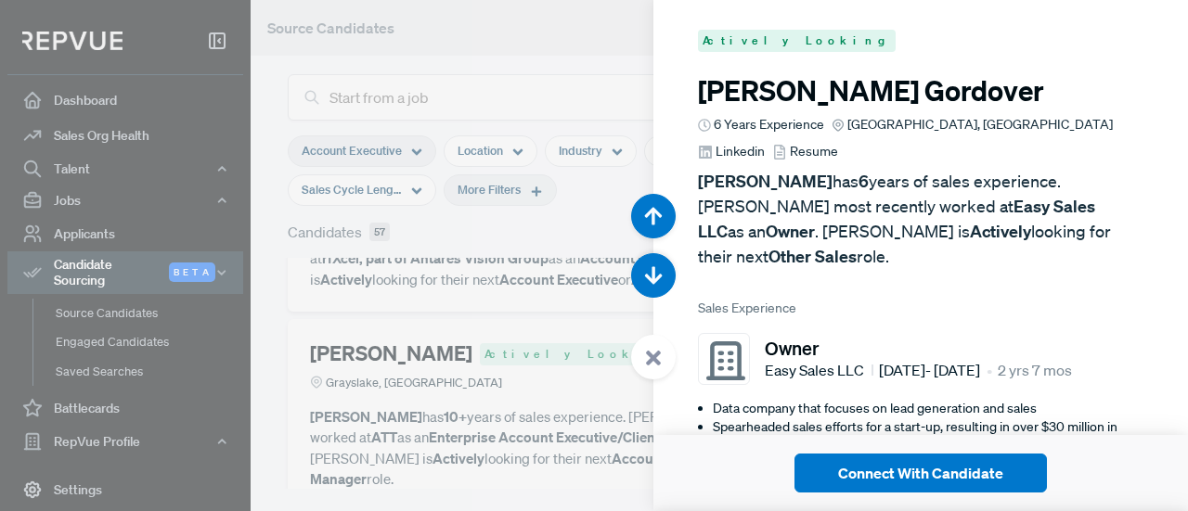
scroll to position [2557, 0]
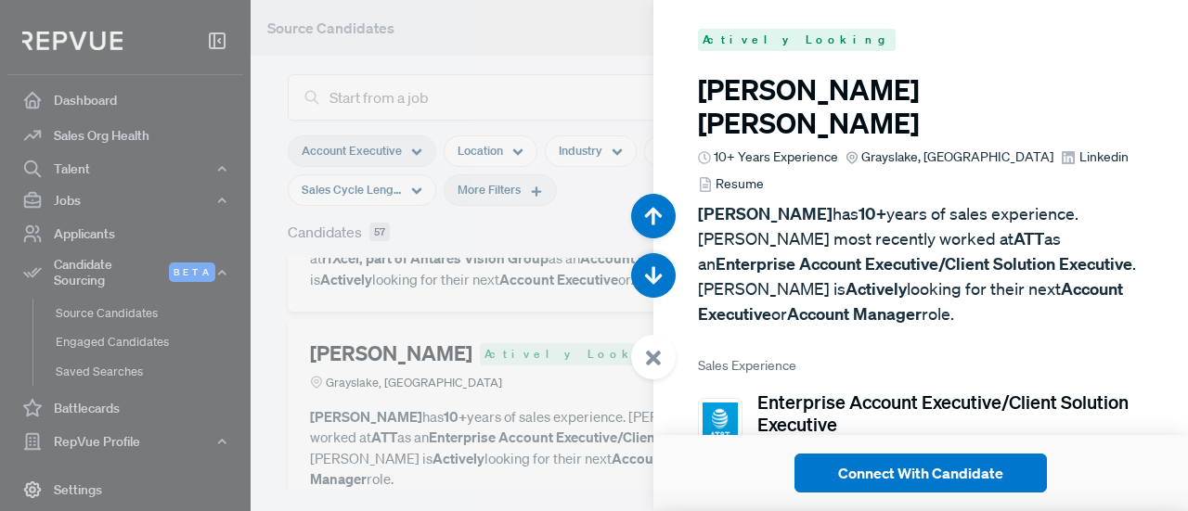
click at [1079, 148] on span "Linkedin" at bounding box center [1103, 157] width 49 height 19
click at [289, 332] on div at bounding box center [594, 255] width 1188 height 511
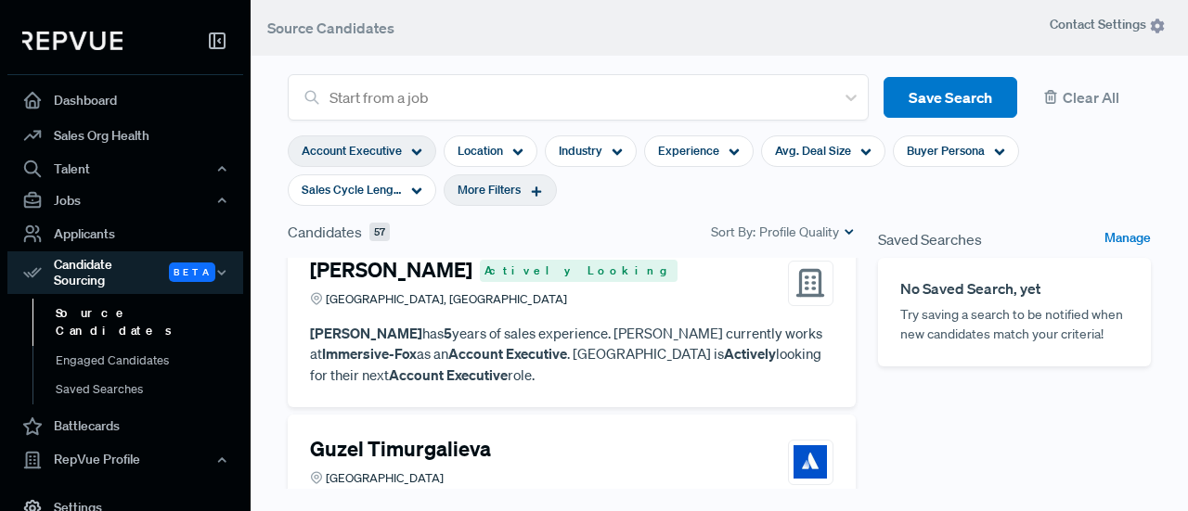
scroll to position [3081, 0]
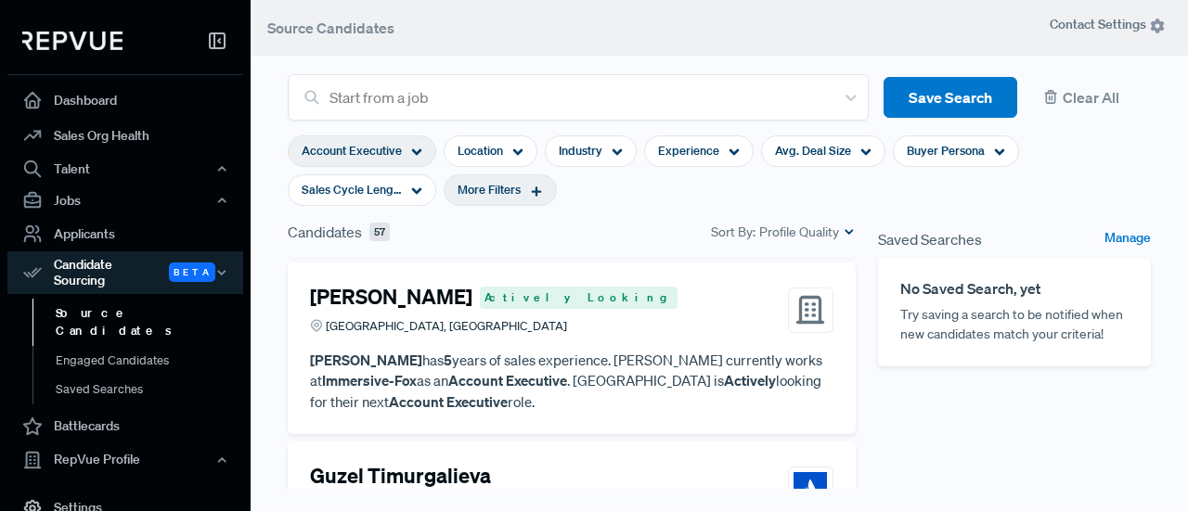
click at [545, 356] on p "[PERSON_NAME] has 5 years of sales experience. [PERSON_NAME] currently works at…" at bounding box center [571, 381] width 523 height 63
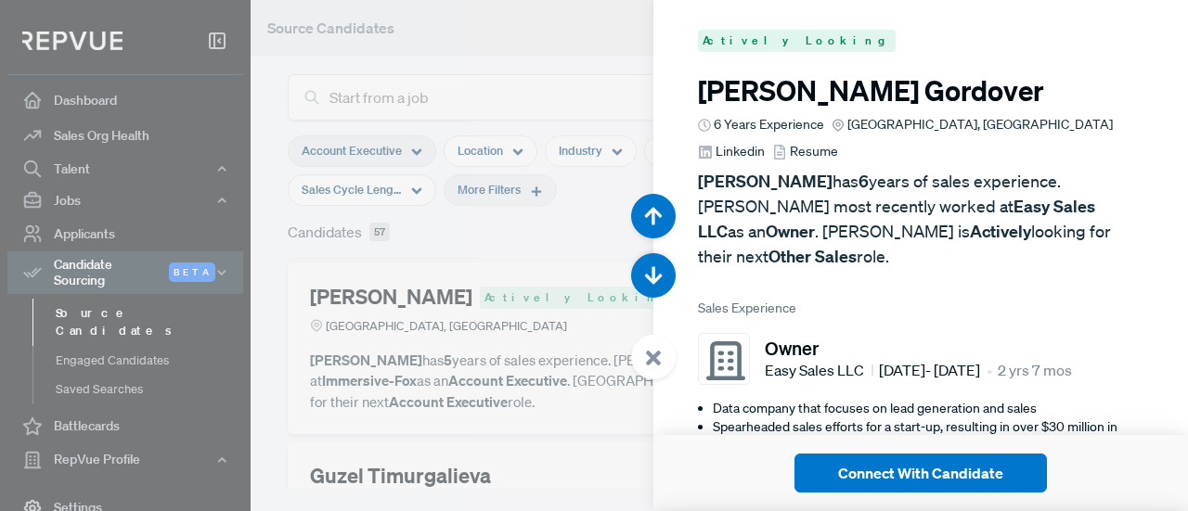
scroll to position [8696, 0]
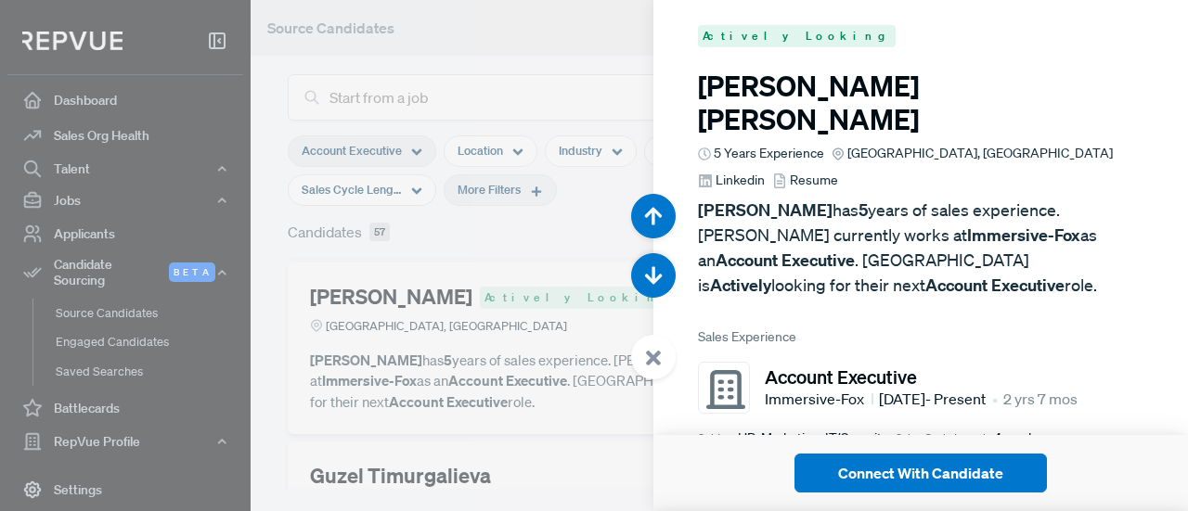
click at [765, 171] on span "Linkedin" at bounding box center [739, 180] width 49 height 19
click at [462, 427] on div at bounding box center [594, 255] width 1188 height 511
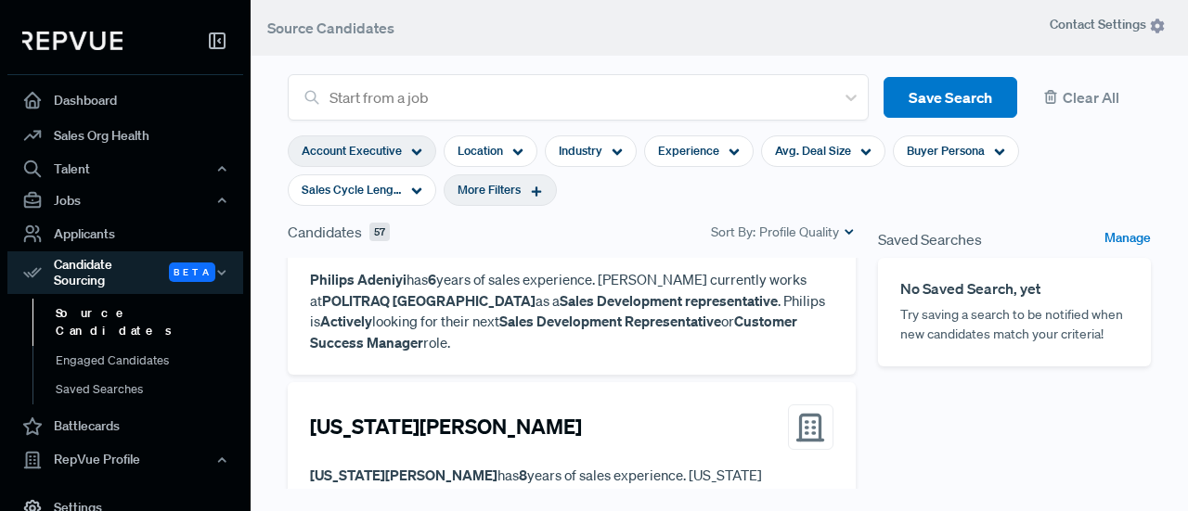
click at [520, 186] on div "More Filters" at bounding box center [500, 190] width 113 height 32
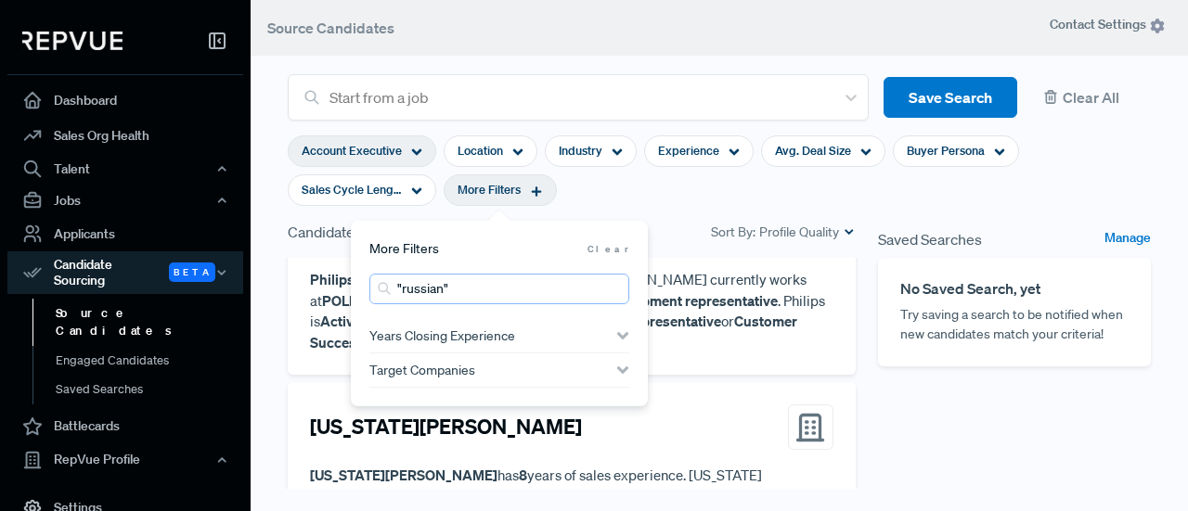
drag, startPoint x: 481, startPoint y: 295, endPoint x: 338, endPoint y: 277, distance: 144.0
click at [371, 289] on input ""russian"" at bounding box center [499, 289] width 260 height 31
type input "spanish"
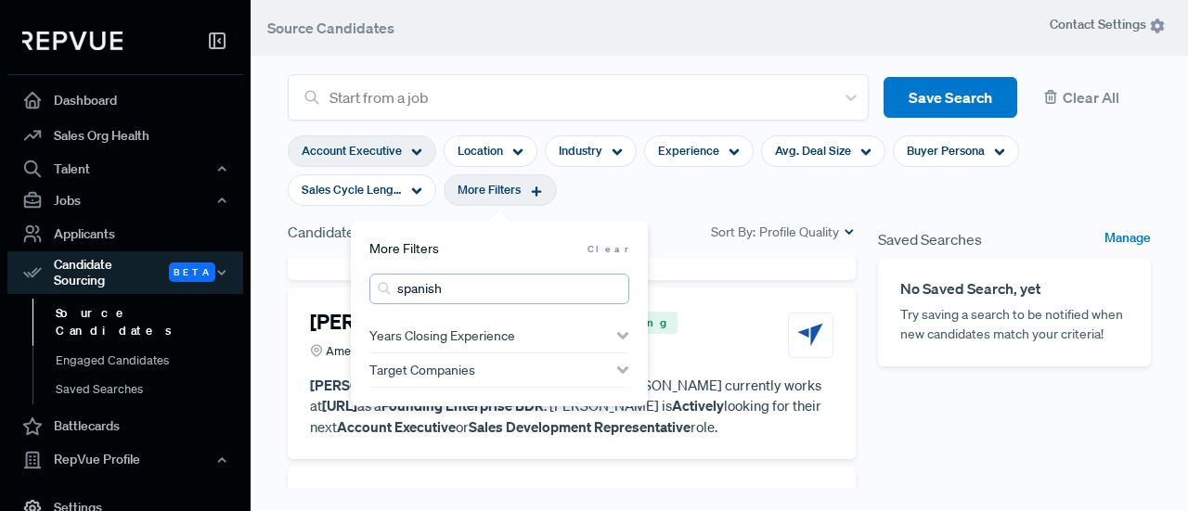
scroll to position [4305, 0]
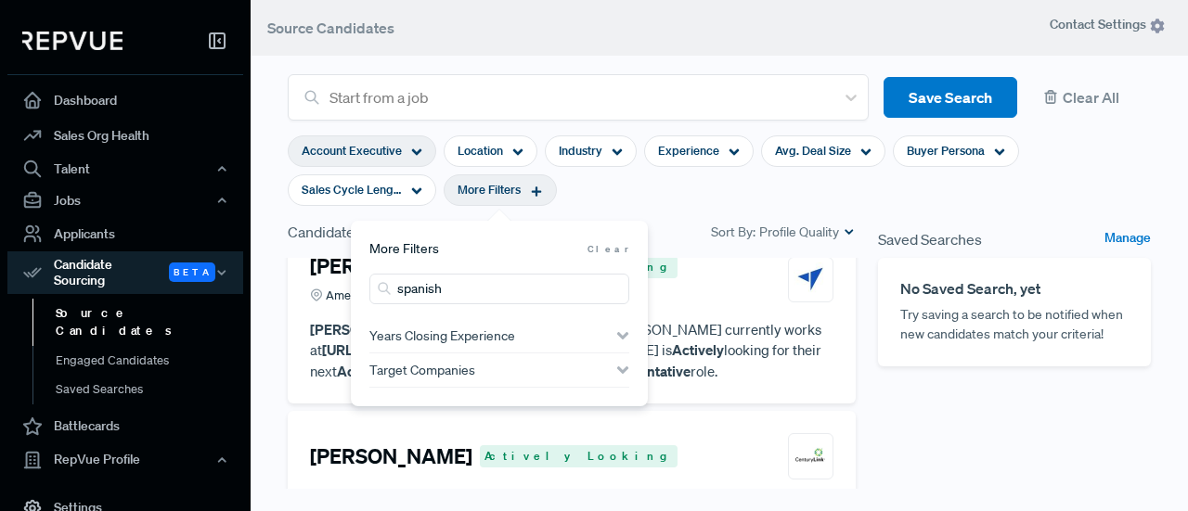
click at [577, 226] on div "More Filters Clear spanish Years Closing Experience < 1 Years to 10+ Years <1Y …" at bounding box center [499, 314] width 297 height 186
click at [583, 296] on input "spanish" at bounding box center [499, 289] width 260 height 31
click at [720, 433] on div "[PERSON_NAME] Actively Looking" at bounding box center [571, 455] width 523 height 45
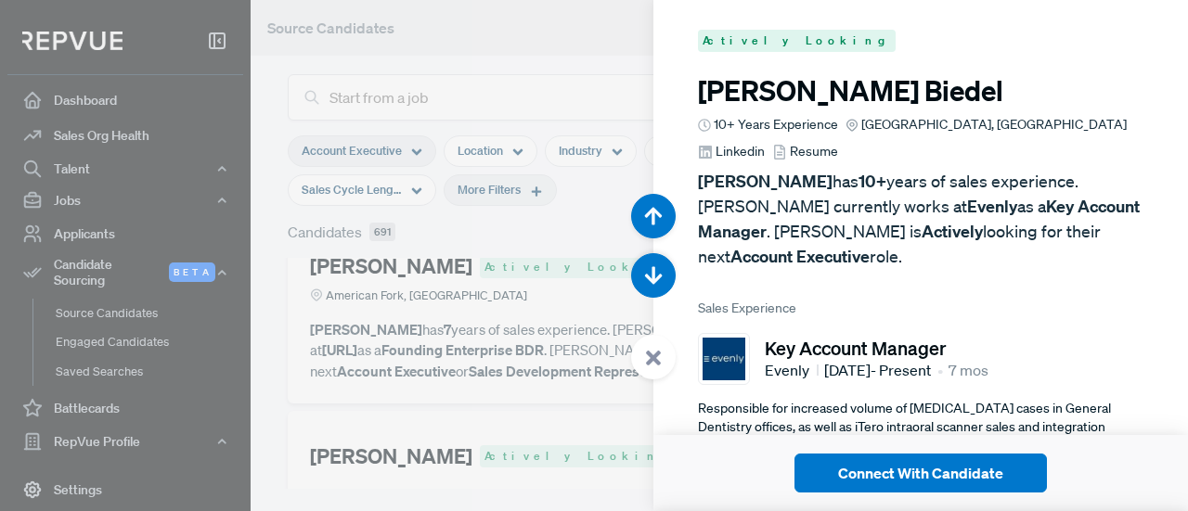
scroll to position [12278, 0]
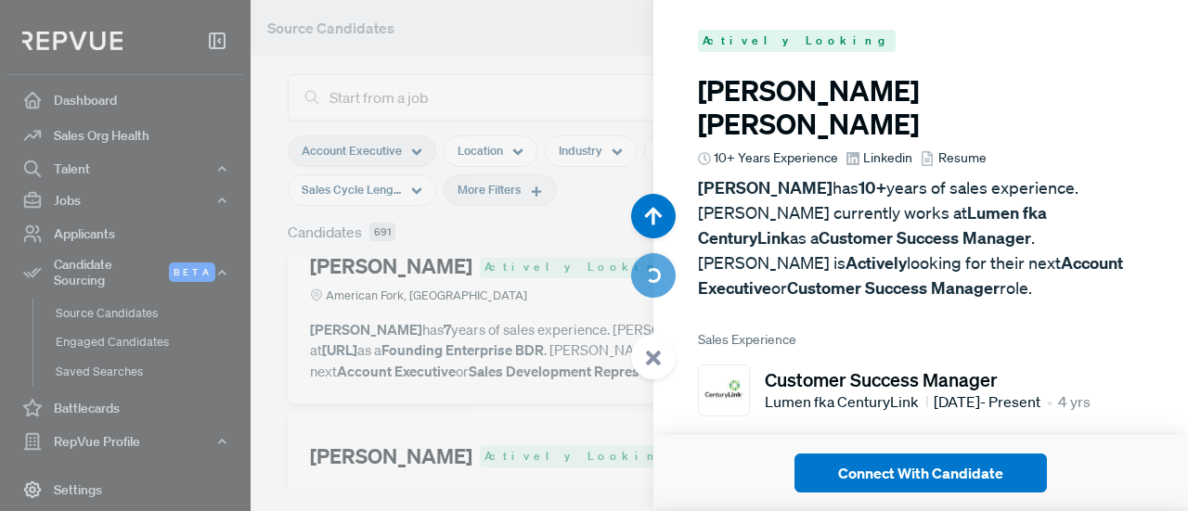
click at [573, 227] on div at bounding box center [594, 255] width 1188 height 511
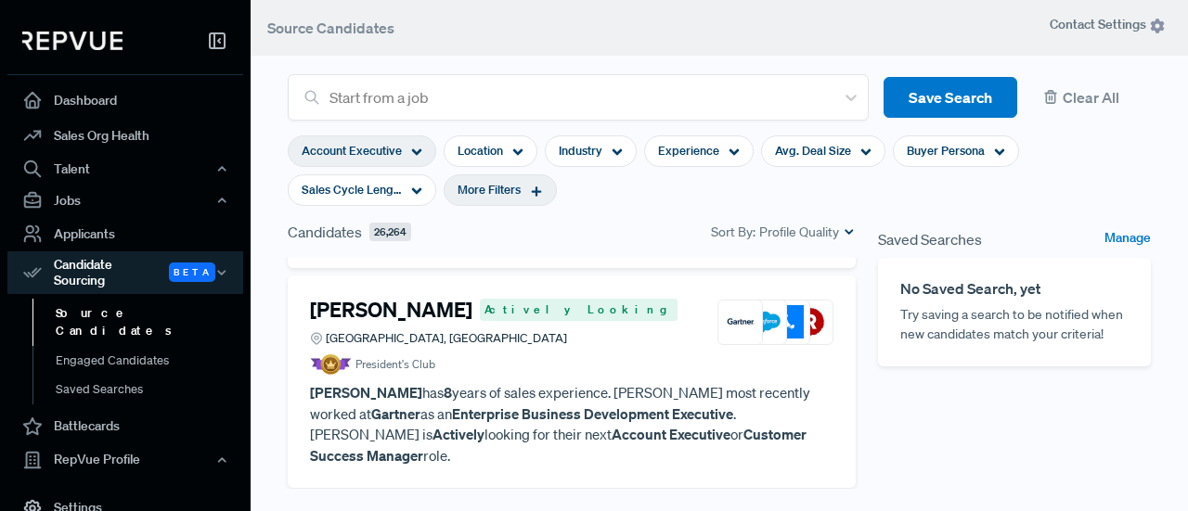
scroll to position [4609, 0]
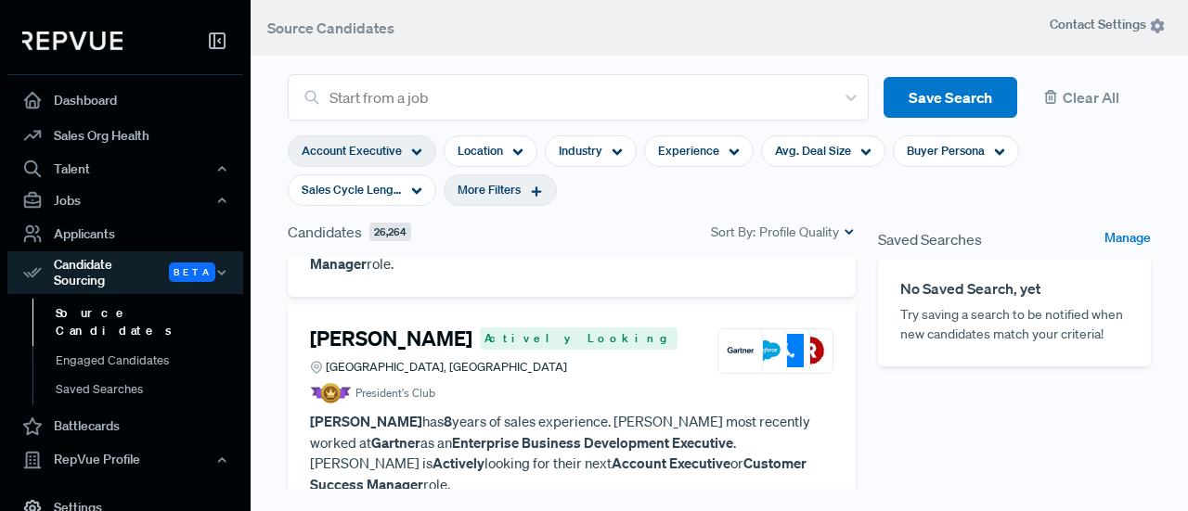
click at [562, 383] on article "President's Club" at bounding box center [571, 393] width 523 height 20
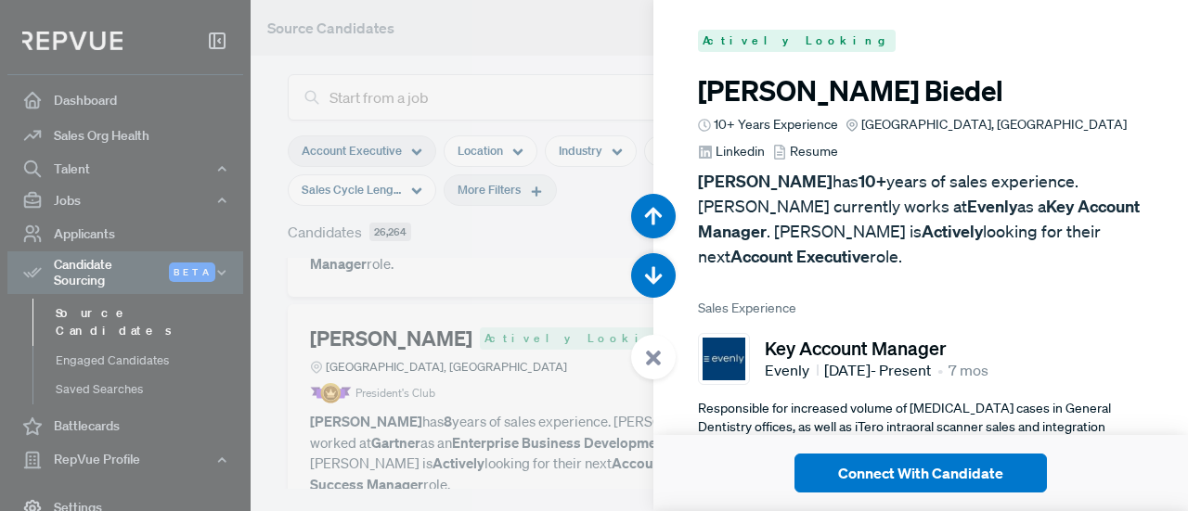
scroll to position [12789, 0]
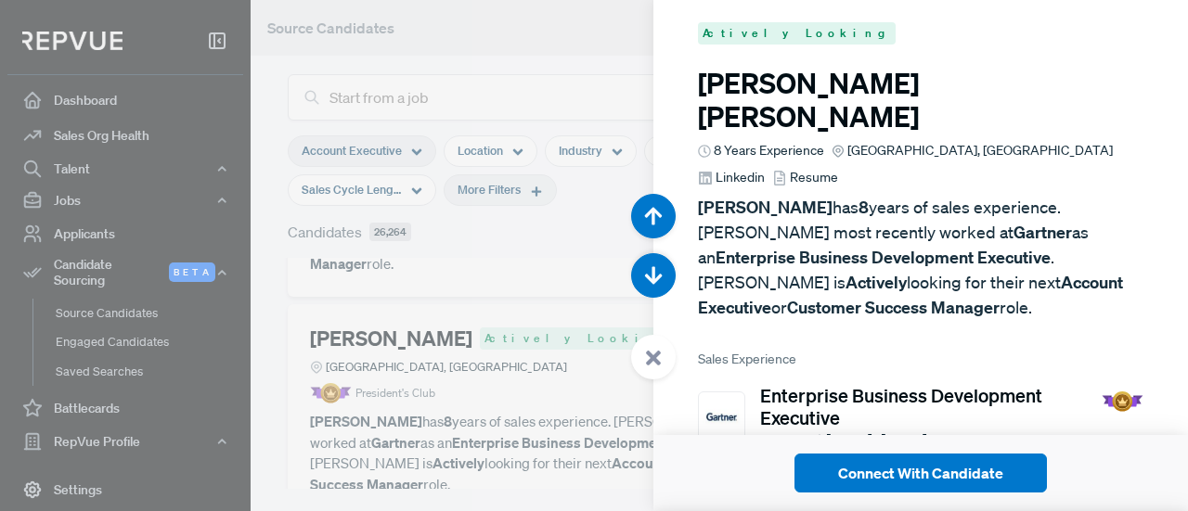
click at [765, 168] on span "Linkedin" at bounding box center [739, 177] width 49 height 19
click at [476, 337] on div at bounding box center [594, 255] width 1188 height 511
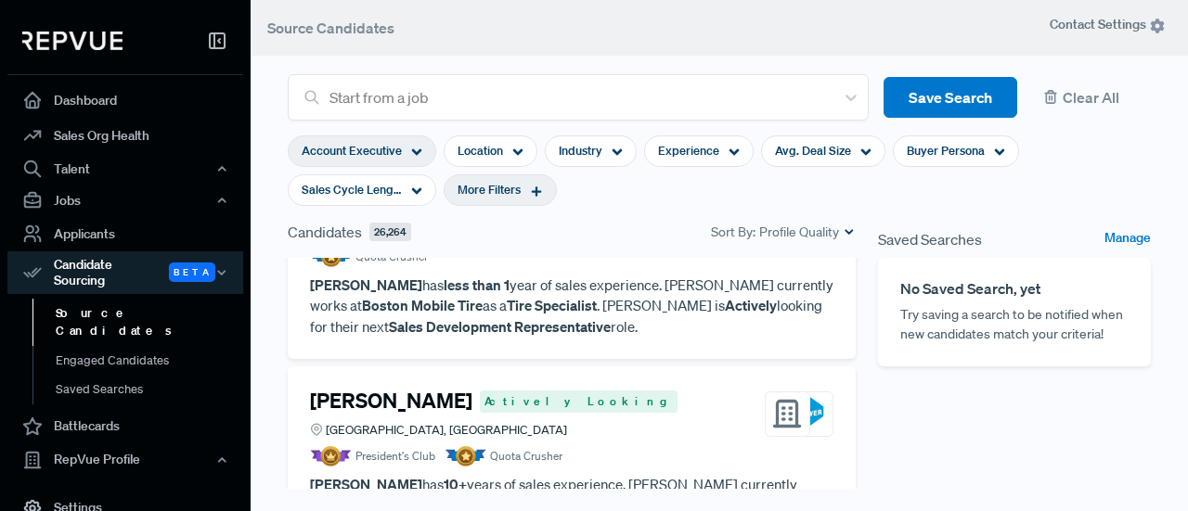
scroll to position [5351, 0]
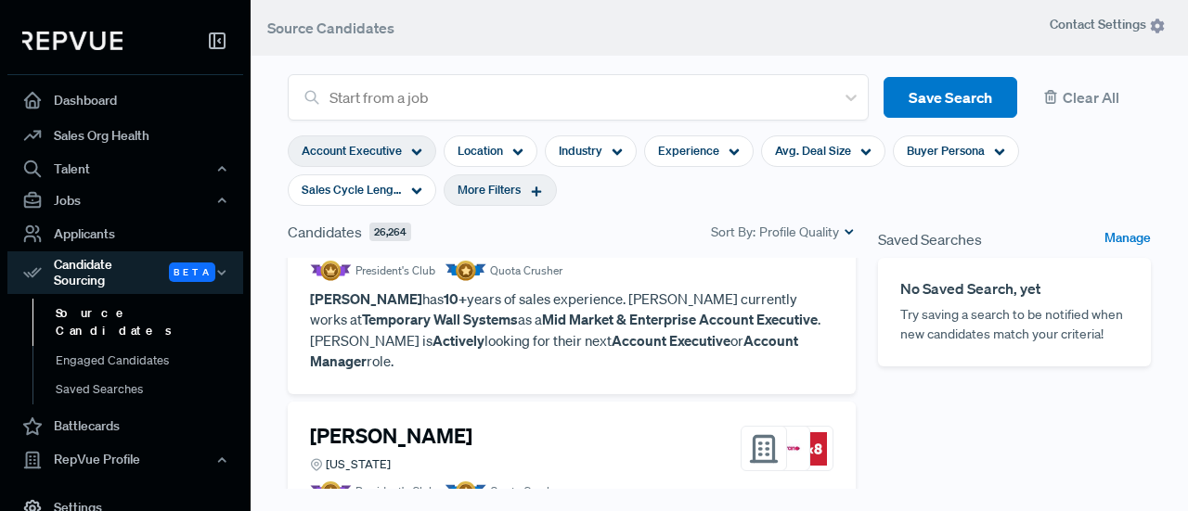
click at [582, 402] on div "[PERSON_NAME] [US_STATE] President's Club Quota Crusher [PERSON_NAME] has 10+ y…" at bounding box center [572, 498] width 568 height 192
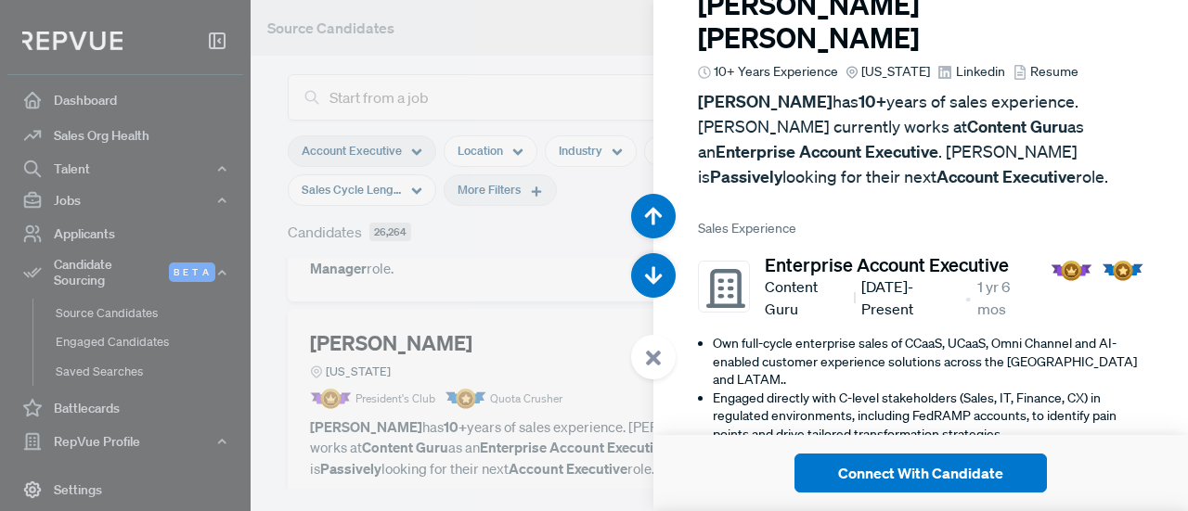
scroll to position [93, 0]
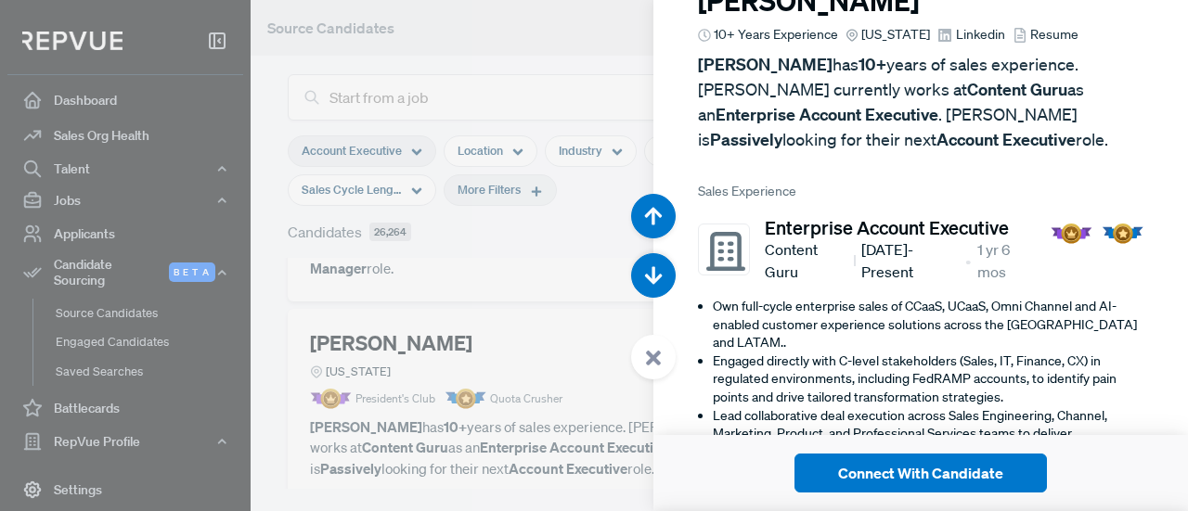
click at [501, 296] on div at bounding box center [594, 255] width 1188 height 511
